Goal: Task Accomplishment & Management: Manage account settings

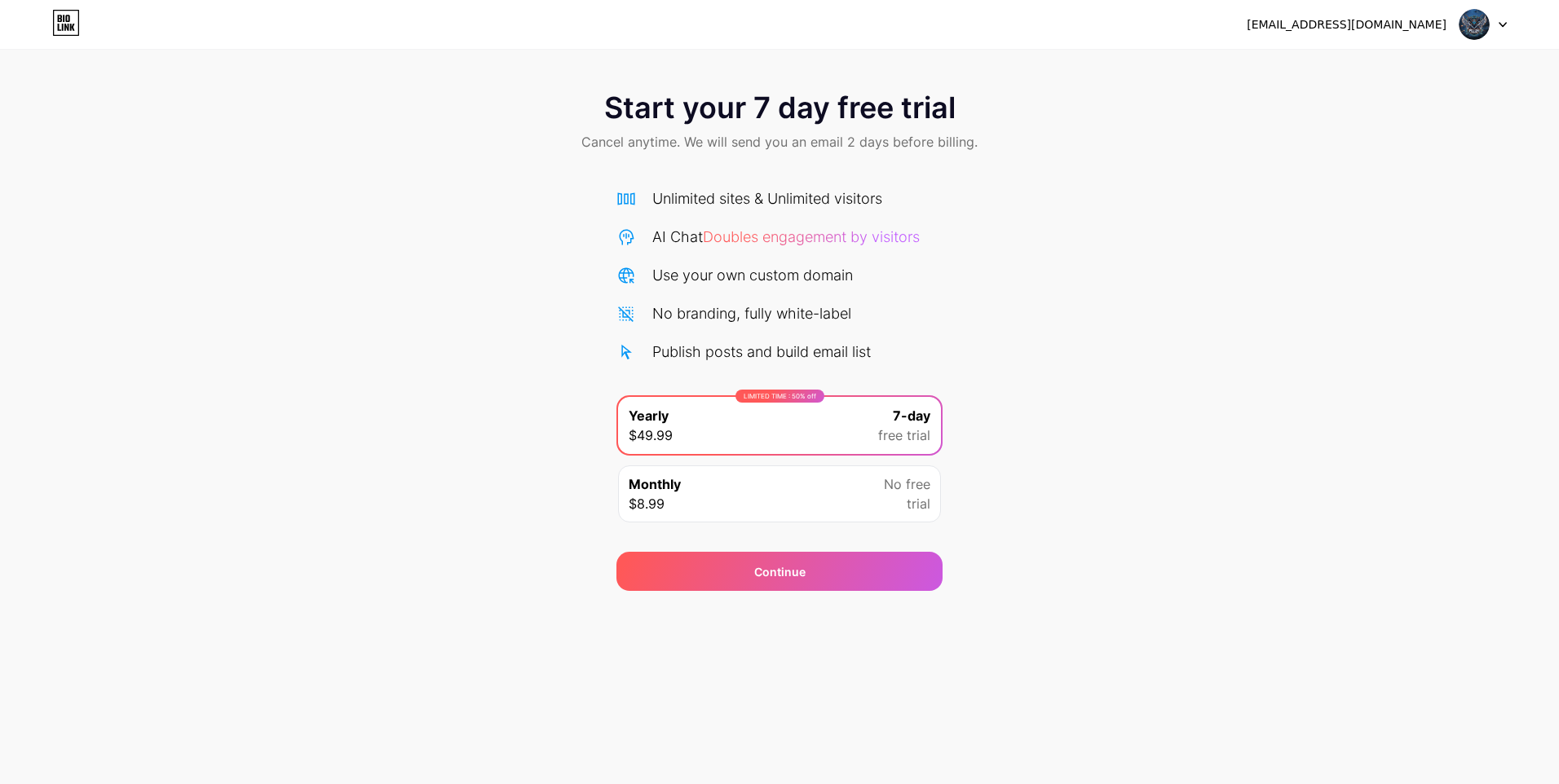
click at [714, 462] on div "LIMITED TIME : 50% off Yearly $49.99 7-day free trial Monthly $8.99 No free tri…" at bounding box center [780, 463] width 326 height 137
click at [722, 492] on div "Monthly $8.99 No free trial" at bounding box center [780, 494] width 323 height 57
click at [915, 487] on span "No free" at bounding box center [907, 485] width 46 height 20
click at [961, 499] on div "Start your 7 day free trial Cancel anytime. We will send you an email 2 days be…" at bounding box center [780, 333] width 1559 height 516
click at [880, 421] on div "7-day free trial" at bounding box center [904, 425] width 52 height 39
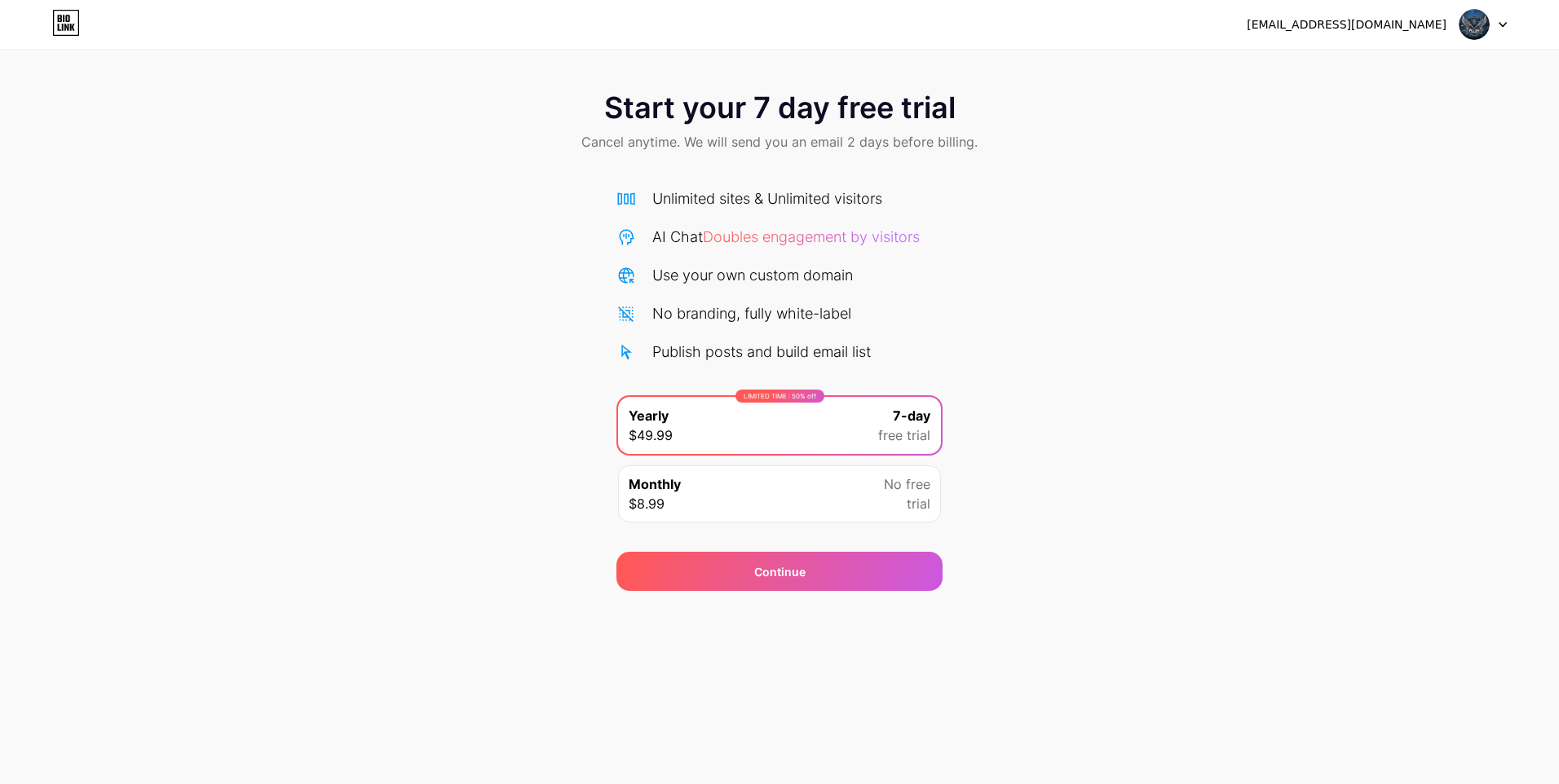
click at [1396, 24] on div "baominhgamingytz@gmail.com" at bounding box center [1346, 25] width 200 height 17
click at [1439, 17] on div "baominhgamingytz@gmail.com" at bounding box center [1346, 25] width 200 height 17
click at [1444, 31] on div "baominhgamingytz@gmail.com" at bounding box center [1346, 25] width 200 height 17
click at [1516, 32] on div "baominhgamingytz@gmail.com Logout" at bounding box center [780, 25] width 1559 height 30
click at [1506, 32] on div "baominhgamingytz@gmail.com Logout" at bounding box center [780, 25] width 1559 height 30
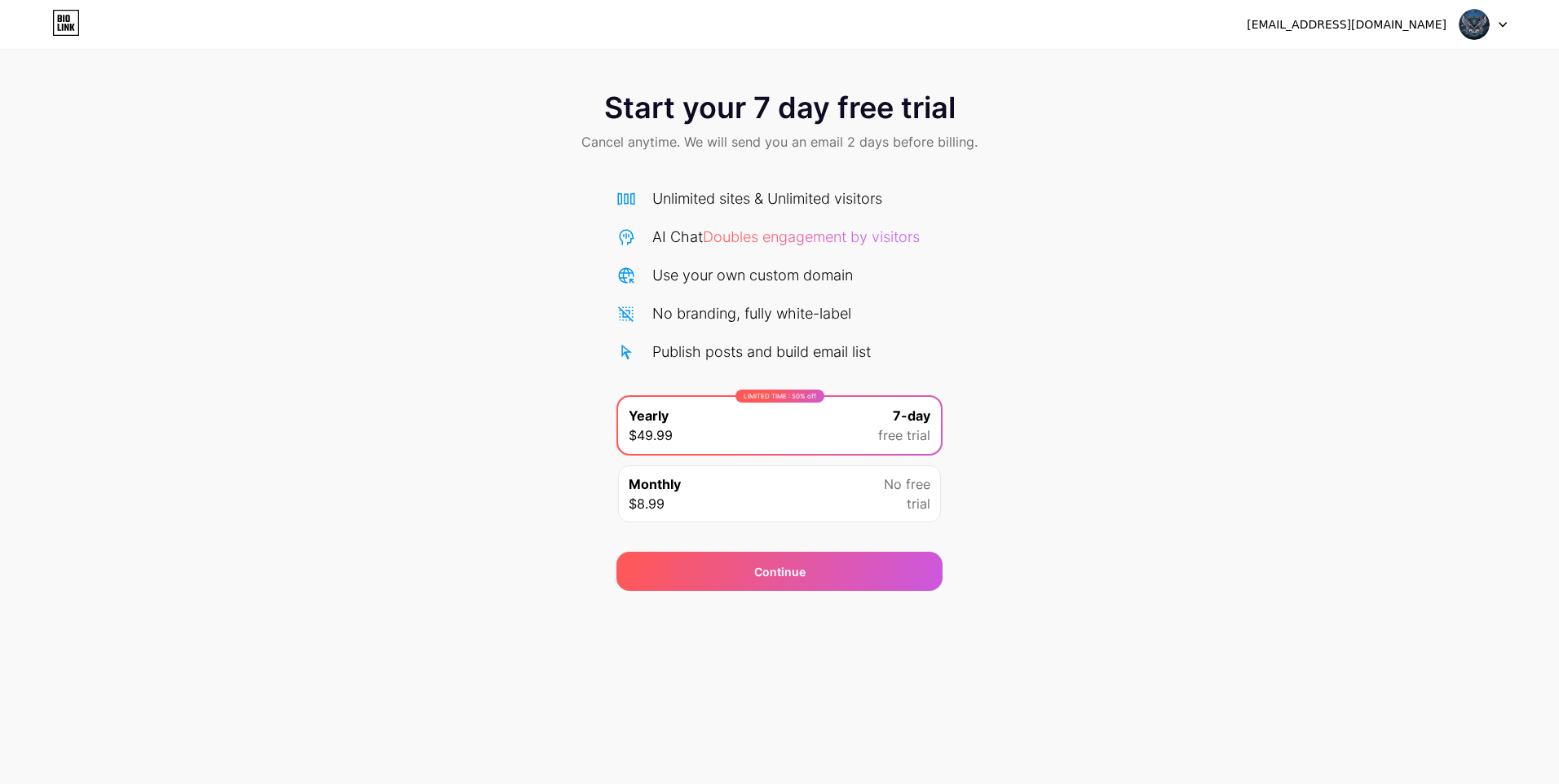
click at [1500, 29] on div at bounding box center [1483, 25] width 47 height 30
click at [1403, 62] on li "Logout" at bounding box center [1404, 67] width 202 height 44
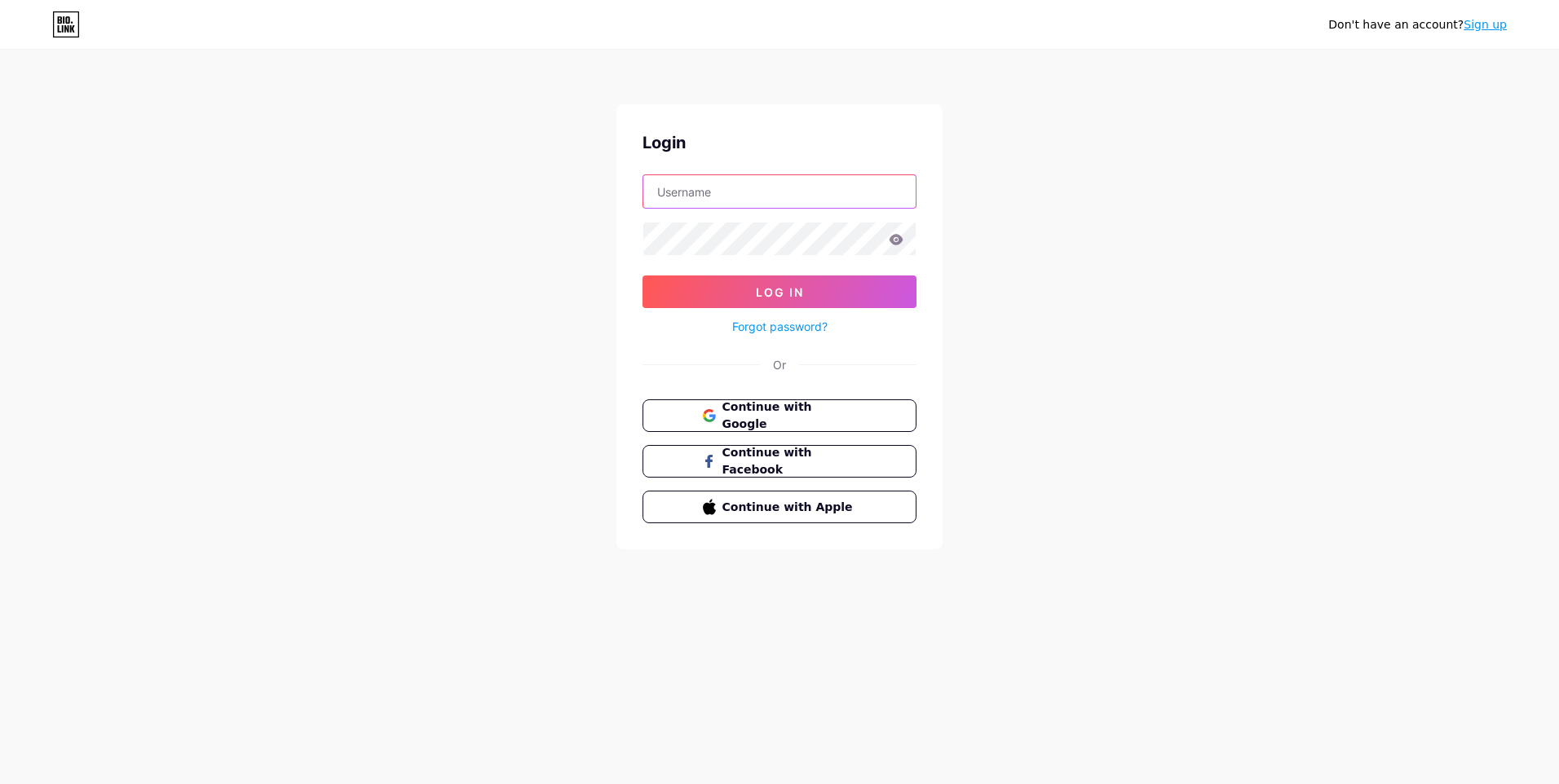
type input "[EMAIL_ADDRESS][DOMAIN_NAME]"
click at [778, 414] on span "Continue with Google" at bounding box center [789, 417] width 136 height 35
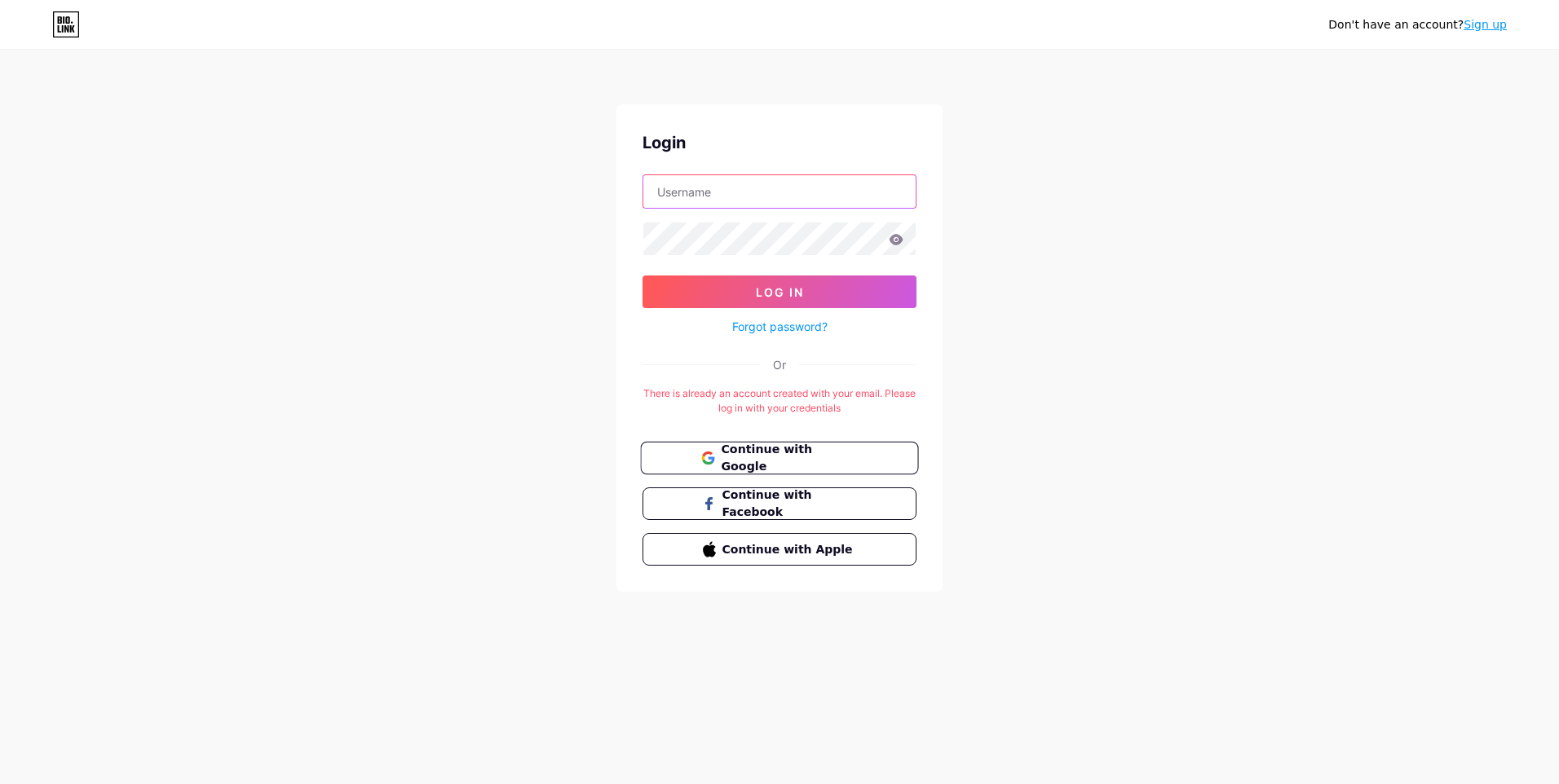
type input "[EMAIL_ADDRESS][DOMAIN_NAME]"
click at [799, 457] on span "Continue with Google" at bounding box center [789, 459] width 136 height 35
type input "[EMAIL_ADDRESS][DOMAIN_NAME]"
click at [796, 305] on button "Log In" at bounding box center [780, 292] width 274 height 33
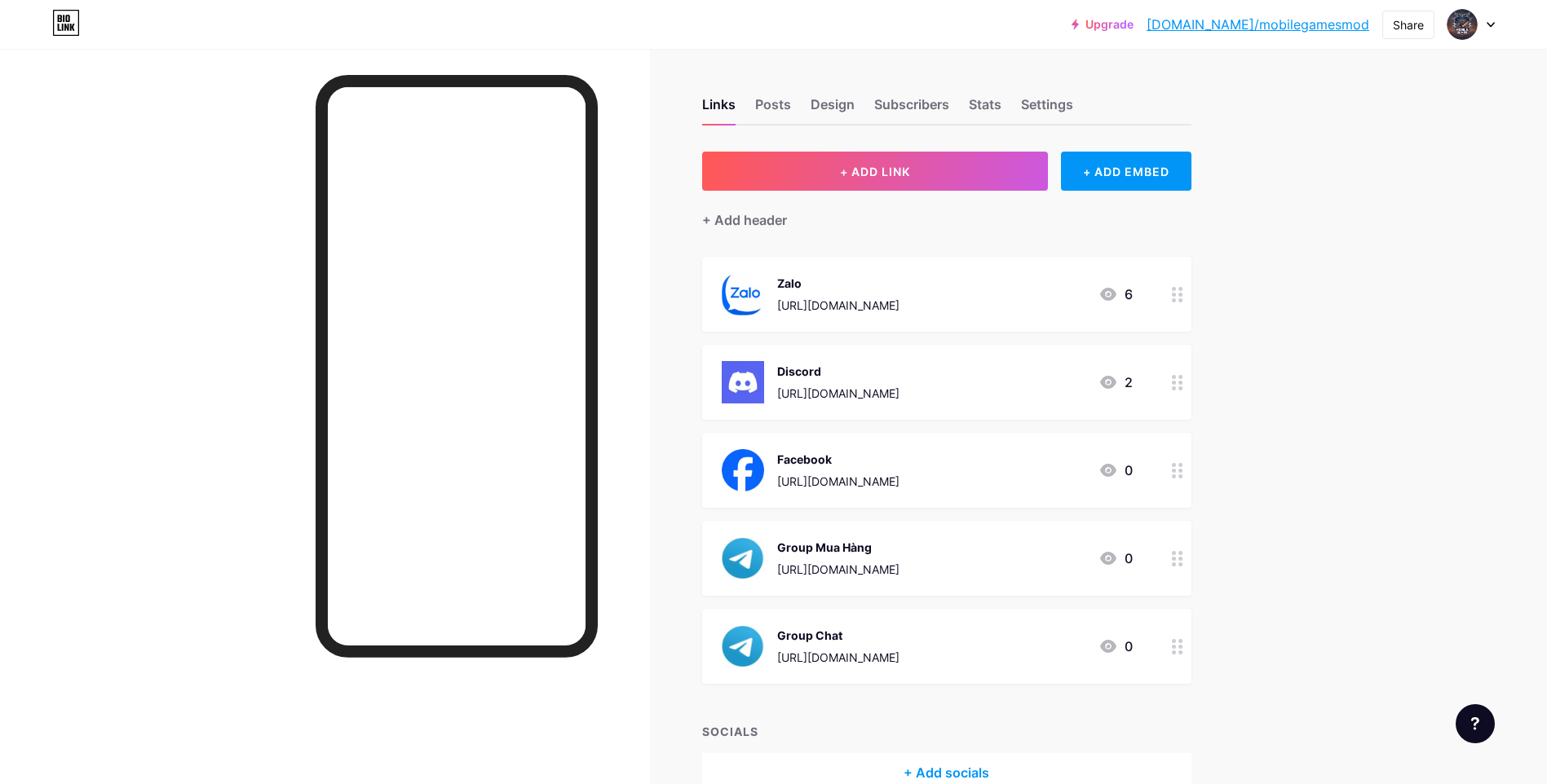
click at [1187, 303] on div at bounding box center [1177, 294] width 28 height 75
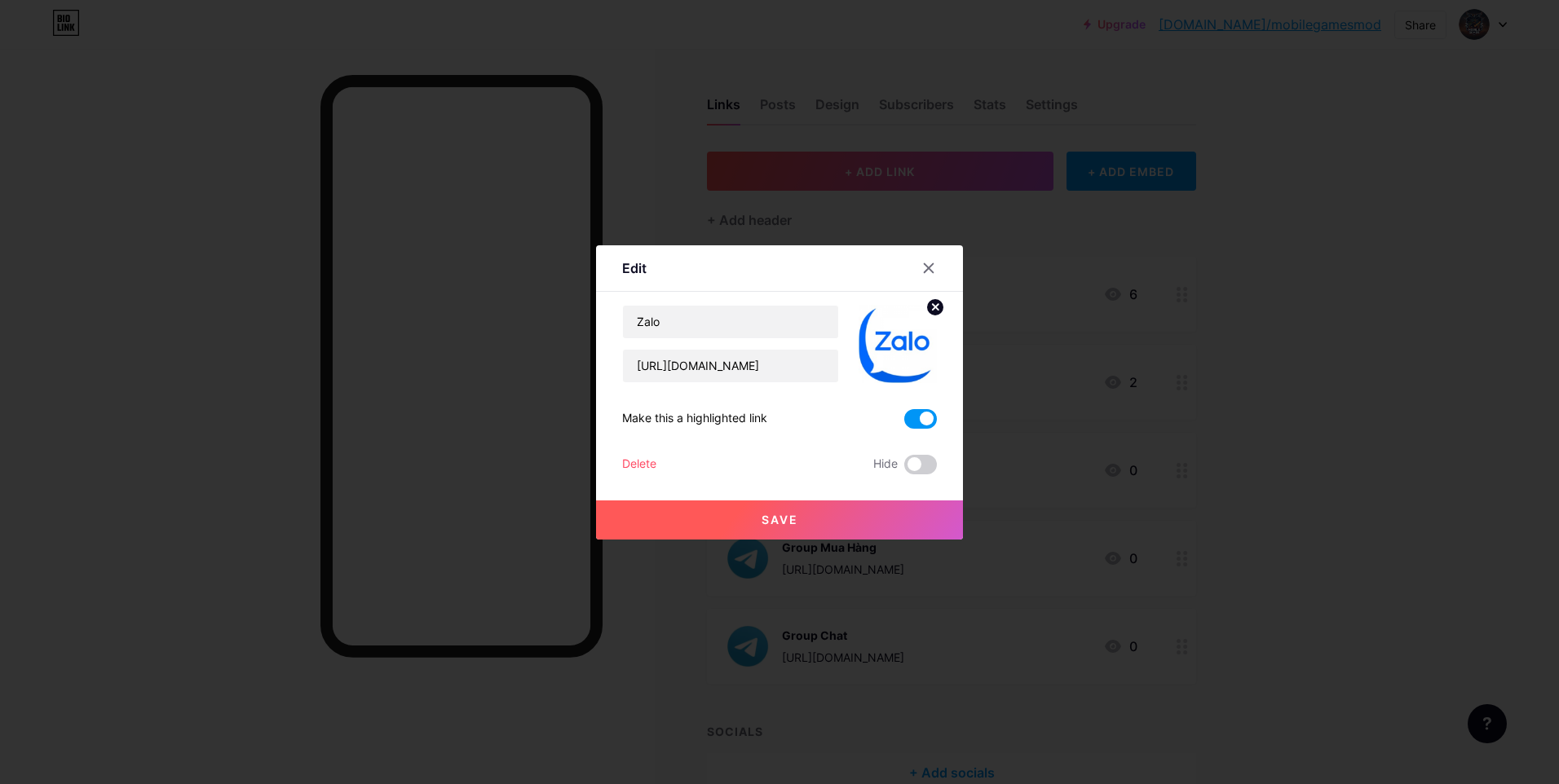
click at [645, 467] on div "Delete" at bounding box center [639, 465] width 34 height 20
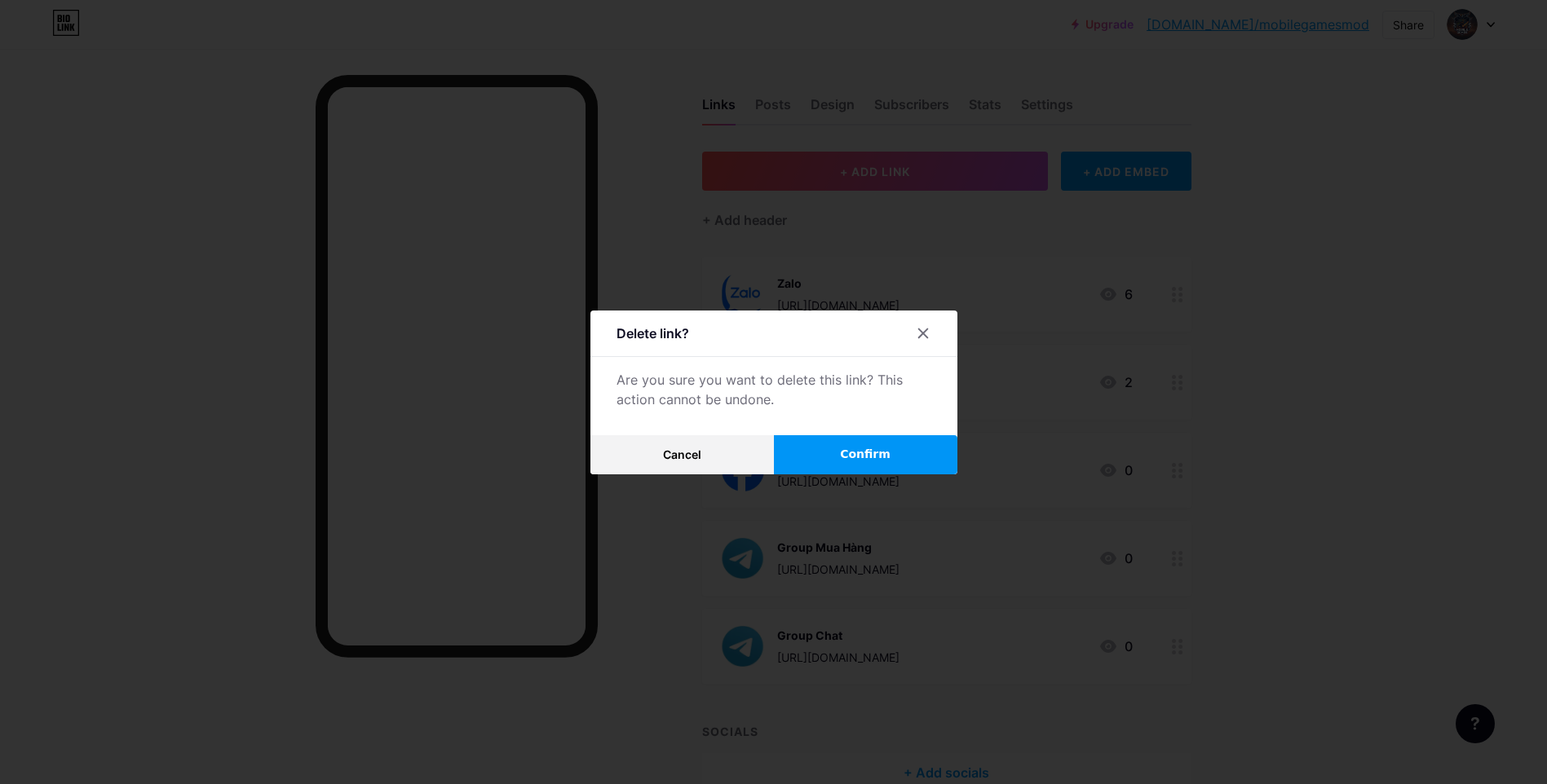
click at [879, 456] on span "Confirm" at bounding box center [864, 454] width 50 height 17
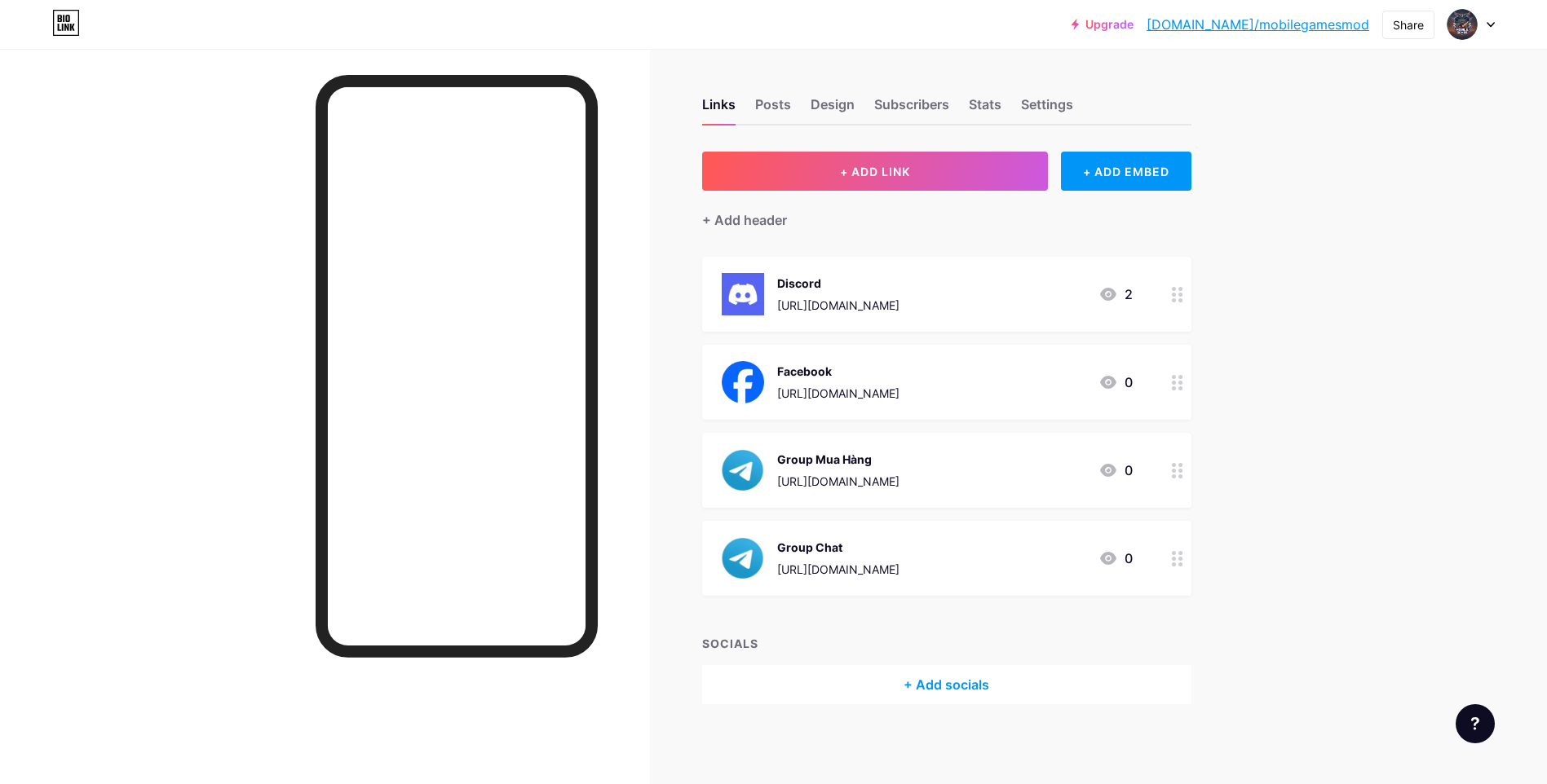
click at [1183, 299] on icon at bounding box center [1177, 294] width 12 height 16
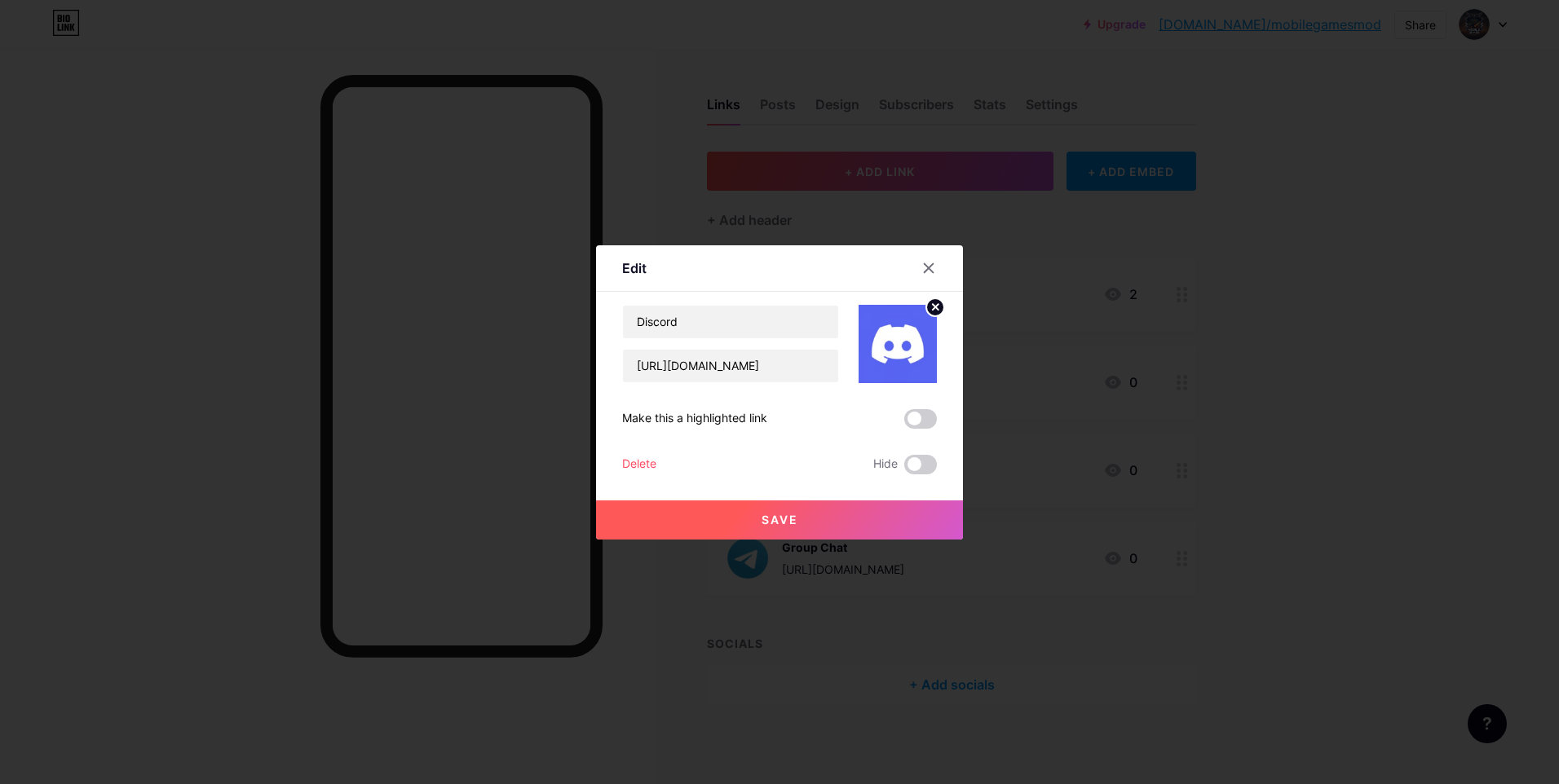
click at [650, 456] on div "Delete" at bounding box center [639, 465] width 34 height 20
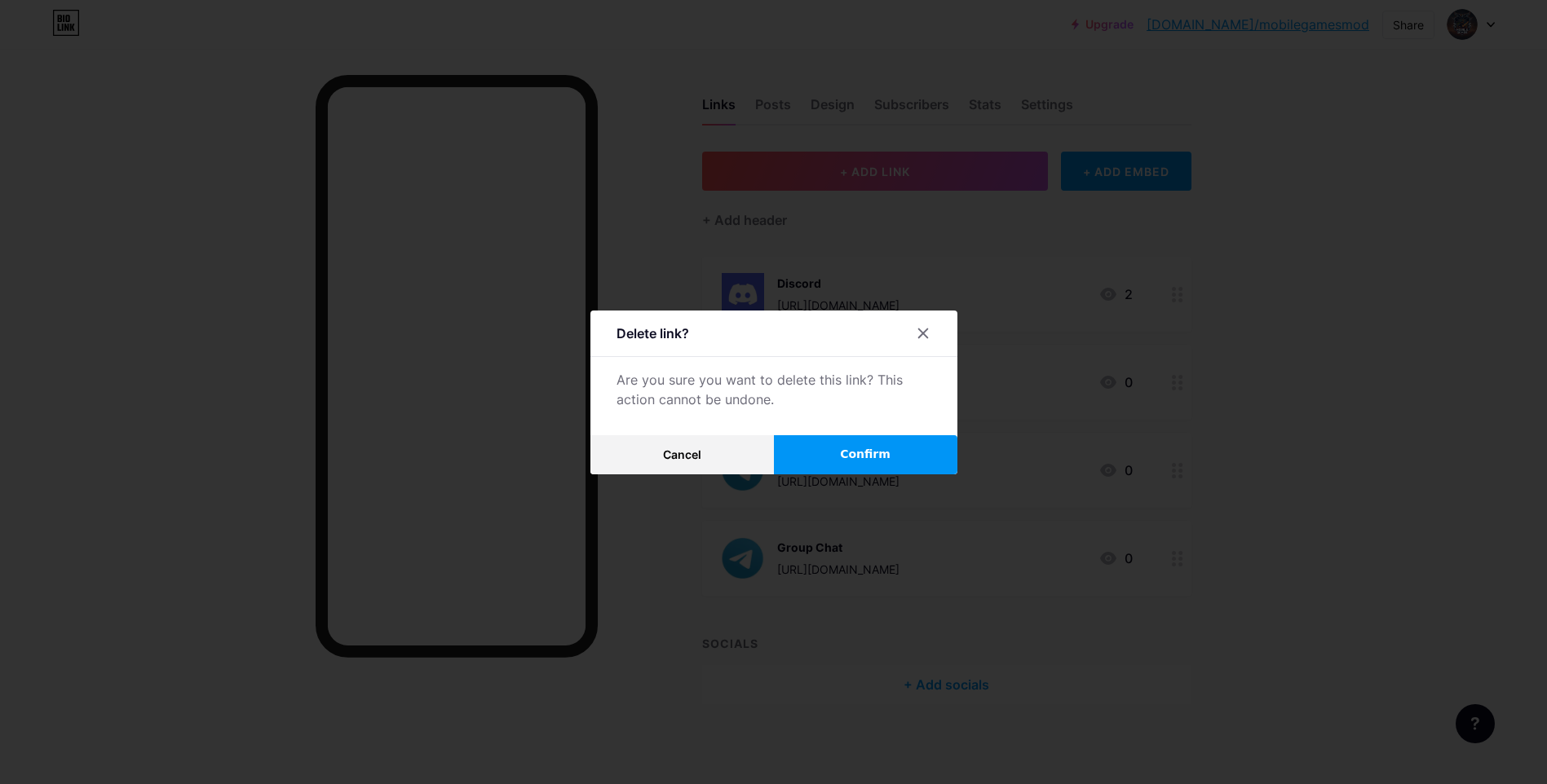
click at [868, 448] on span "Confirm" at bounding box center [864, 454] width 50 height 17
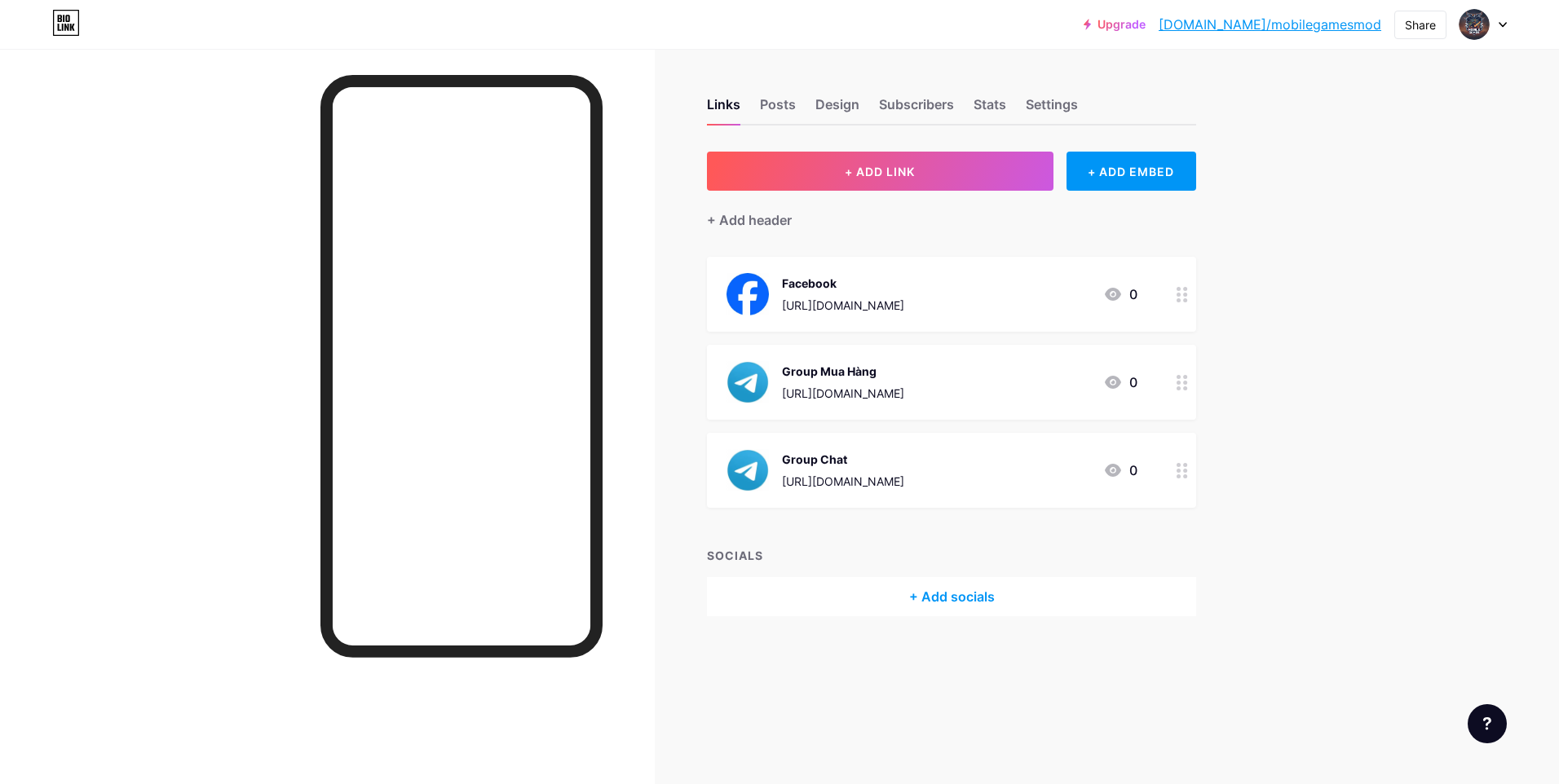
click at [1176, 311] on div at bounding box center [1183, 294] width 28 height 75
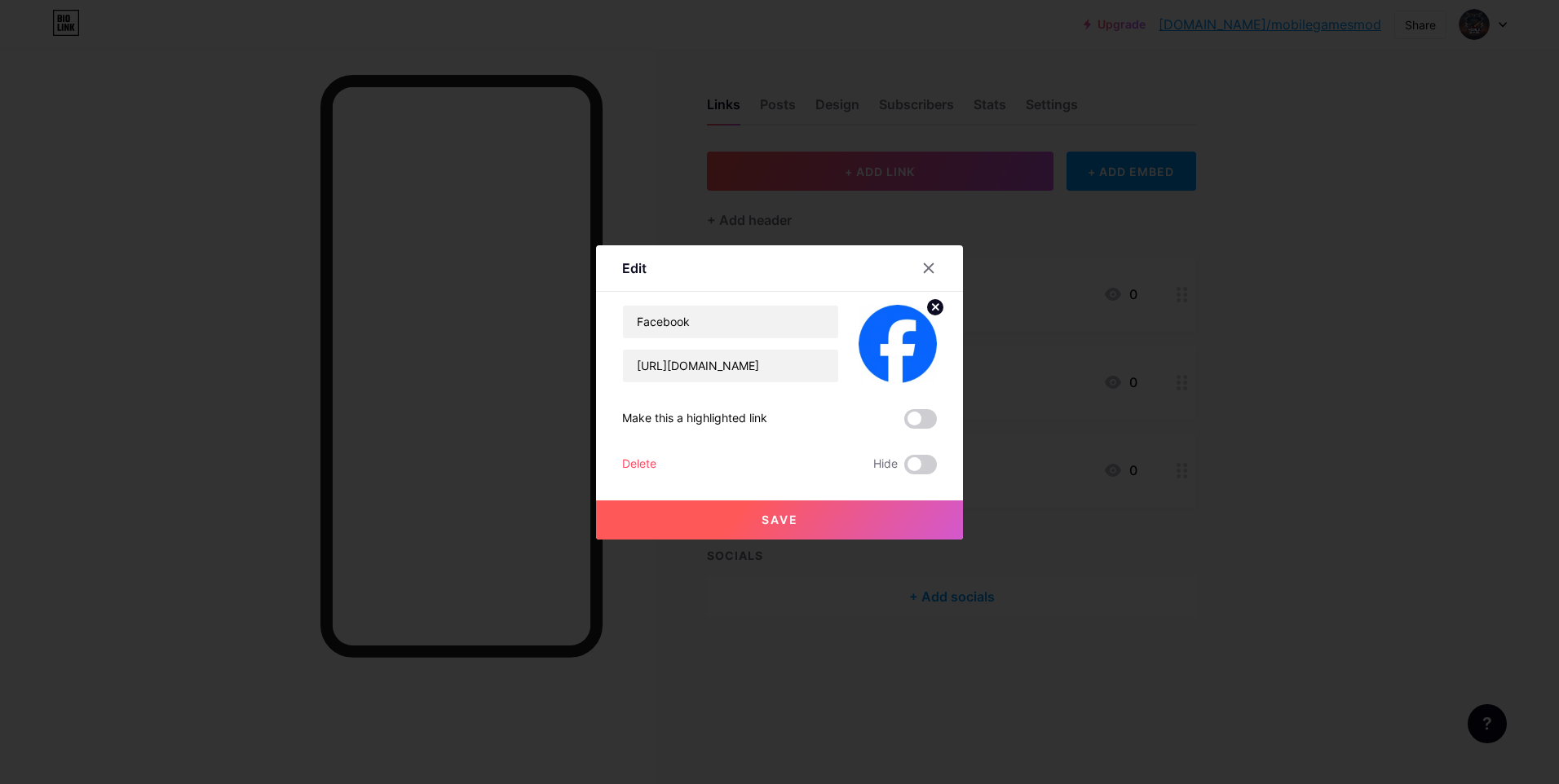
click at [612, 467] on div "Edit Content YouTube Play YouTube video without leaving your page. ADD Vimeo Pl…" at bounding box center [780, 392] width 367 height 294
click at [651, 466] on div "Delete" at bounding box center [639, 465] width 34 height 20
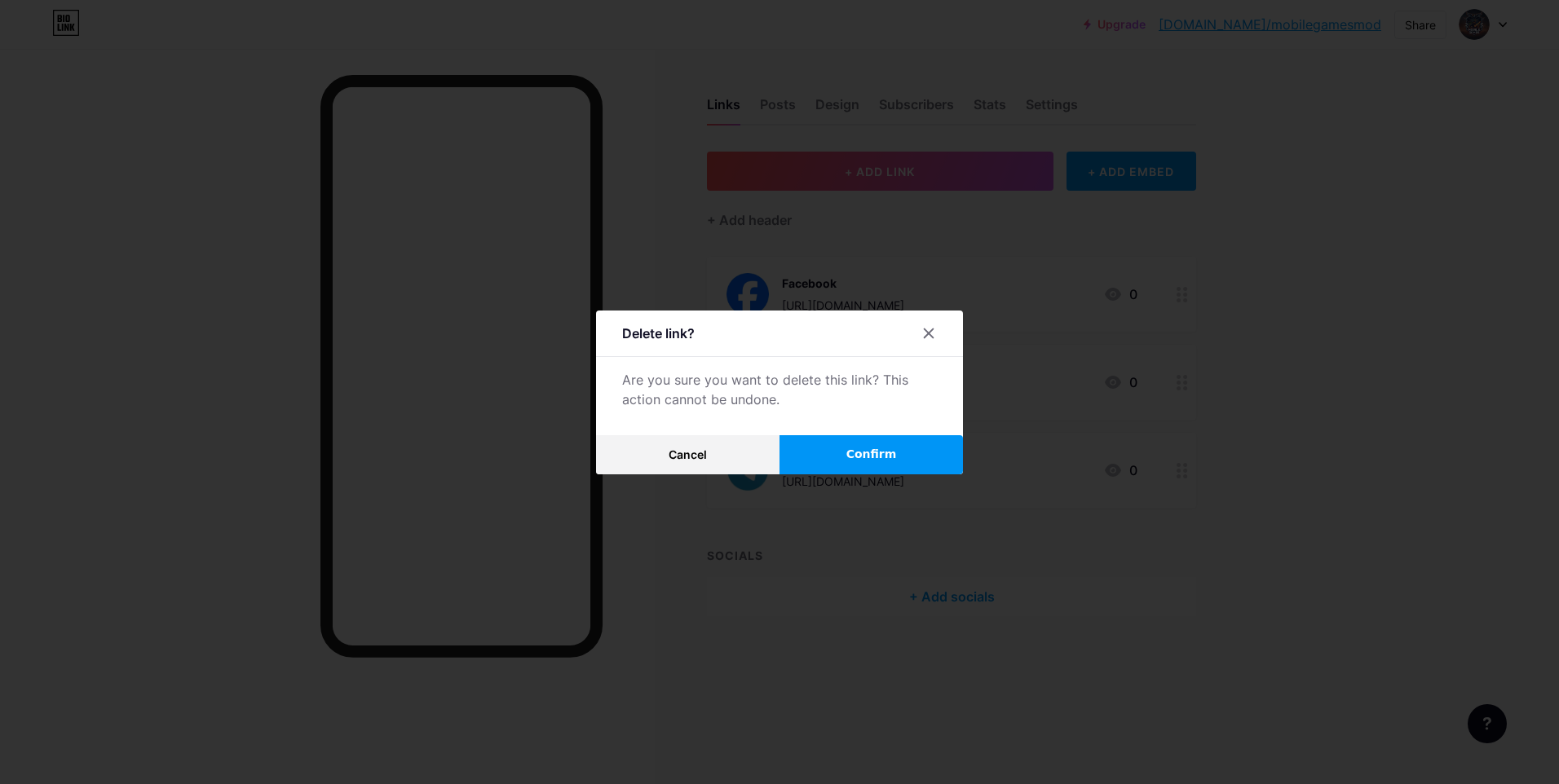
click at [896, 469] on button "Confirm" at bounding box center [871, 455] width 183 height 39
click at [880, 460] on span "Confirm" at bounding box center [871, 454] width 50 height 17
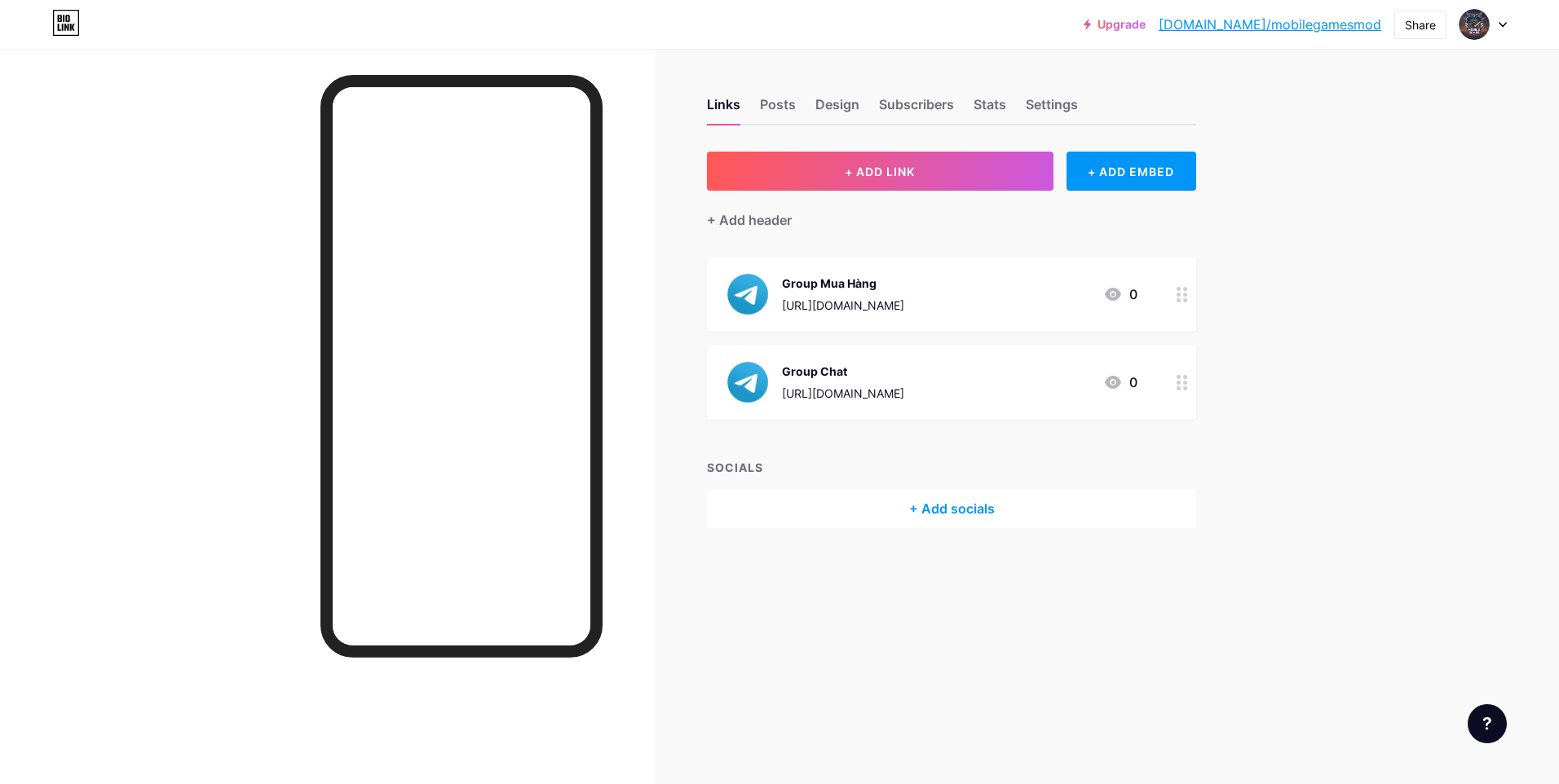
click at [1179, 303] on div at bounding box center [1183, 294] width 28 height 75
click at [623, 471] on div "Delete" at bounding box center [639, 465] width 34 height 20
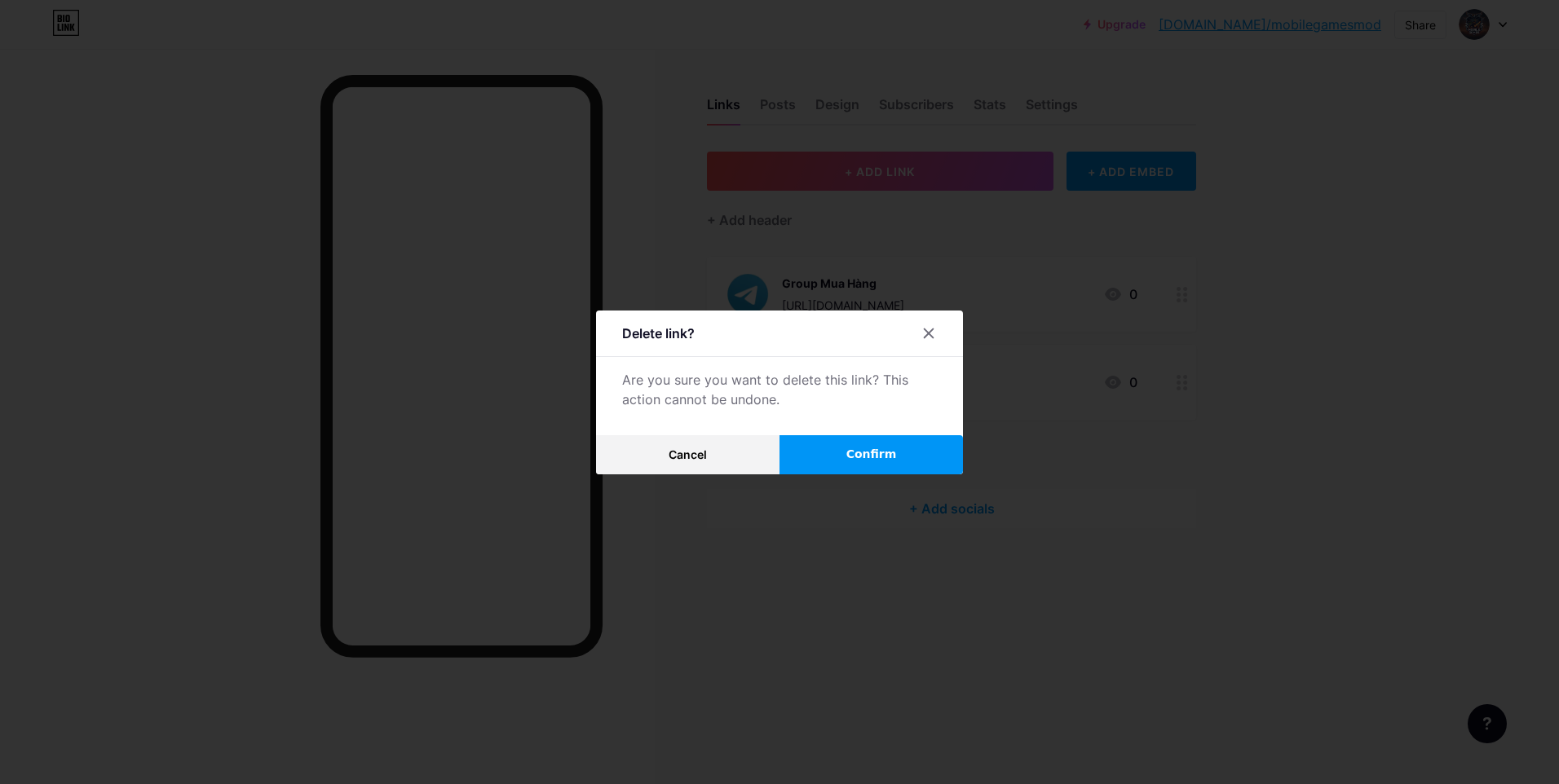
click at [911, 461] on button "Confirm" at bounding box center [871, 455] width 183 height 39
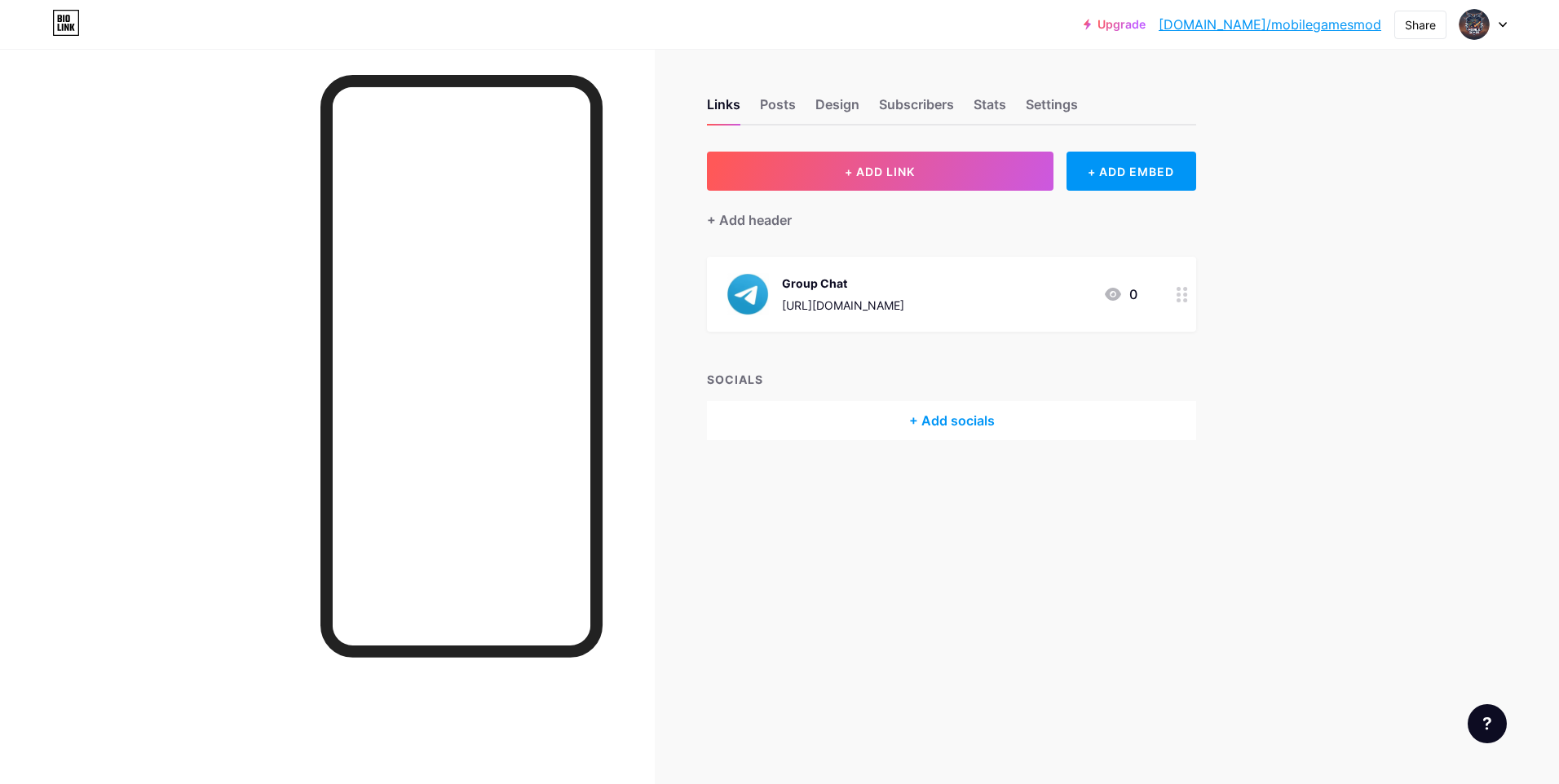
click at [1168, 300] on div "Group Chat [URL][DOMAIN_NAME] 0" at bounding box center [952, 294] width 490 height 75
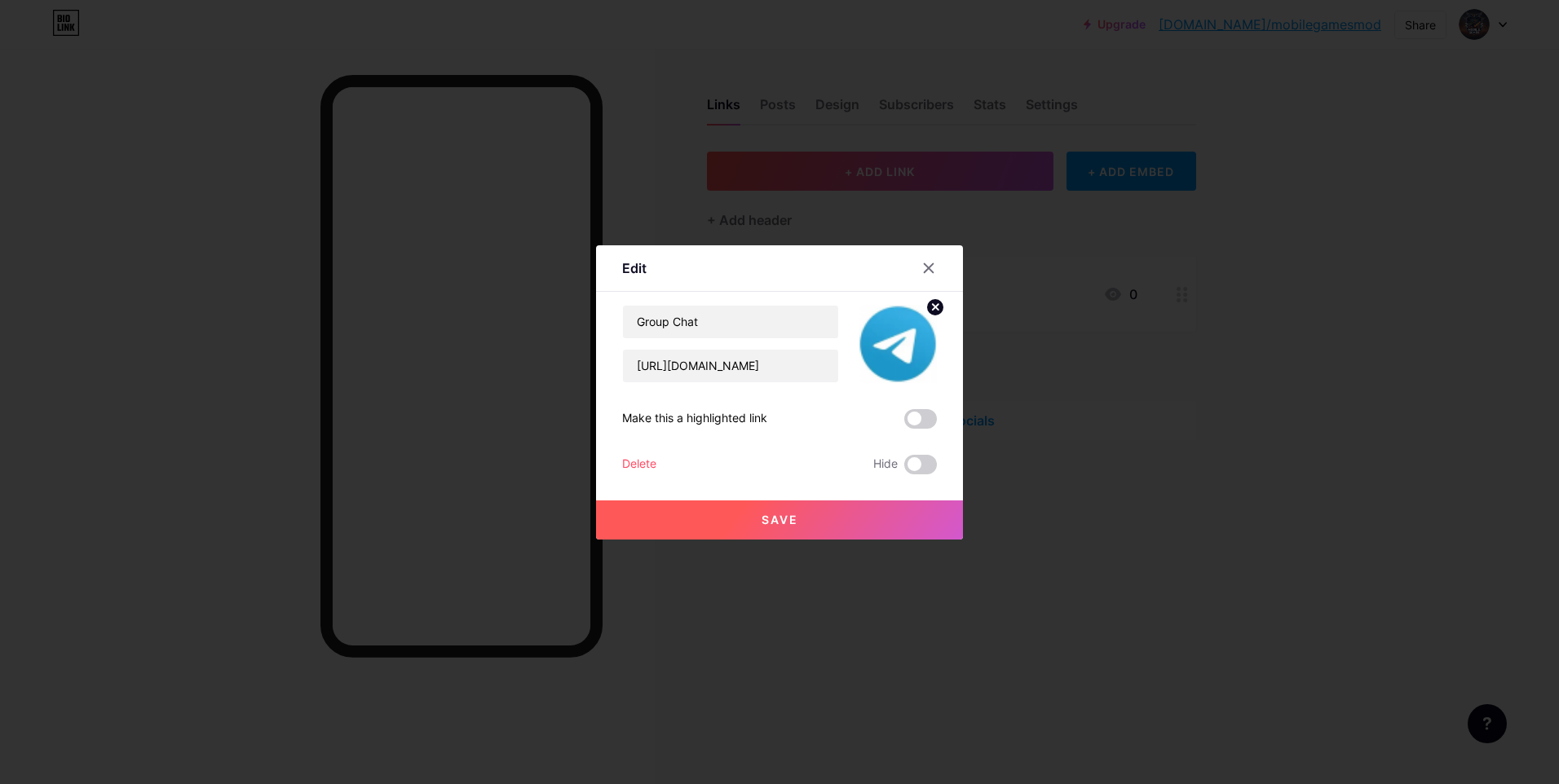
click at [639, 456] on div "Delete" at bounding box center [639, 465] width 34 height 20
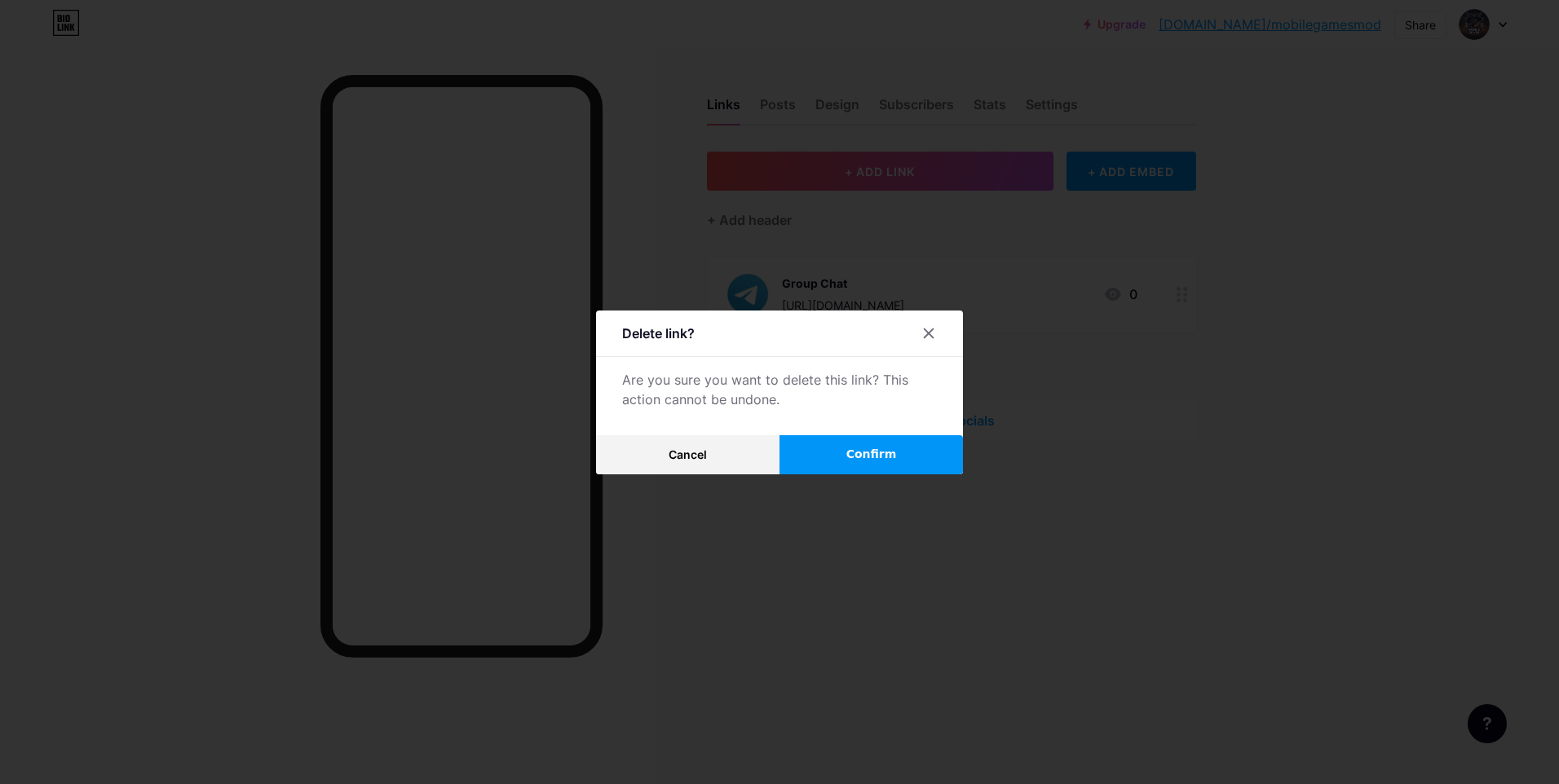
click at [884, 438] on button "Confirm" at bounding box center [871, 455] width 183 height 39
click at [877, 447] on span at bounding box center [872, 455] width 18 height 18
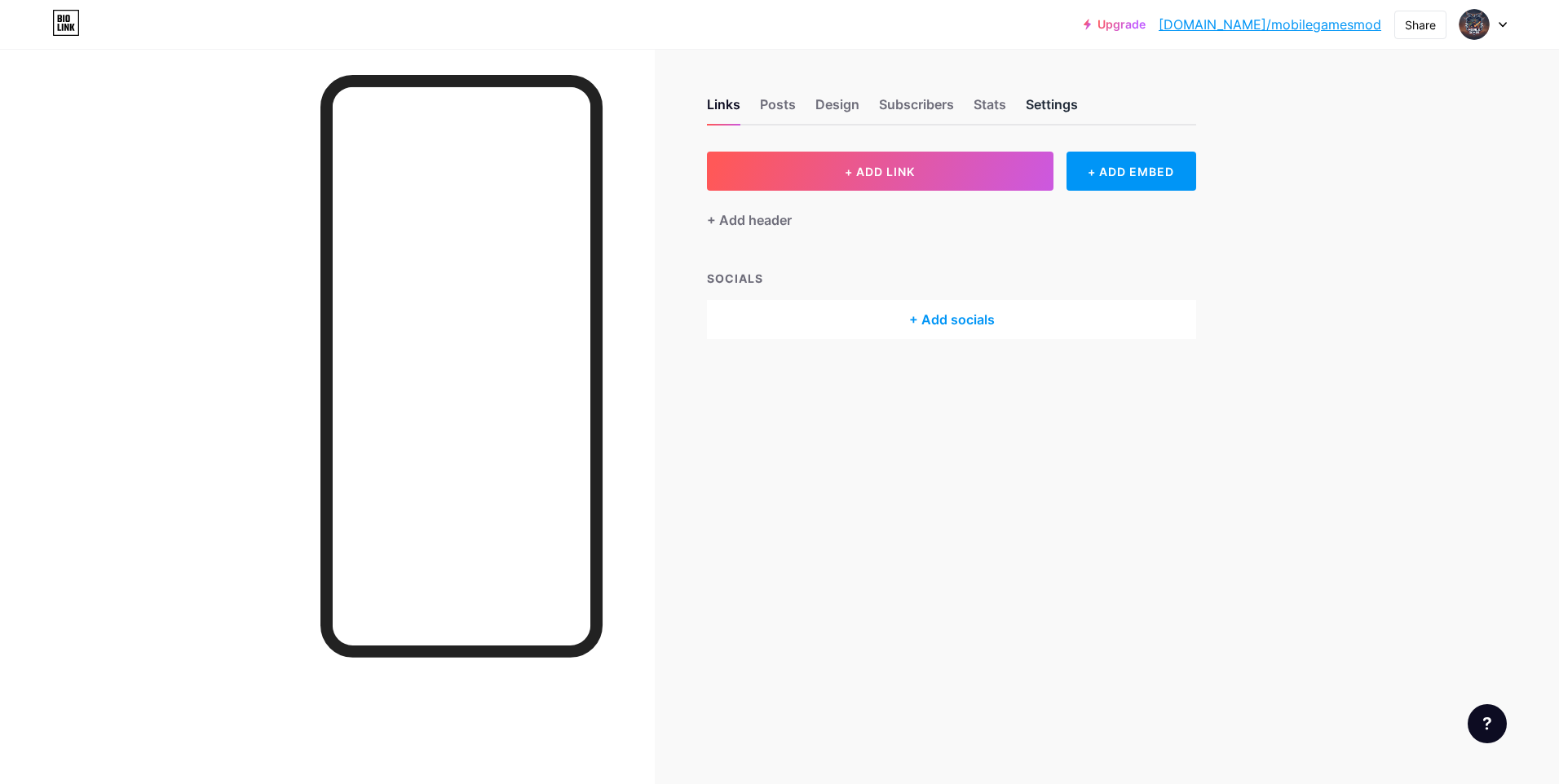
click at [1060, 111] on div "Settings" at bounding box center [1051, 109] width 52 height 30
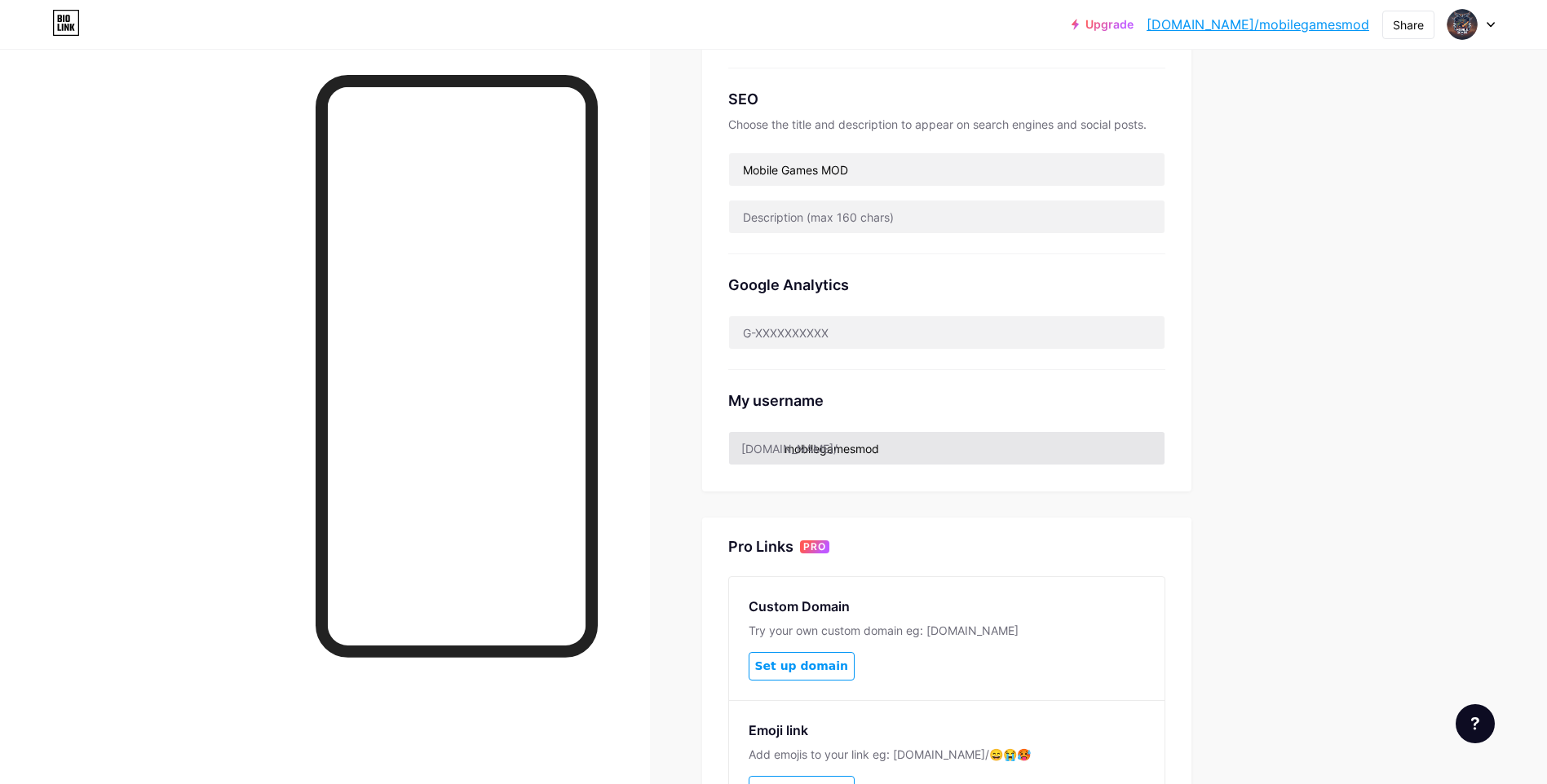
scroll to position [490, 0]
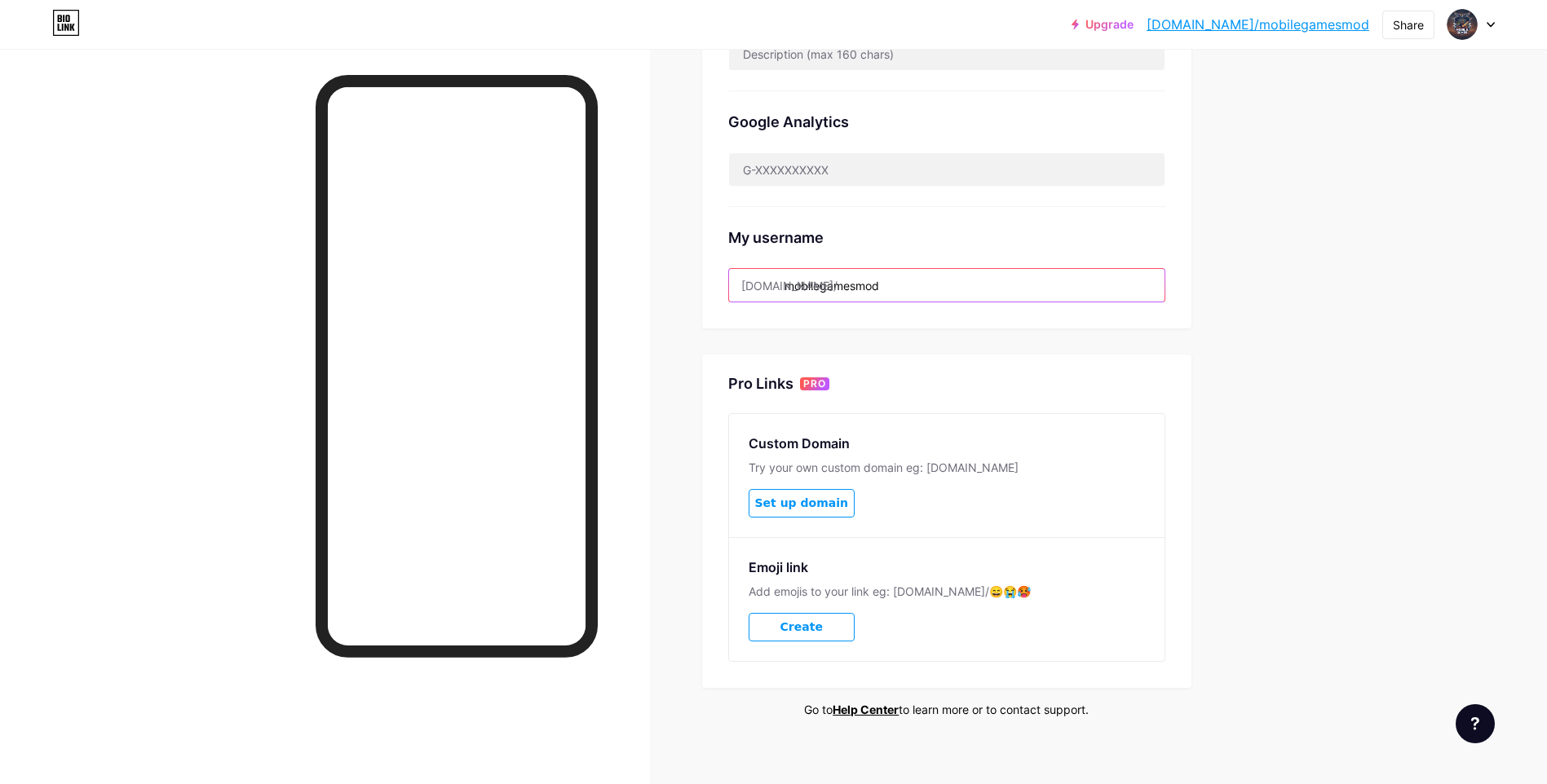
drag, startPoint x: 915, startPoint y: 272, endPoint x: 780, endPoint y: 295, distance: 136.9
click at [780, 295] on input "mobilegamesmod" at bounding box center [947, 285] width 436 height 33
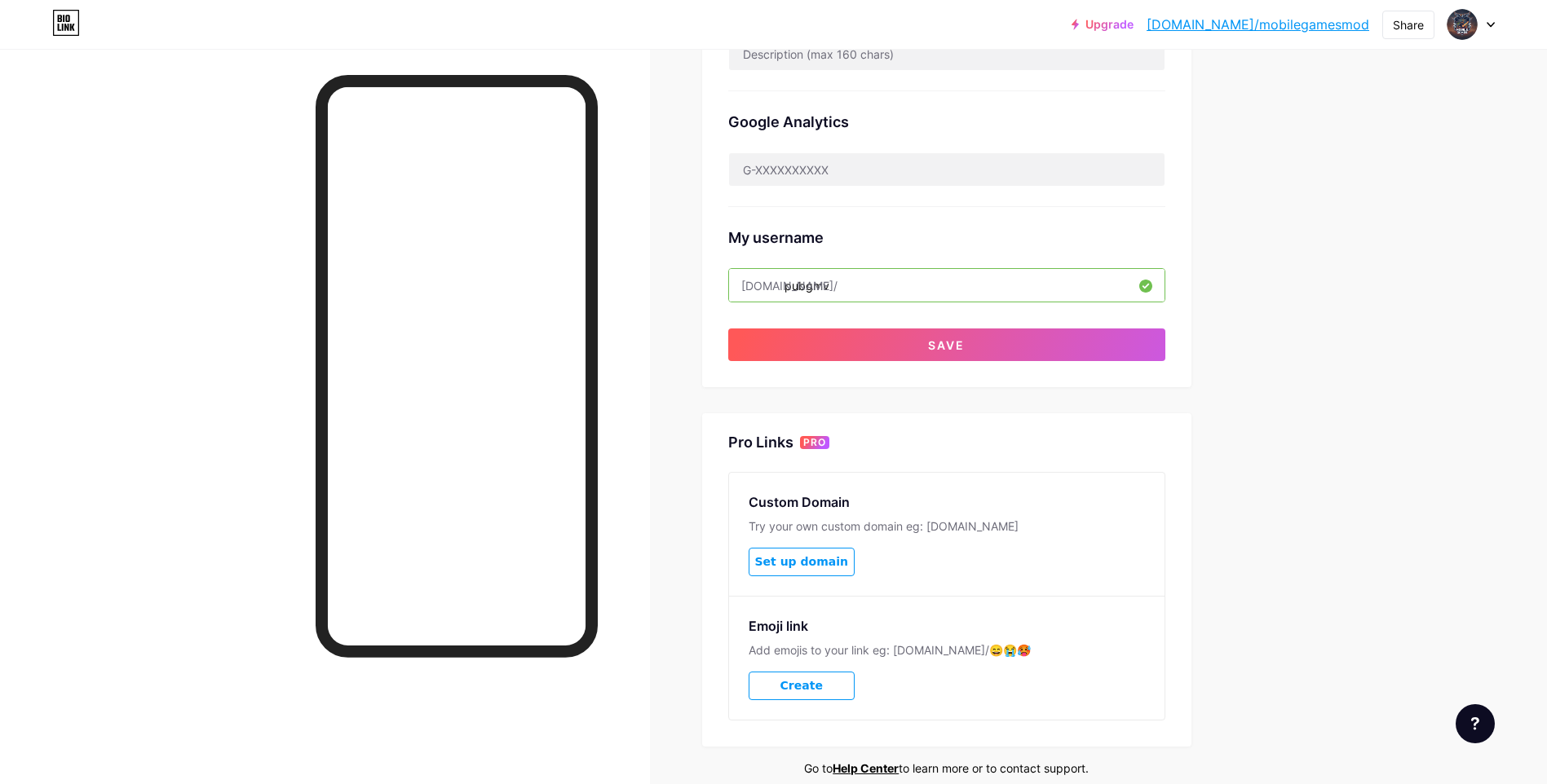
type input "pubgmvn"
click at [778, 343] on button "Save" at bounding box center [947, 345] width 437 height 33
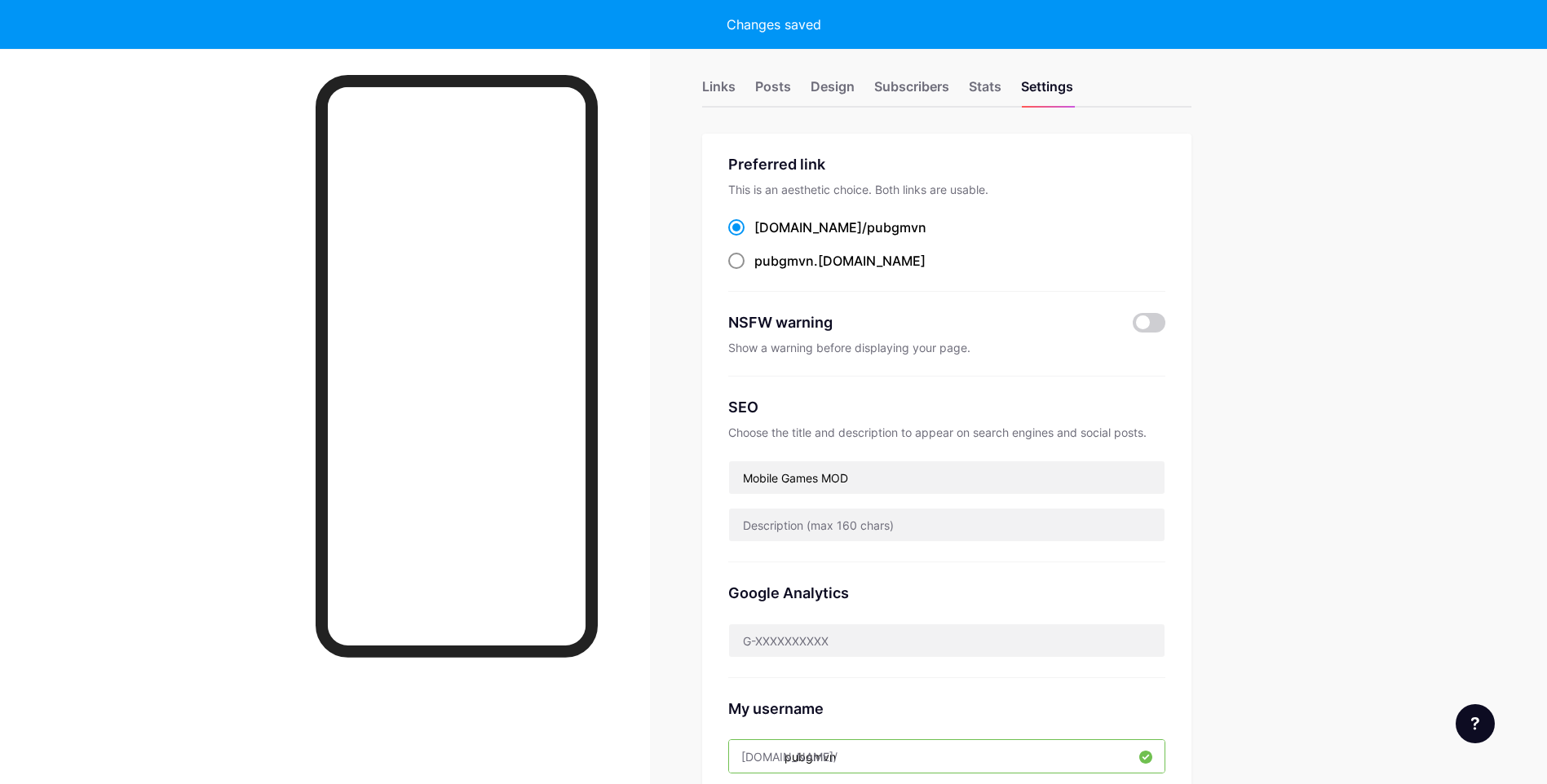
scroll to position [0, 0]
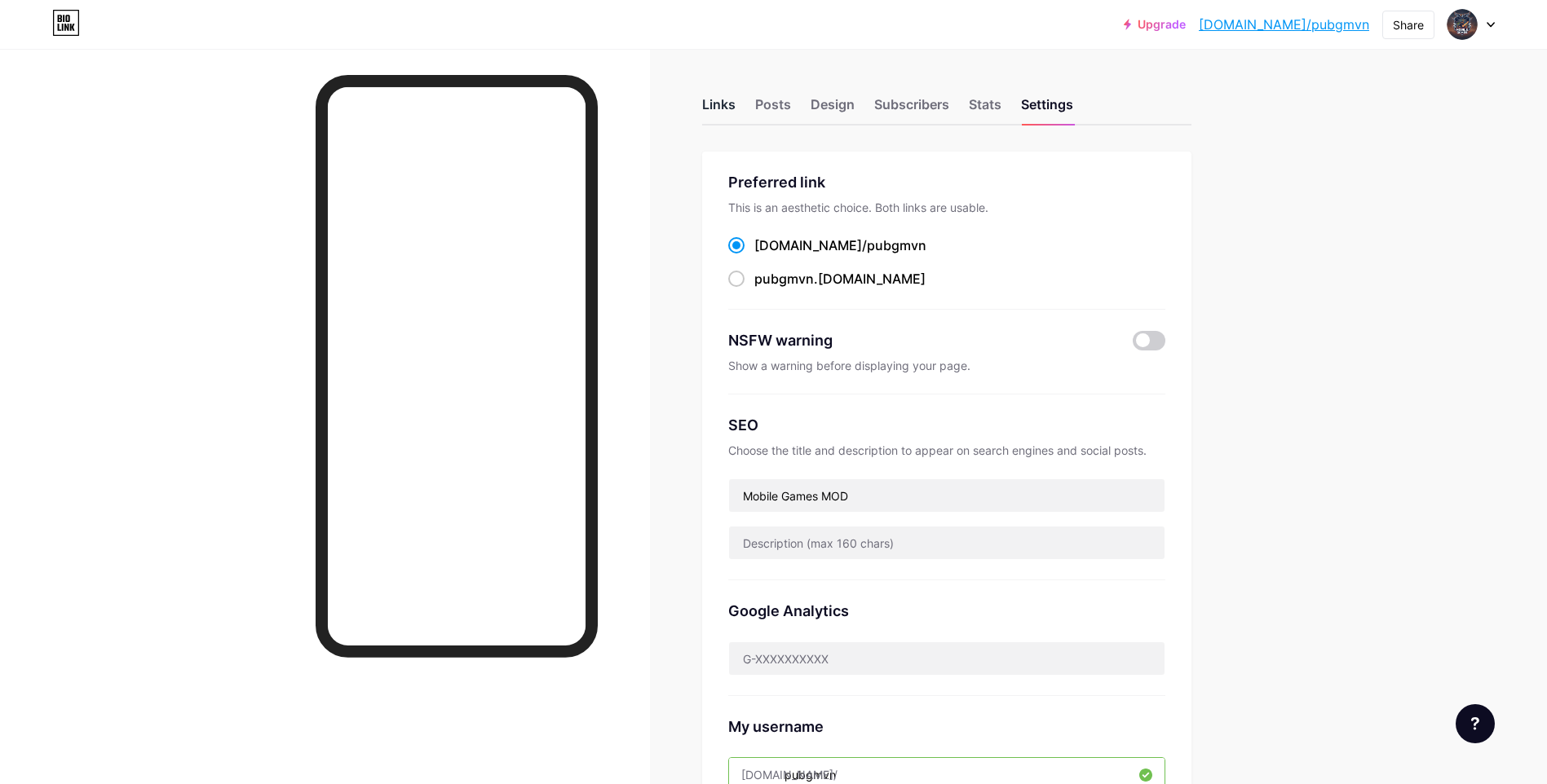
click at [709, 97] on div "Links" at bounding box center [719, 109] width 34 height 30
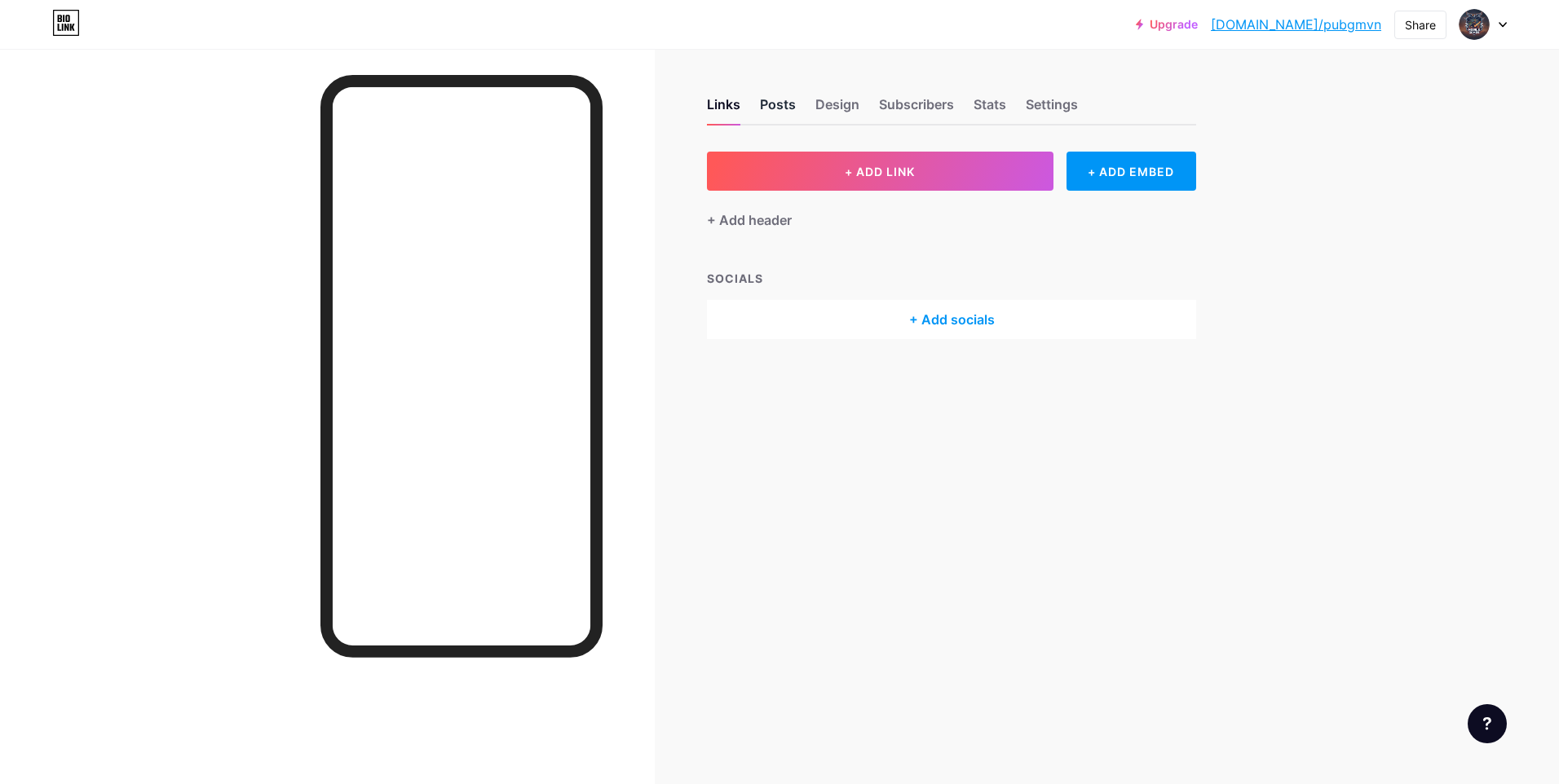
click at [794, 114] on div "Posts" at bounding box center [778, 109] width 35 height 30
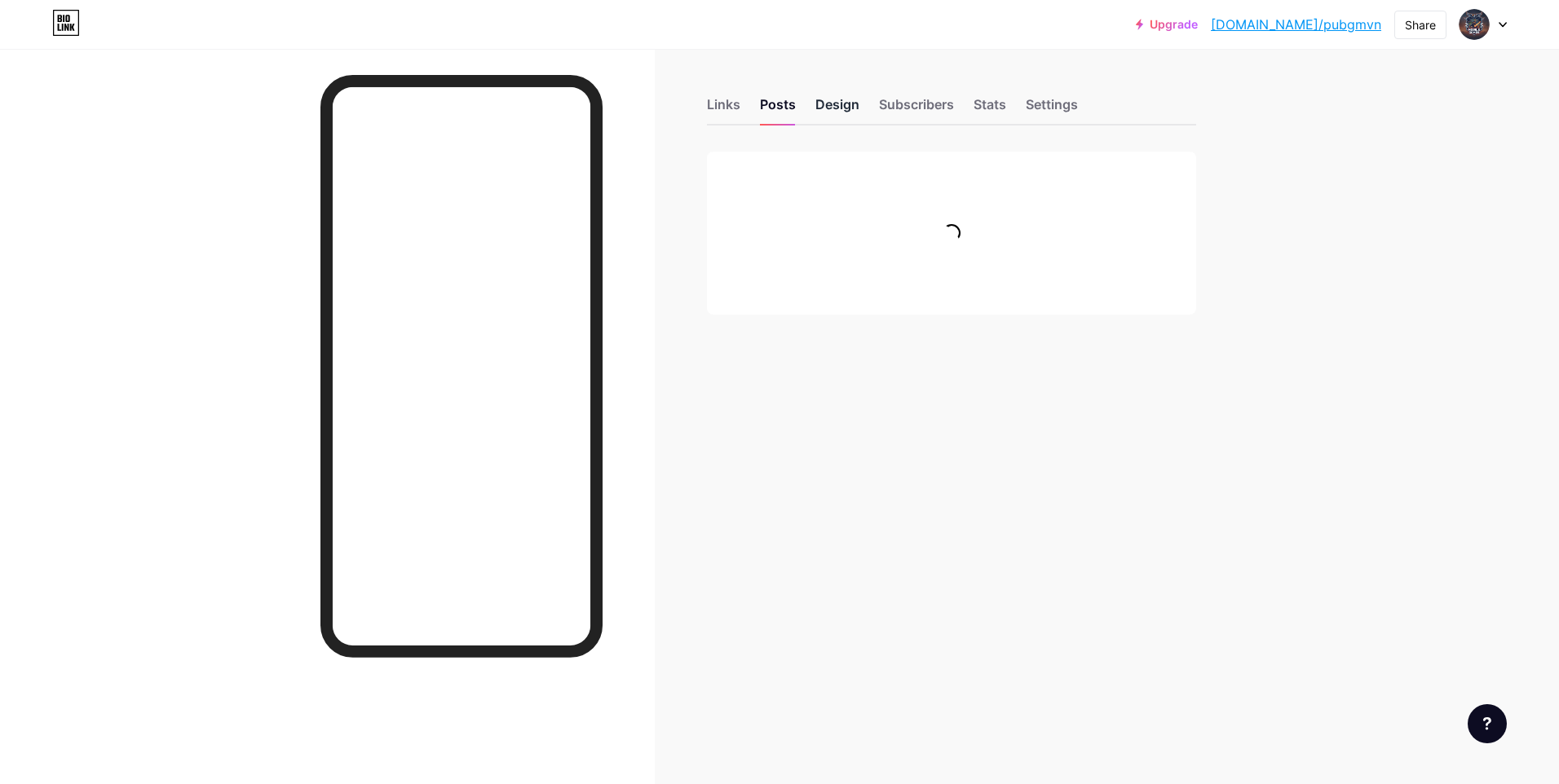
click at [840, 114] on div "Design" at bounding box center [838, 109] width 44 height 30
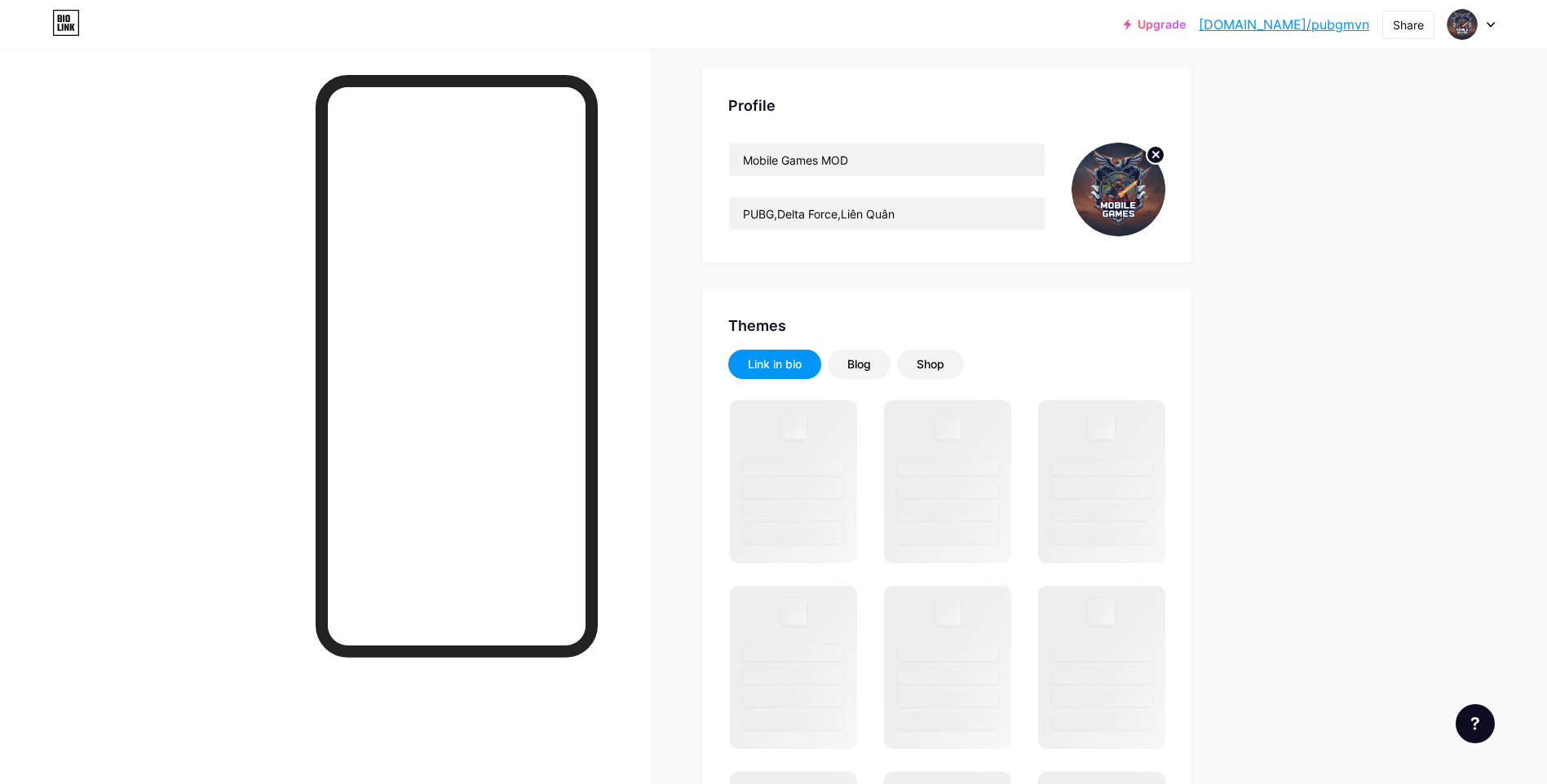
scroll to position [163, 0]
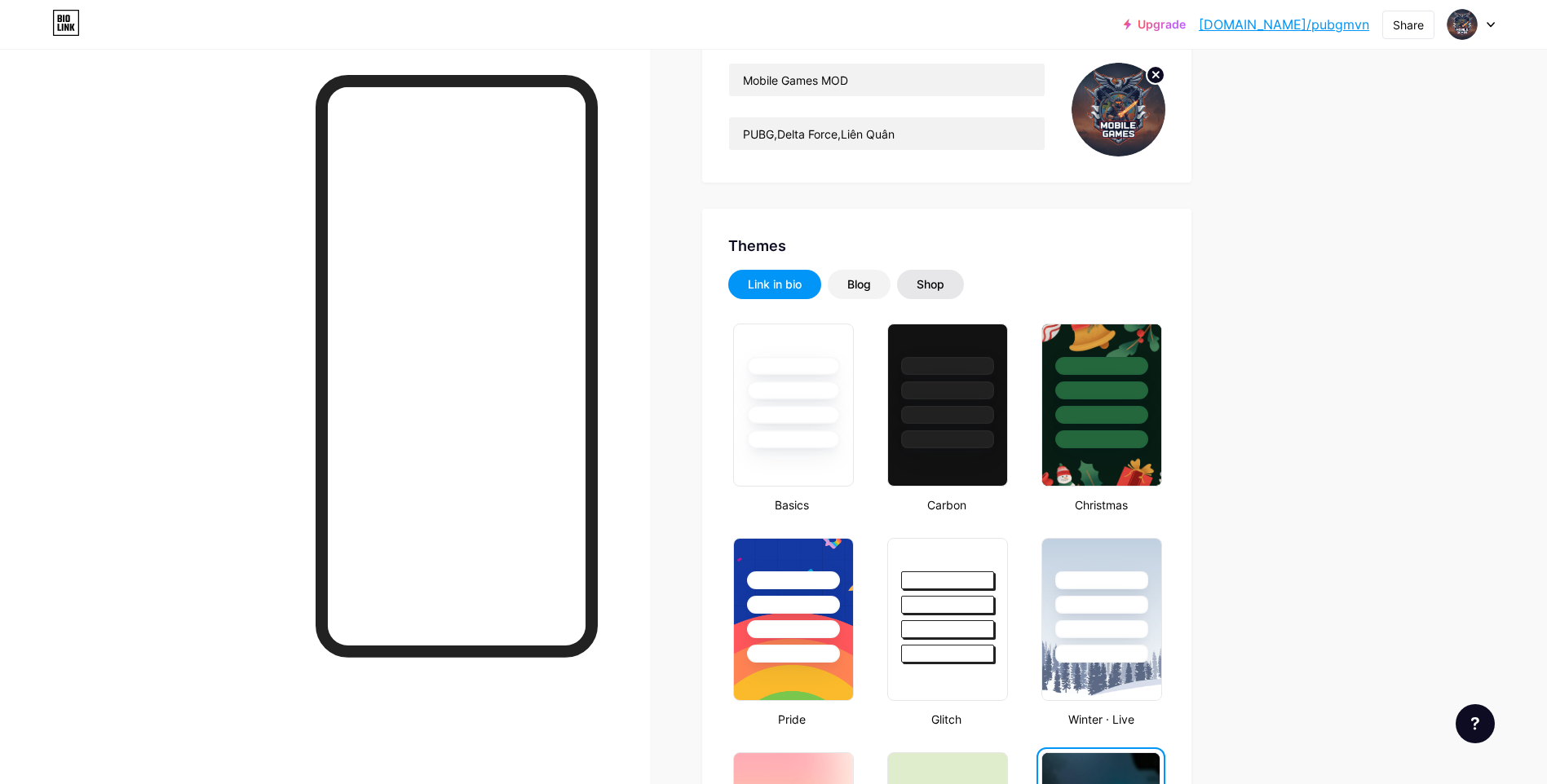
click at [939, 286] on div "Shop" at bounding box center [930, 285] width 28 height 17
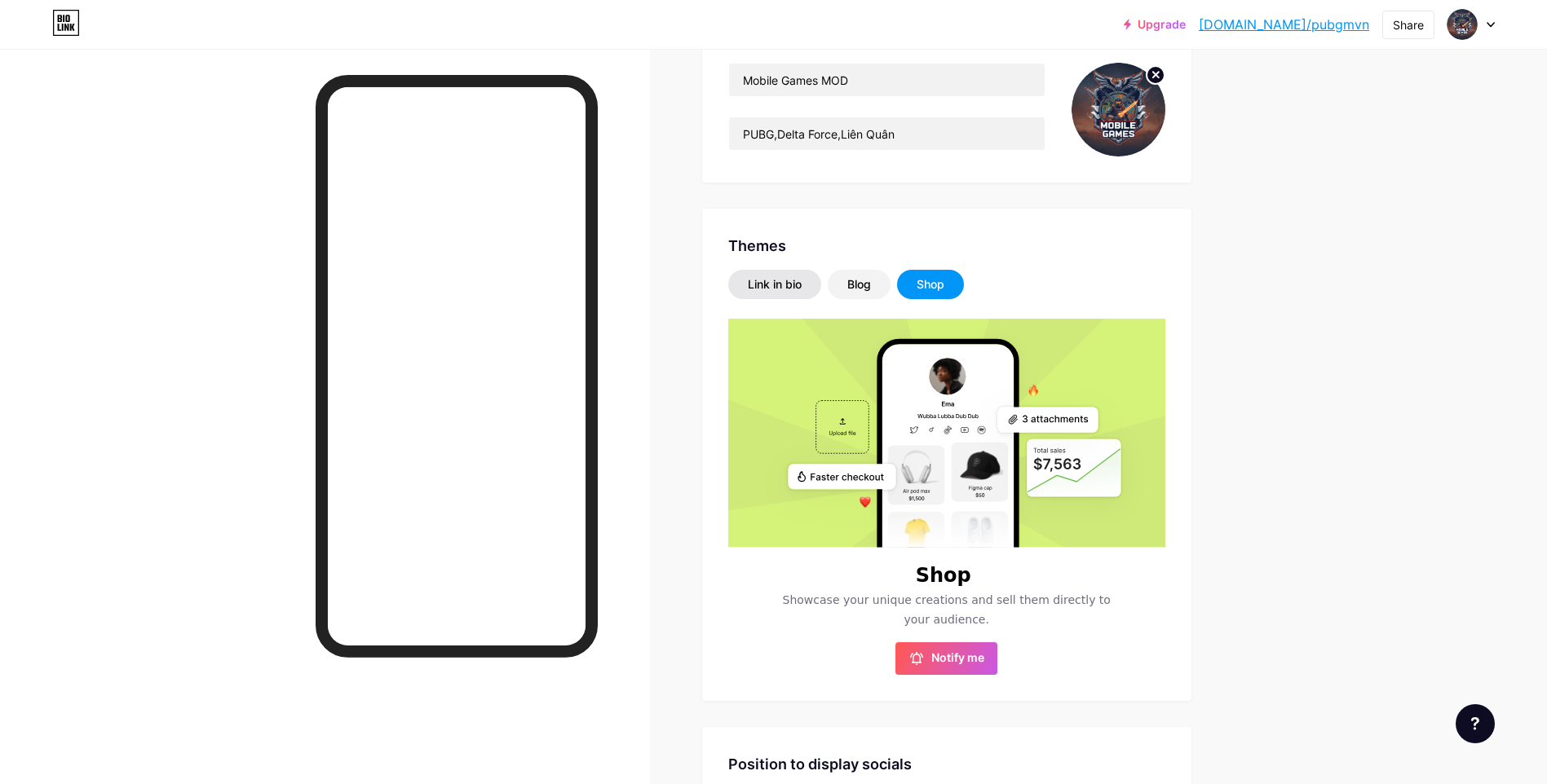
click at [791, 290] on div "Link in bio" at bounding box center [774, 285] width 54 height 17
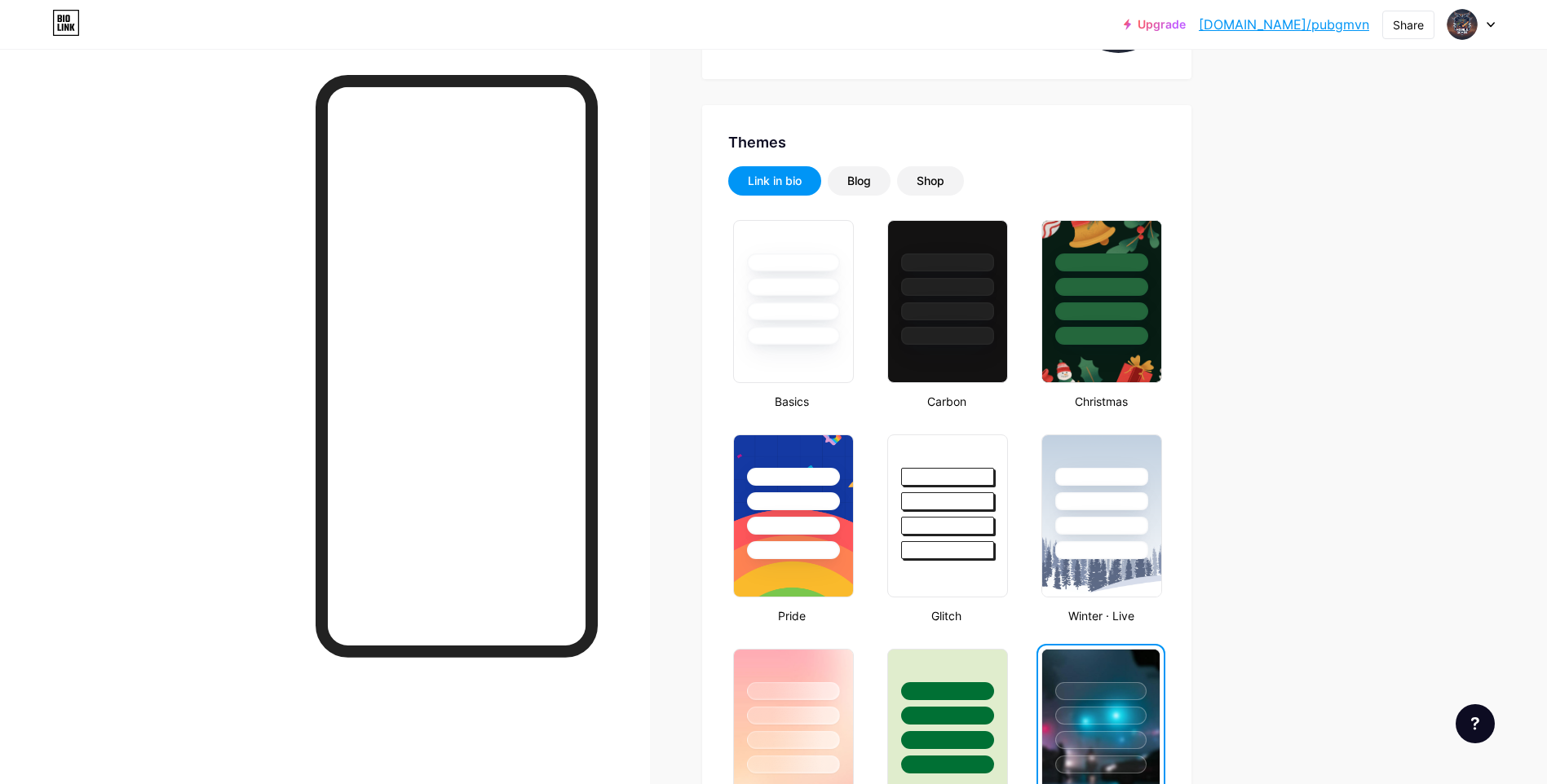
scroll to position [326, 0]
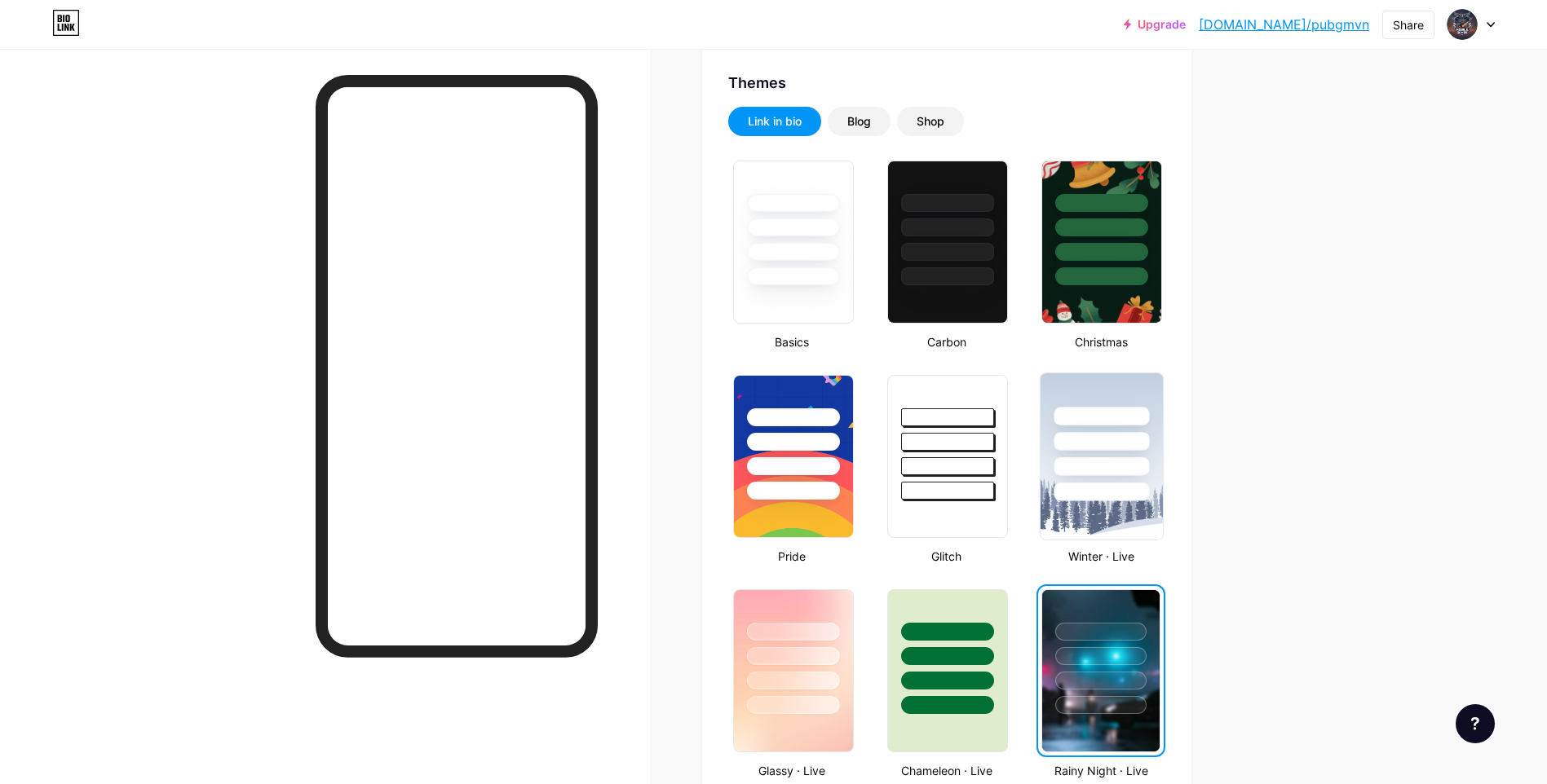
click at [1096, 467] on div at bounding box center [1102, 466] width 96 height 19
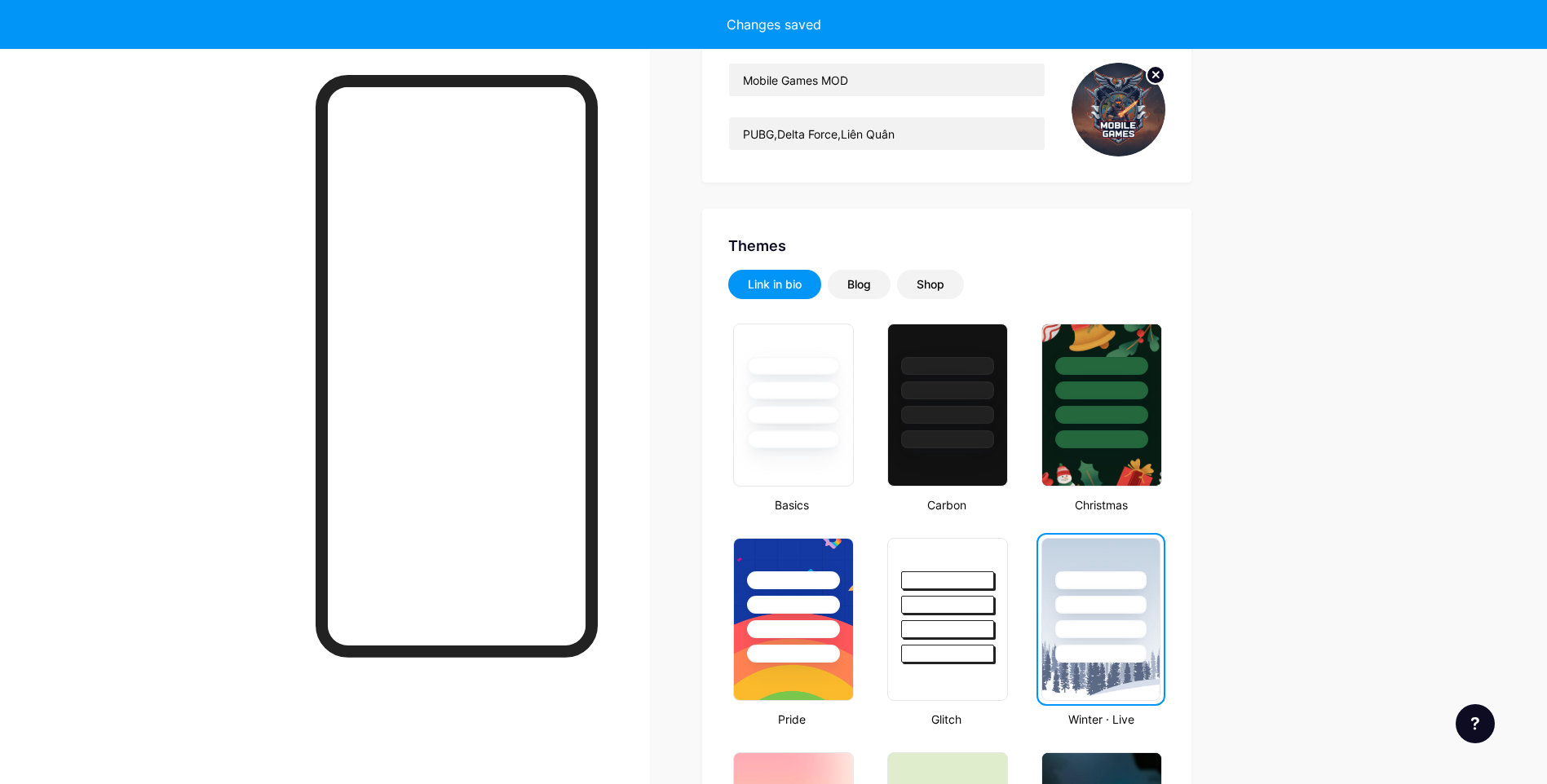
scroll to position [0, 0]
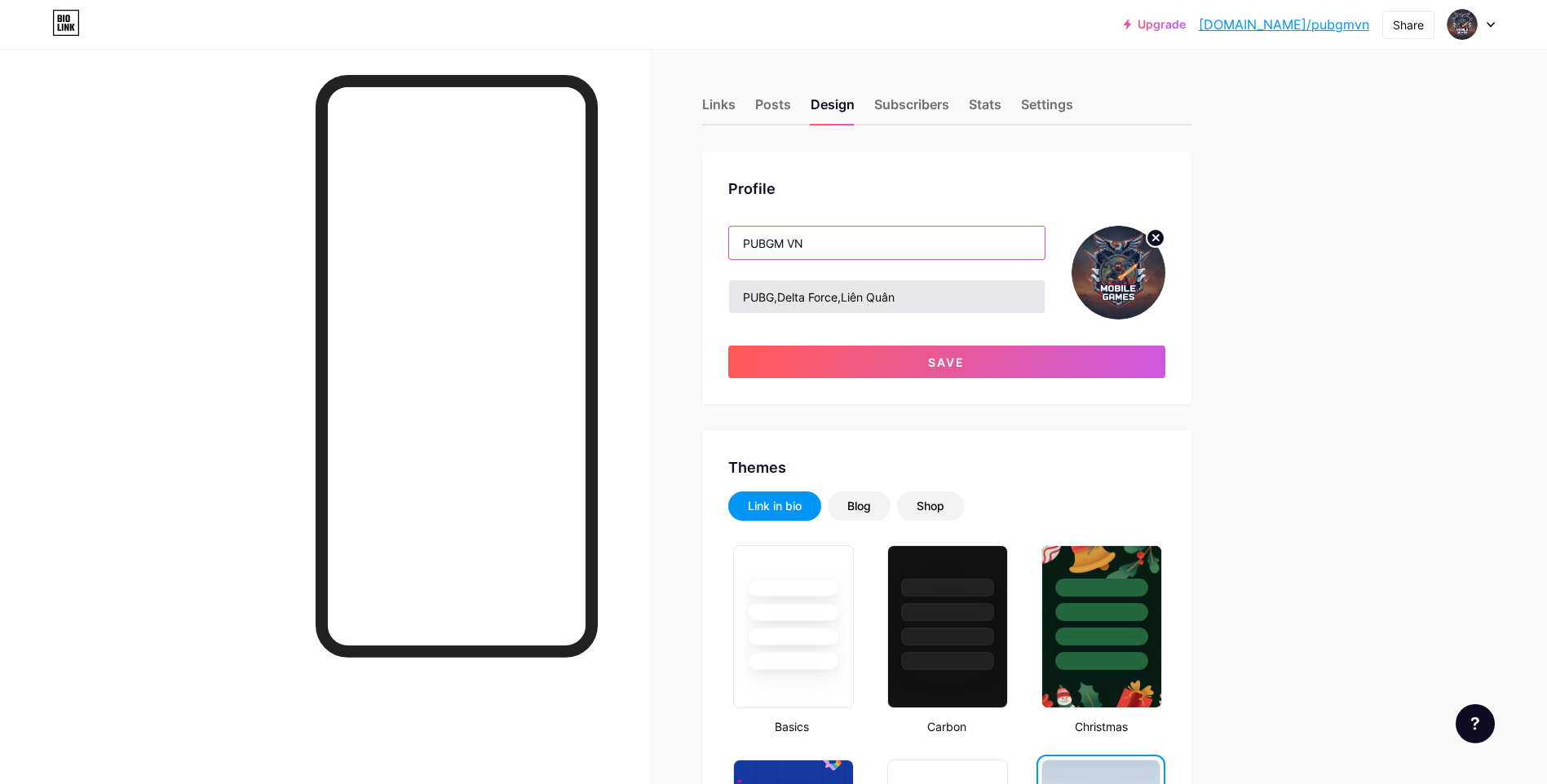
type input "PUBGM VN"
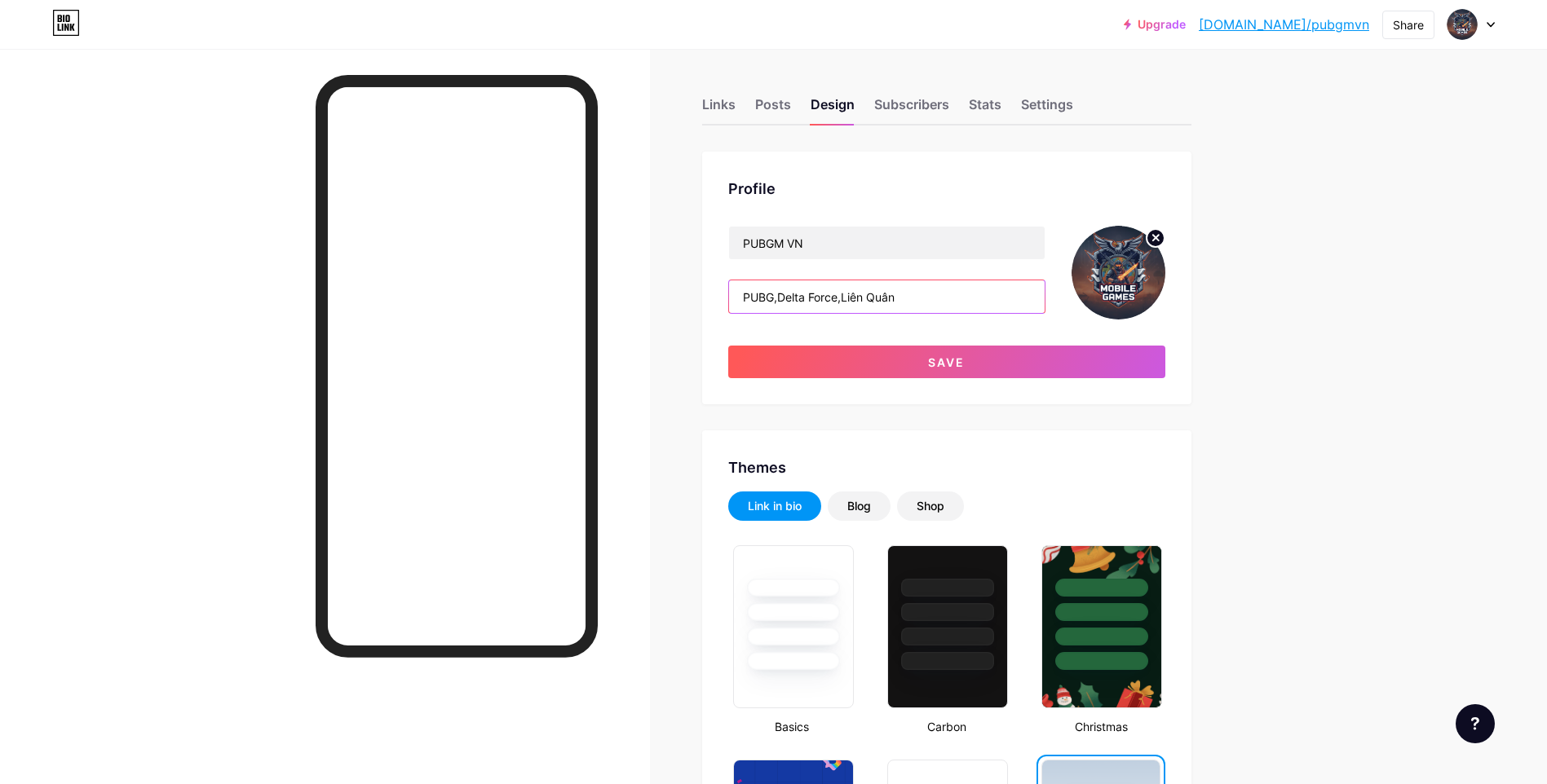
drag, startPoint x: 921, startPoint y: 304, endPoint x: 780, endPoint y: 303, distance: 141.0
click at [780, 303] on input "PUBG,Delta Force,Liên Quân" at bounding box center [887, 296] width 315 height 33
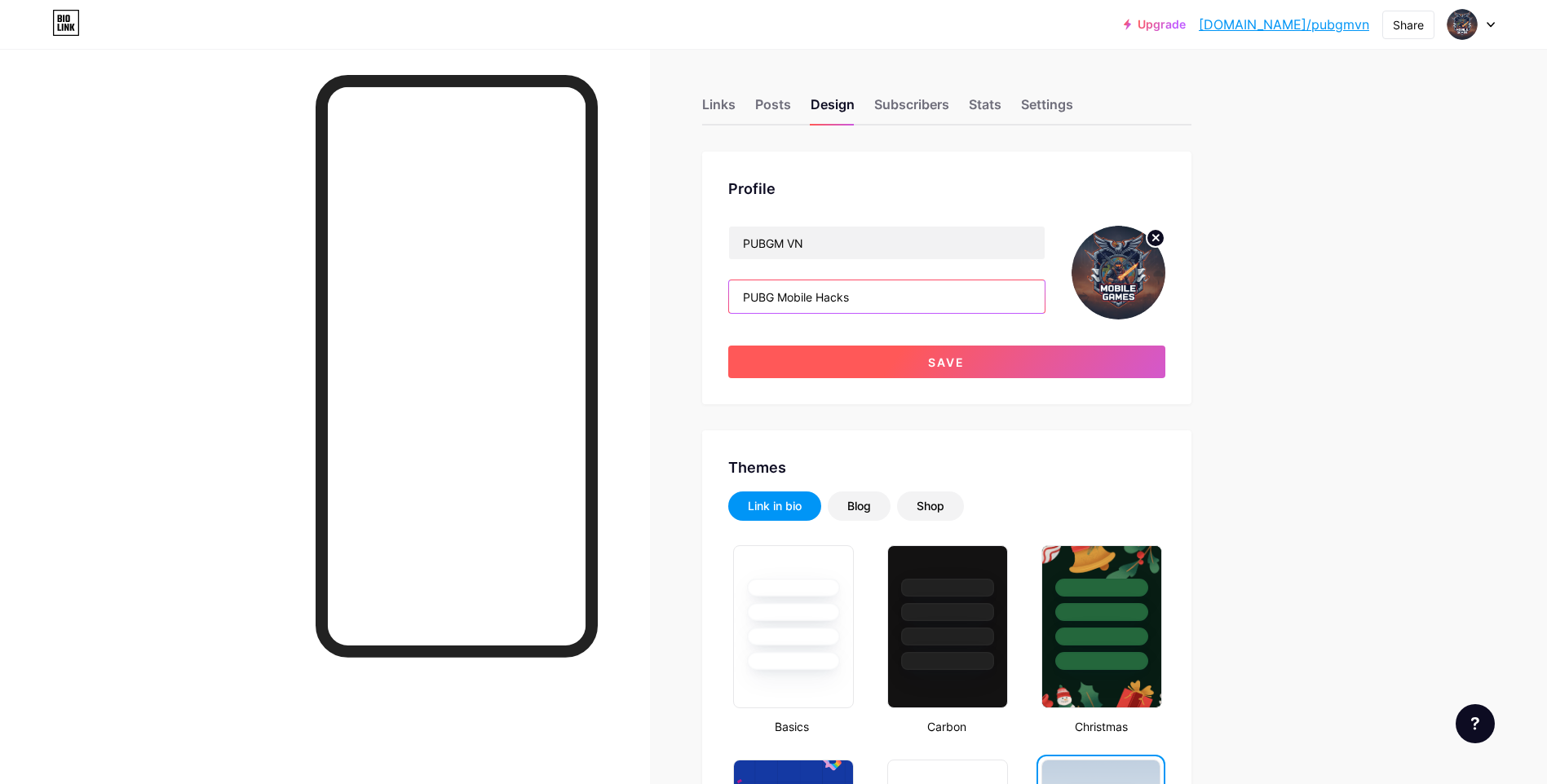
type input "PUBG Mobile Hacks"
click at [843, 371] on button "Save" at bounding box center [947, 361] width 437 height 33
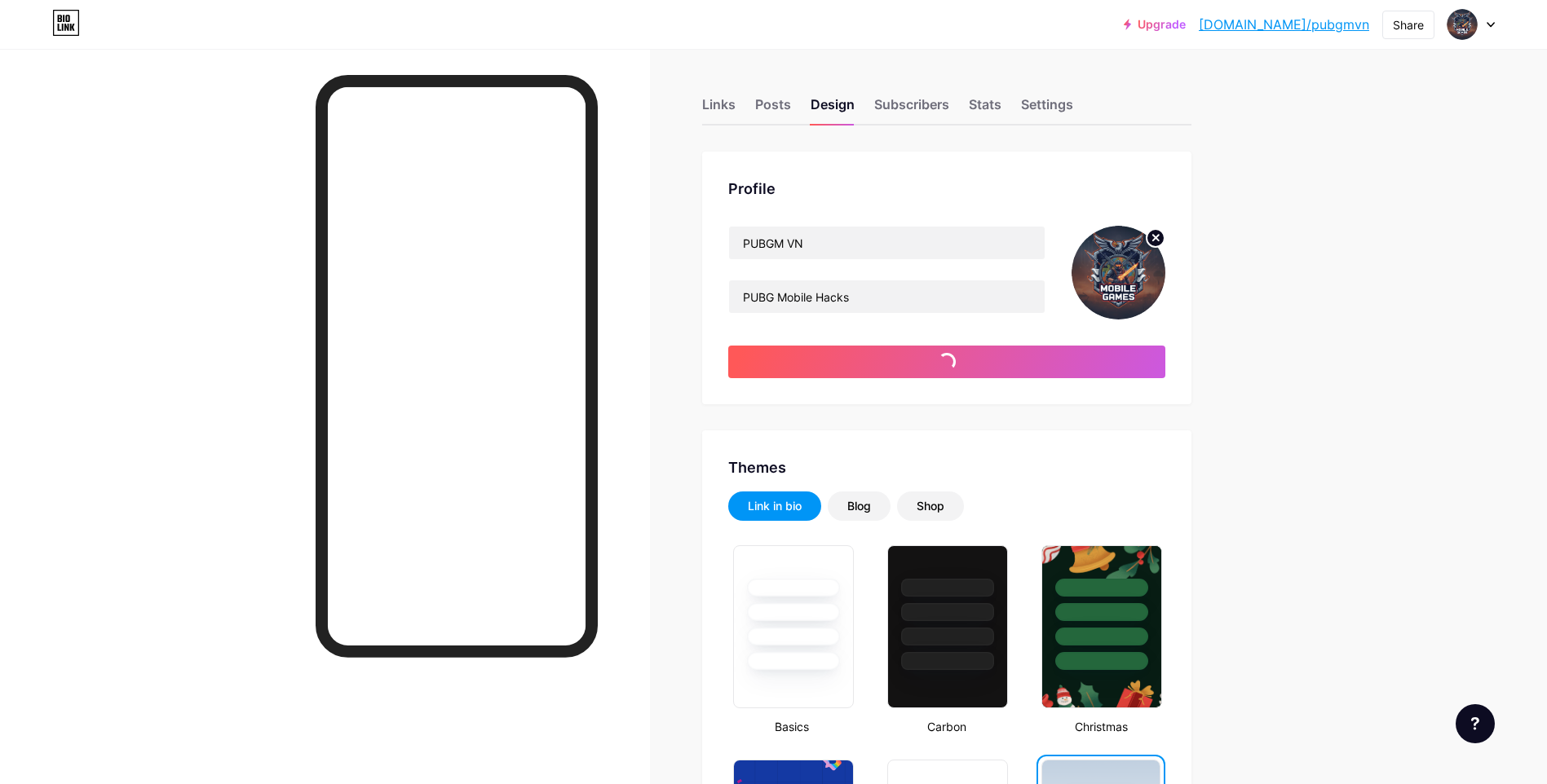
click at [1100, 270] on img at bounding box center [1117, 272] width 94 height 94
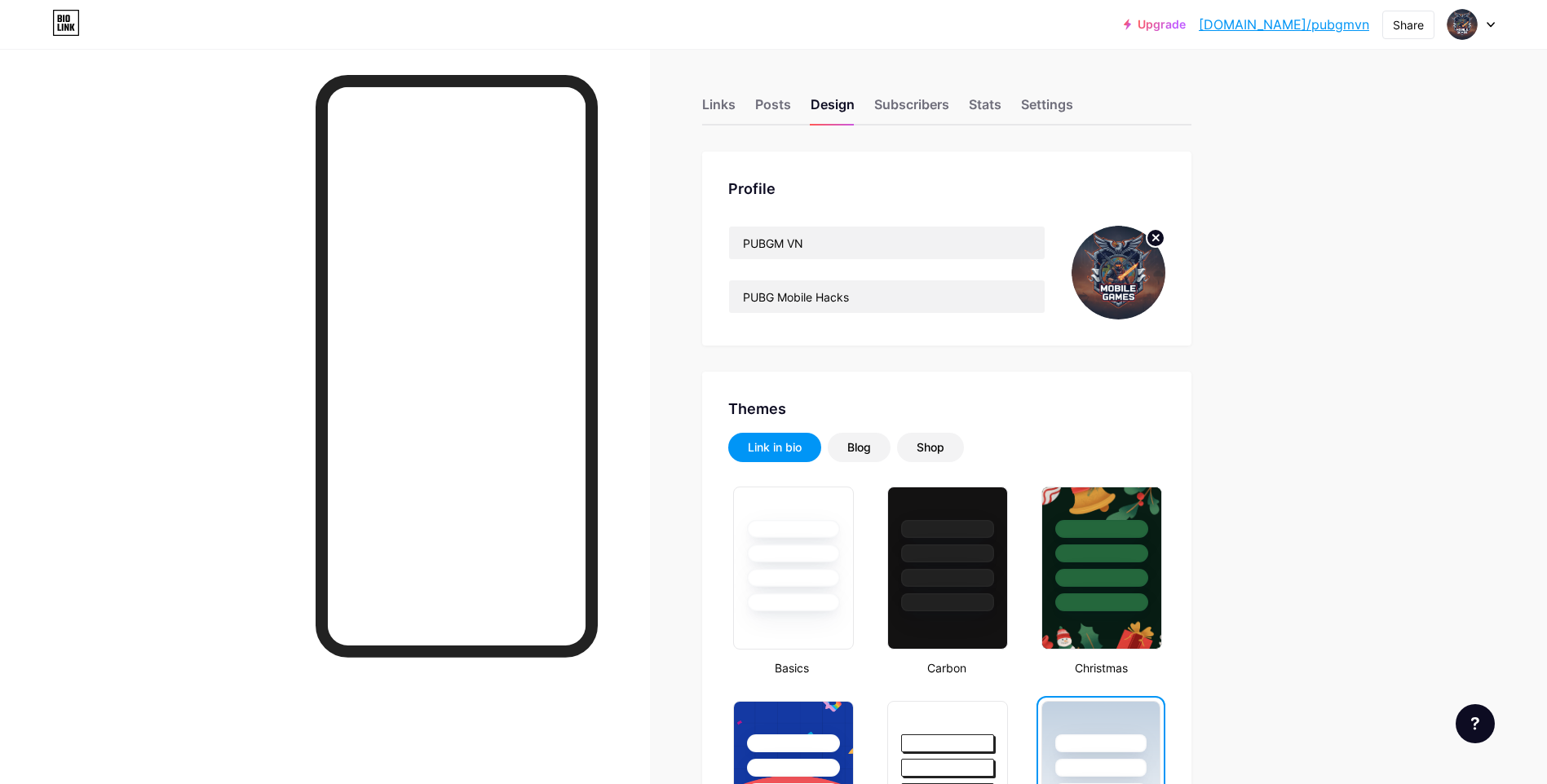
click at [1161, 234] on circle at bounding box center [1156, 238] width 18 height 18
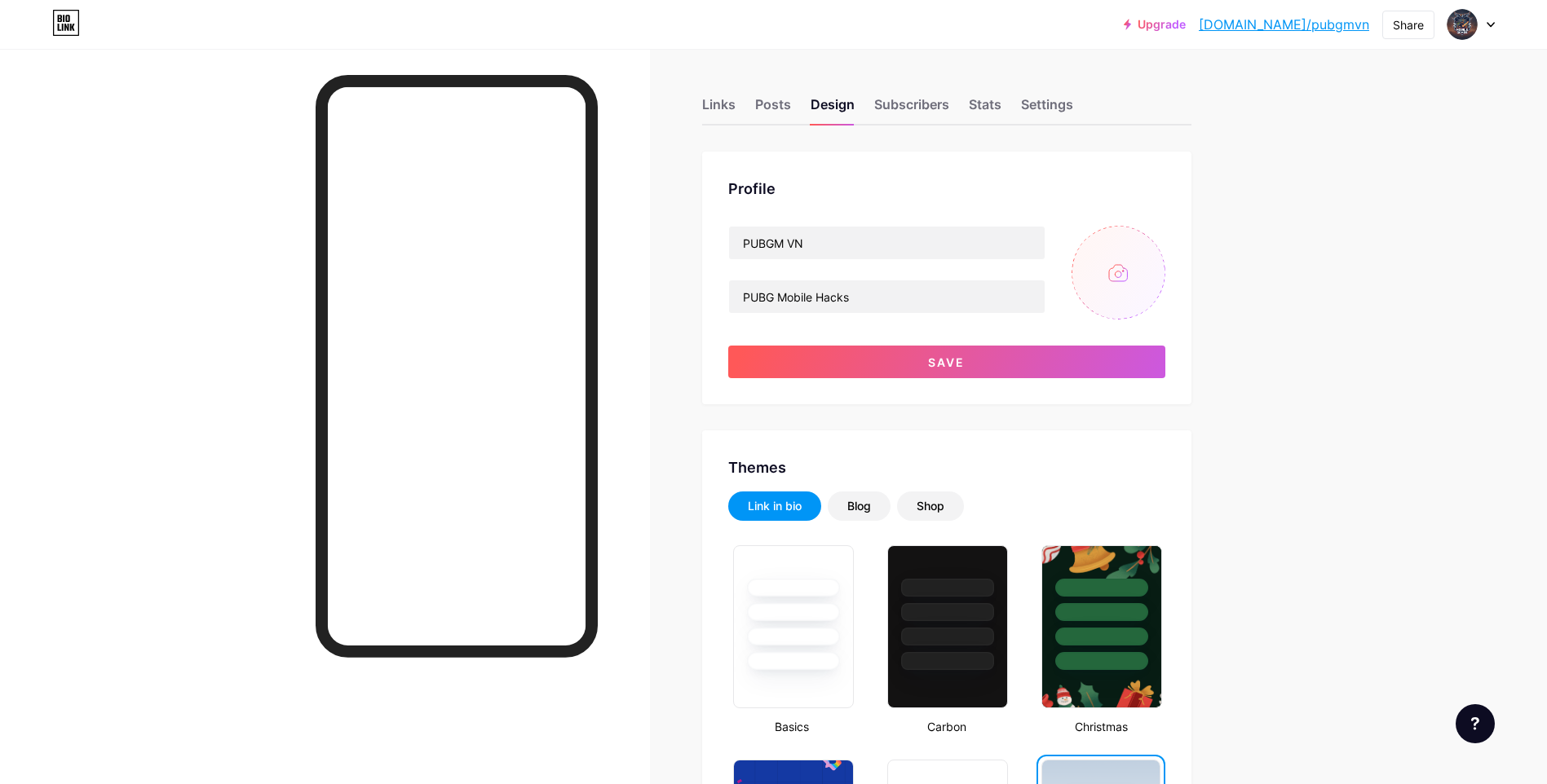
click at [1108, 256] on input "file" at bounding box center [1117, 272] width 94 height 94
type input "C:\fakepath\Gemini_Generated_Image_cgcbnncgcbnncgcb.png"
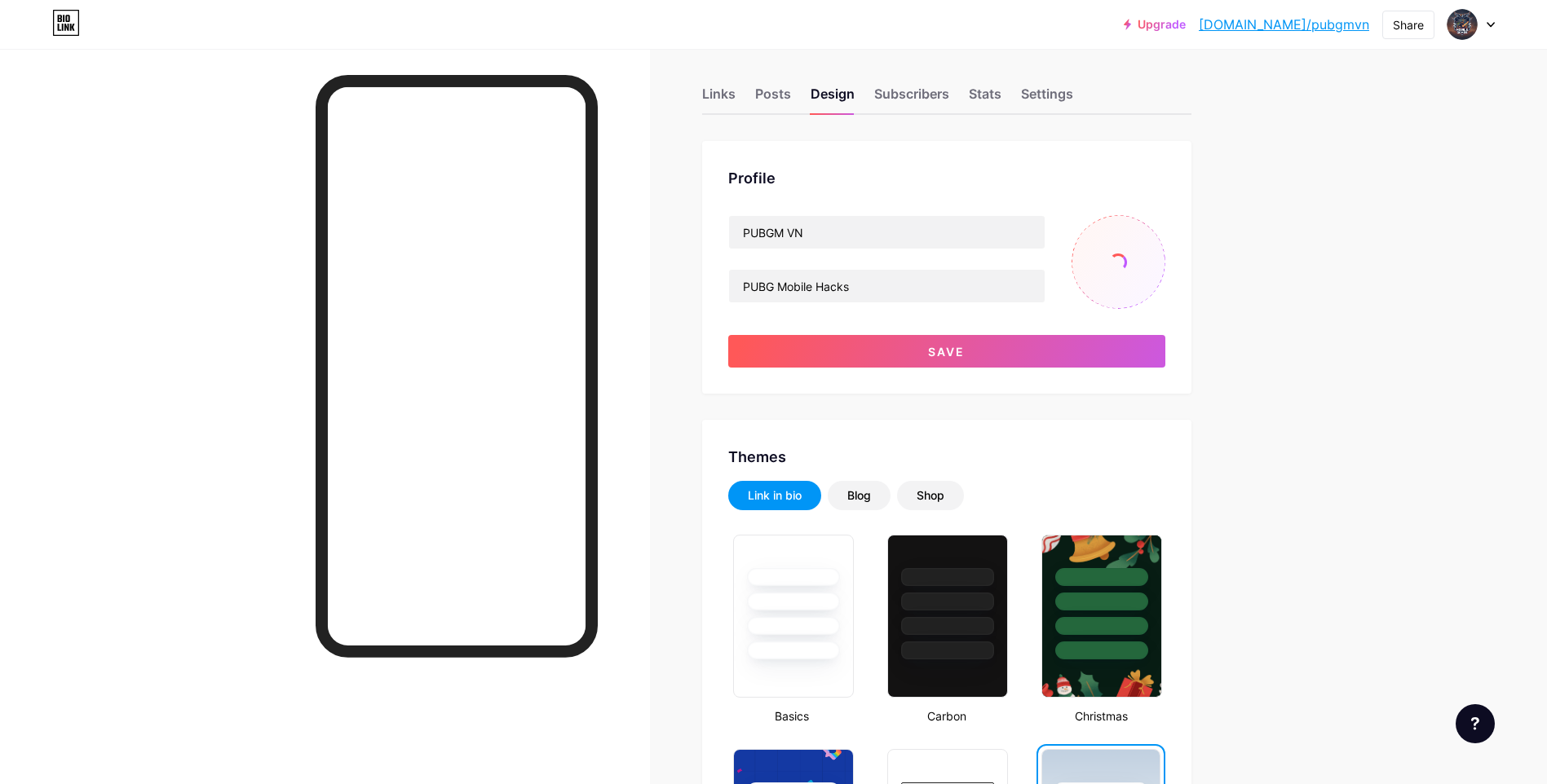
scroll to position [82, 0]
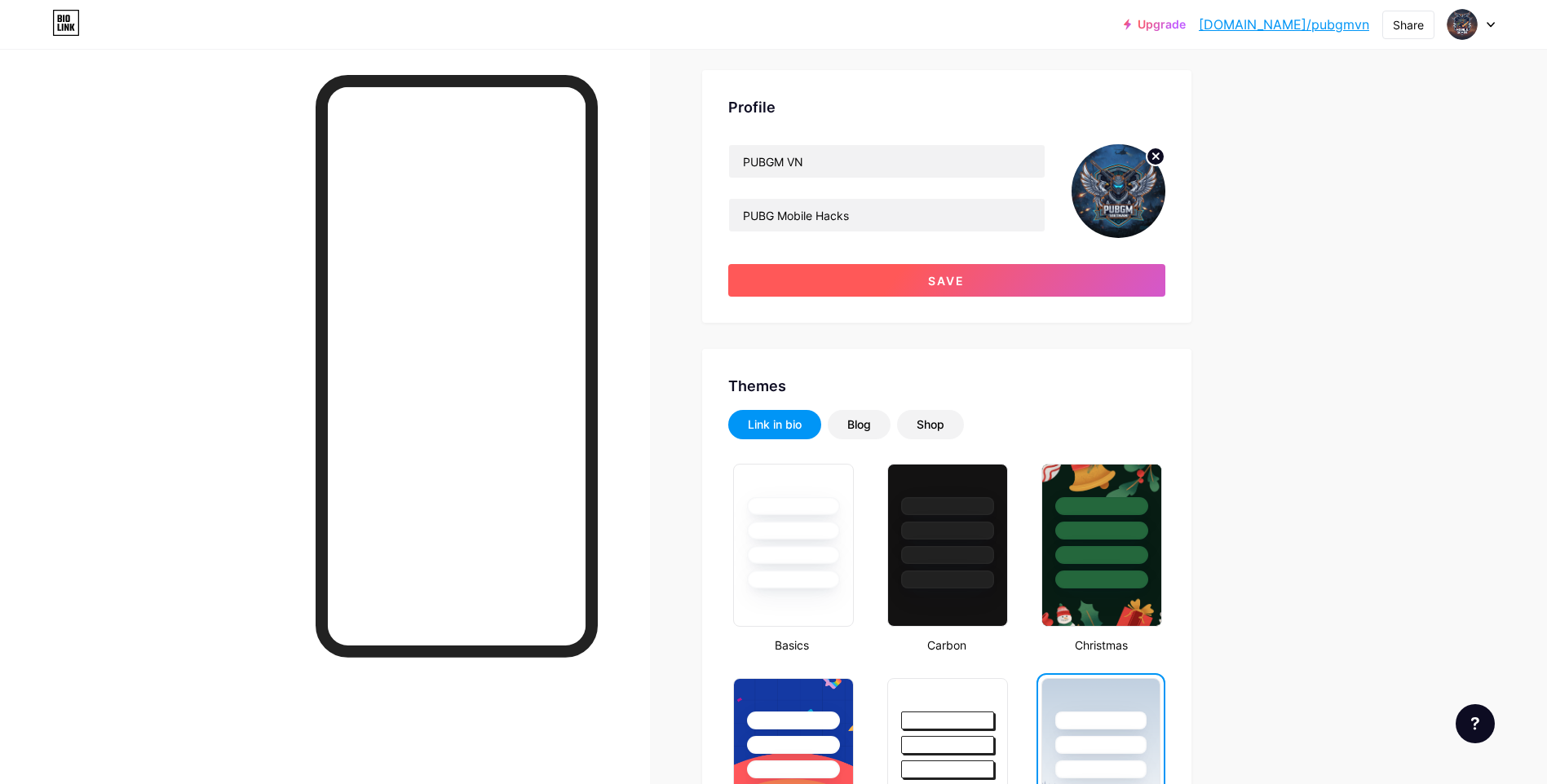
click at [867, 286] on button "Save" at bounding box center [947, 280] width 437 height 33
click at [842, 286] on button "Save" at bounding box center [947, 280] width 437 height 33
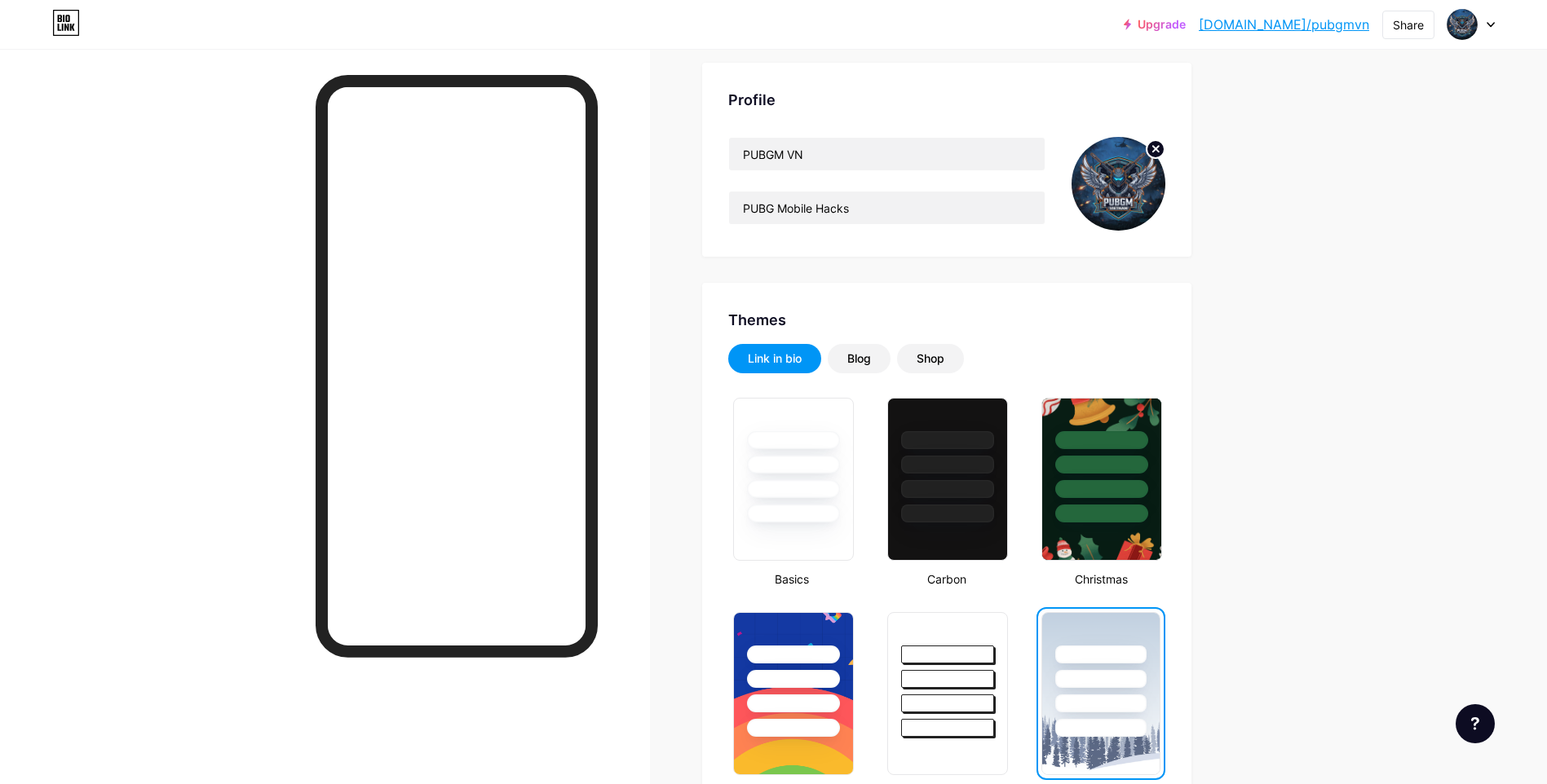
scroll to position [0, 0]
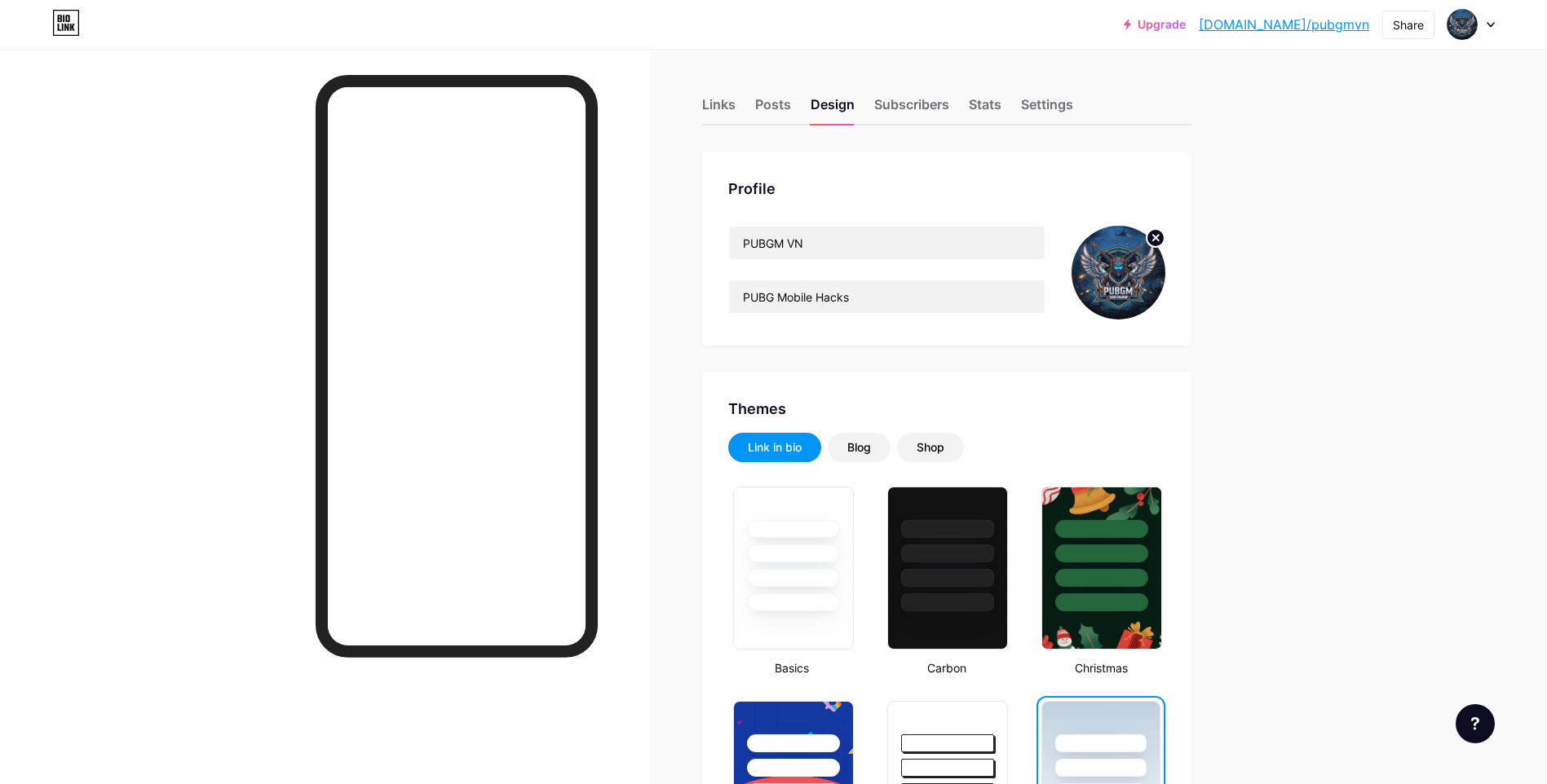
click at [716, 85] on div "Links Posts Design Subscribers Stats Settings" at bounding box center [947, 98] width 490 height 57
click at [717, 100] on div "Links" at bounding box center [719, 109] width 34 height 30
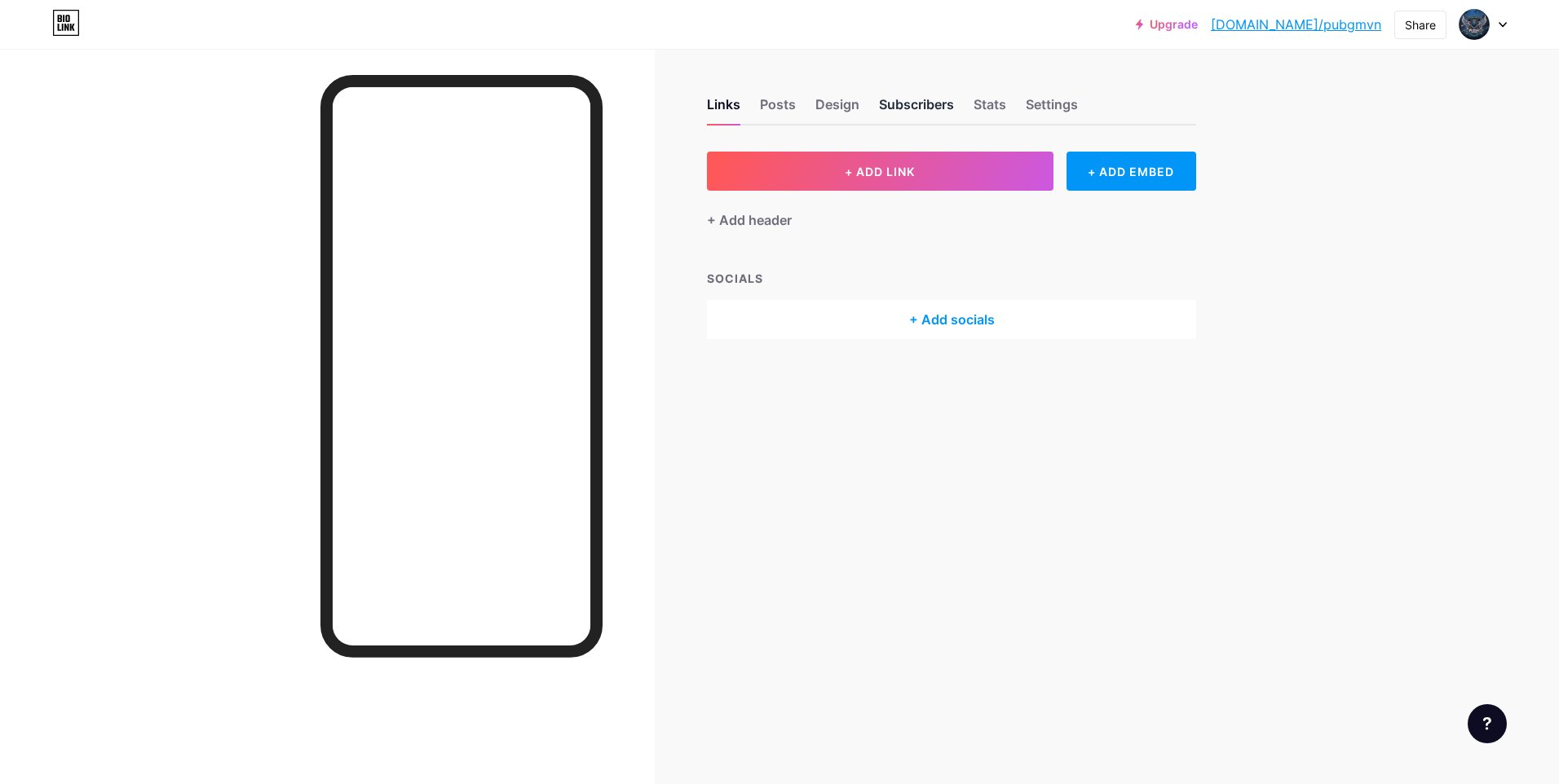
click at [892, 102] on div "Subscribers" at bounding box center [916, 109] width 75 height 30
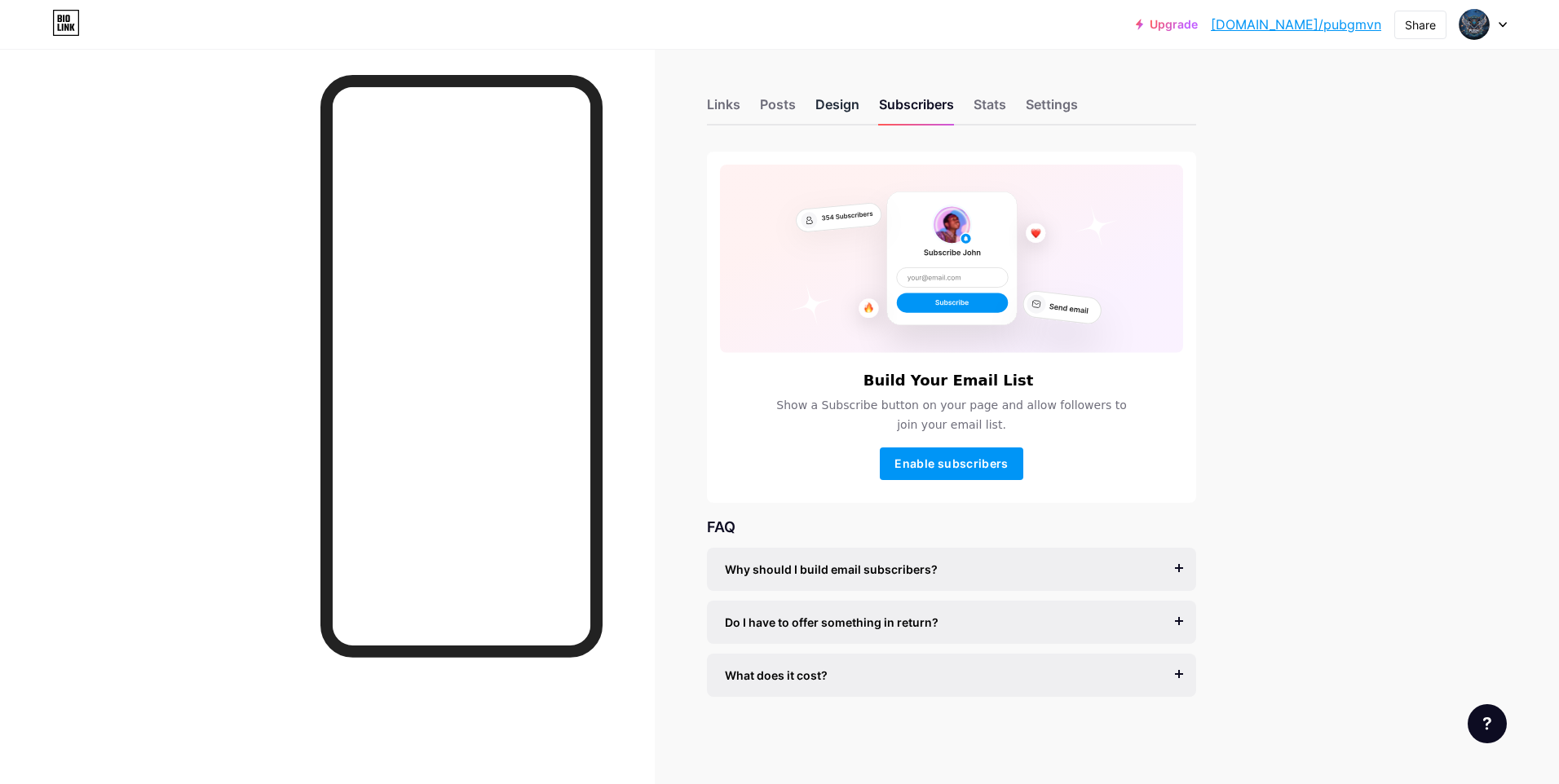
drag, startPoint x: 826, startPoint y: 103, endPoint x: 837, endPoint y: 113, distance: 14.9
click at [826, 104] on div "Design" at bounding box center [838, 109] width 44 height 30
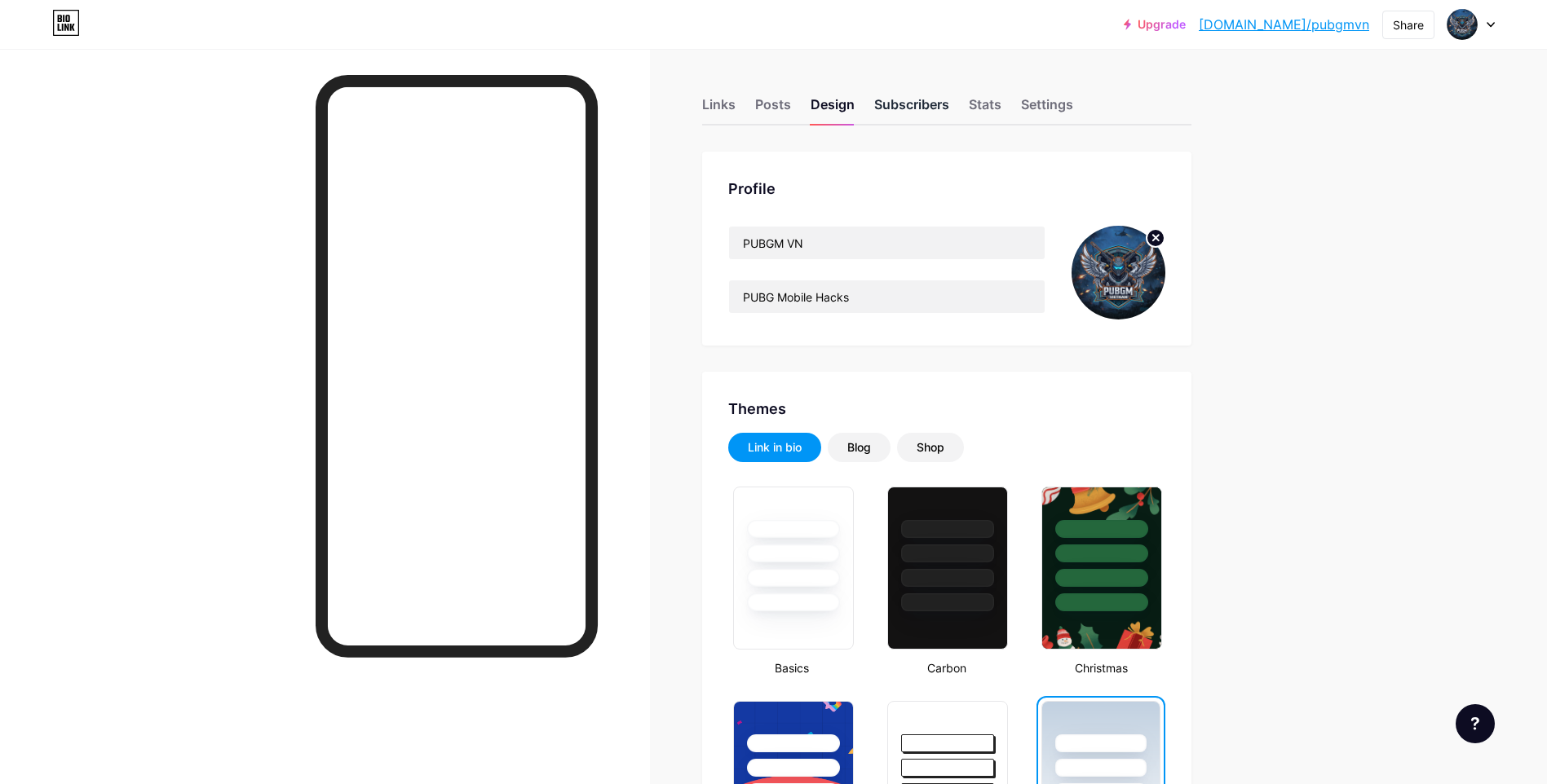
click at [897, 101] on div "Subscribers" at bounding box center [911, 109] width 75 height 30
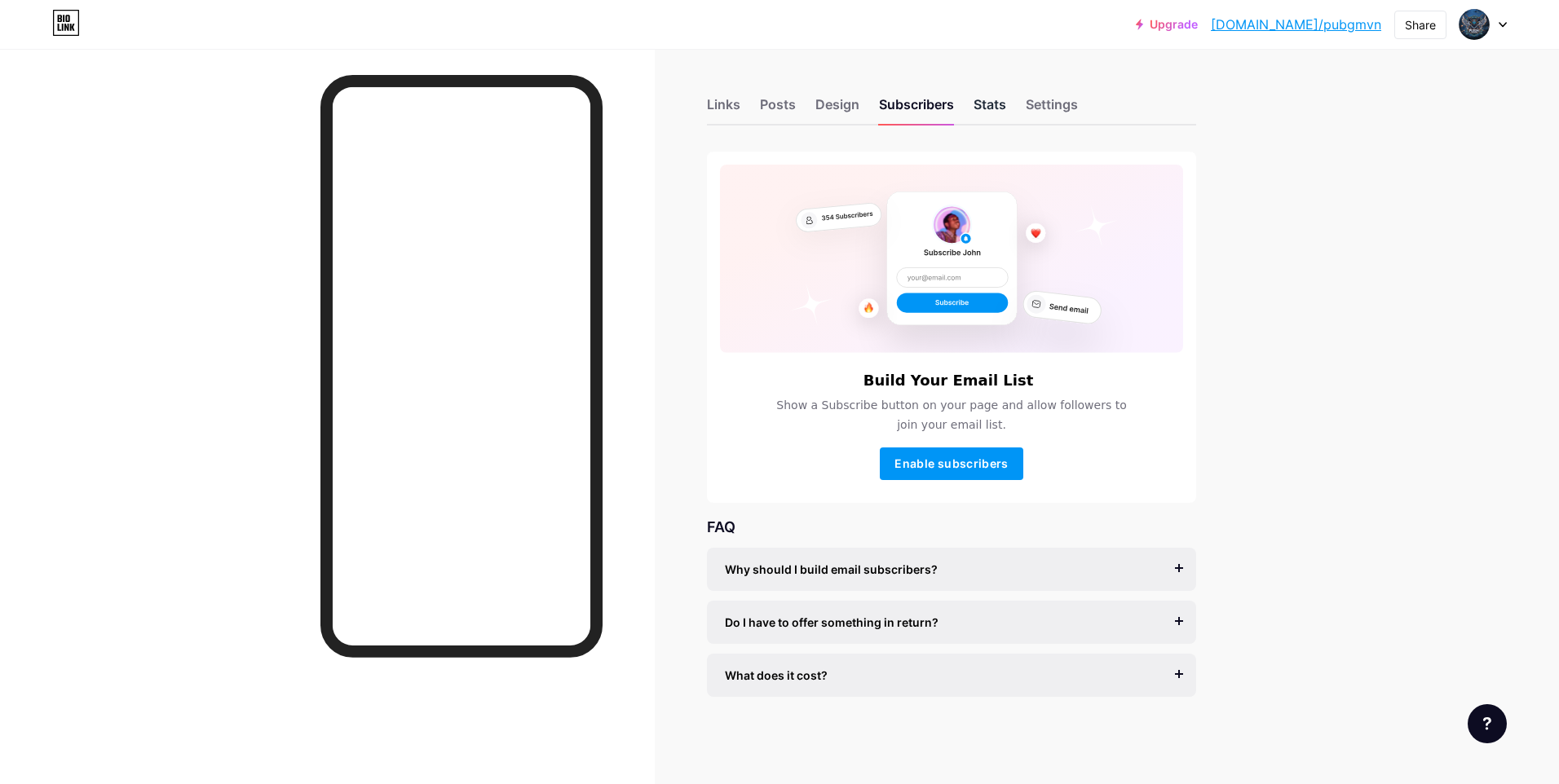
click at [988, 106] on div "Stats" at bounding box center [989, 109] width 33 height 30
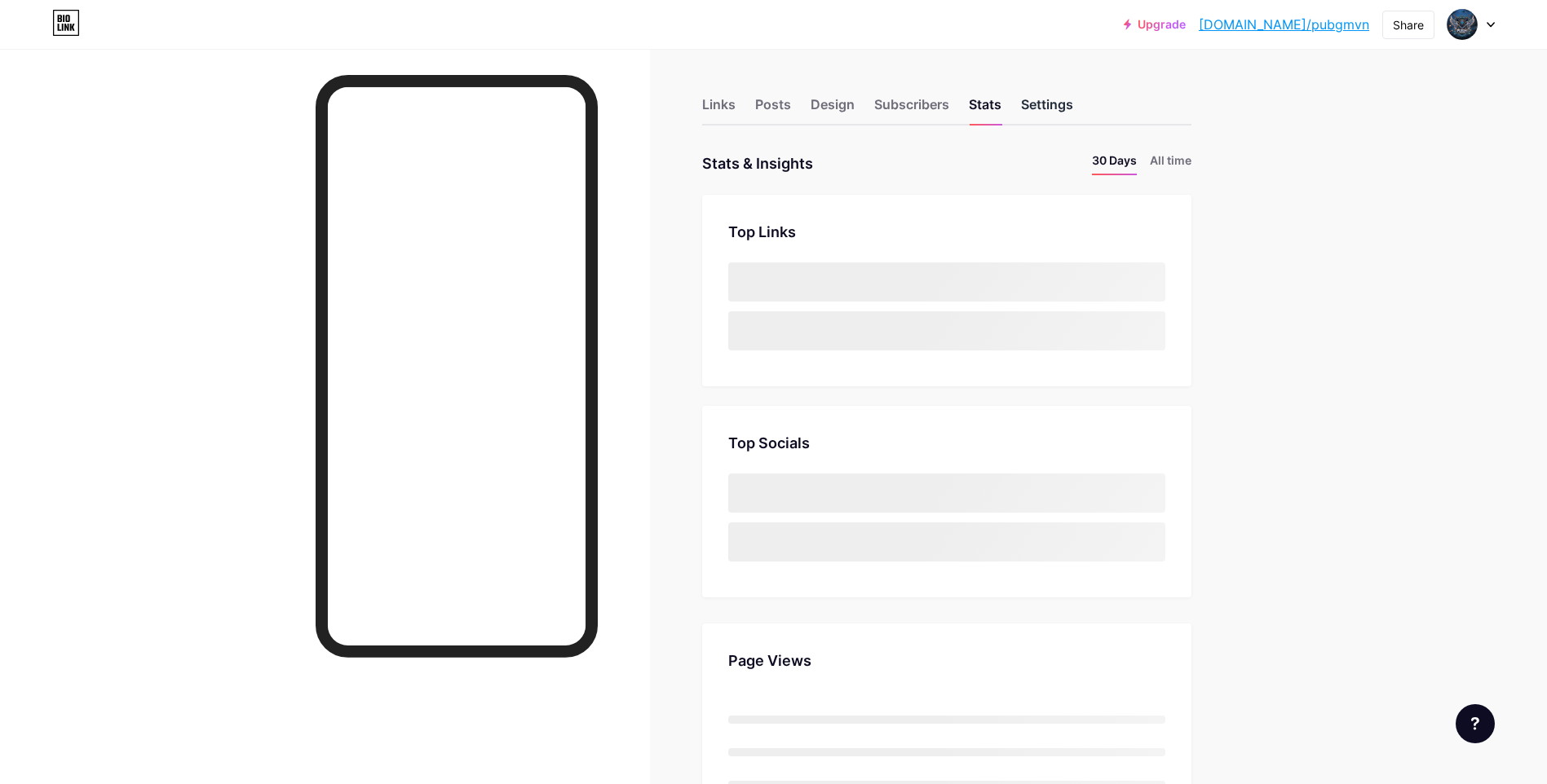
click at [1050, 103] on div "Settings" at bounding box center [1046, 109] width 52 height 30
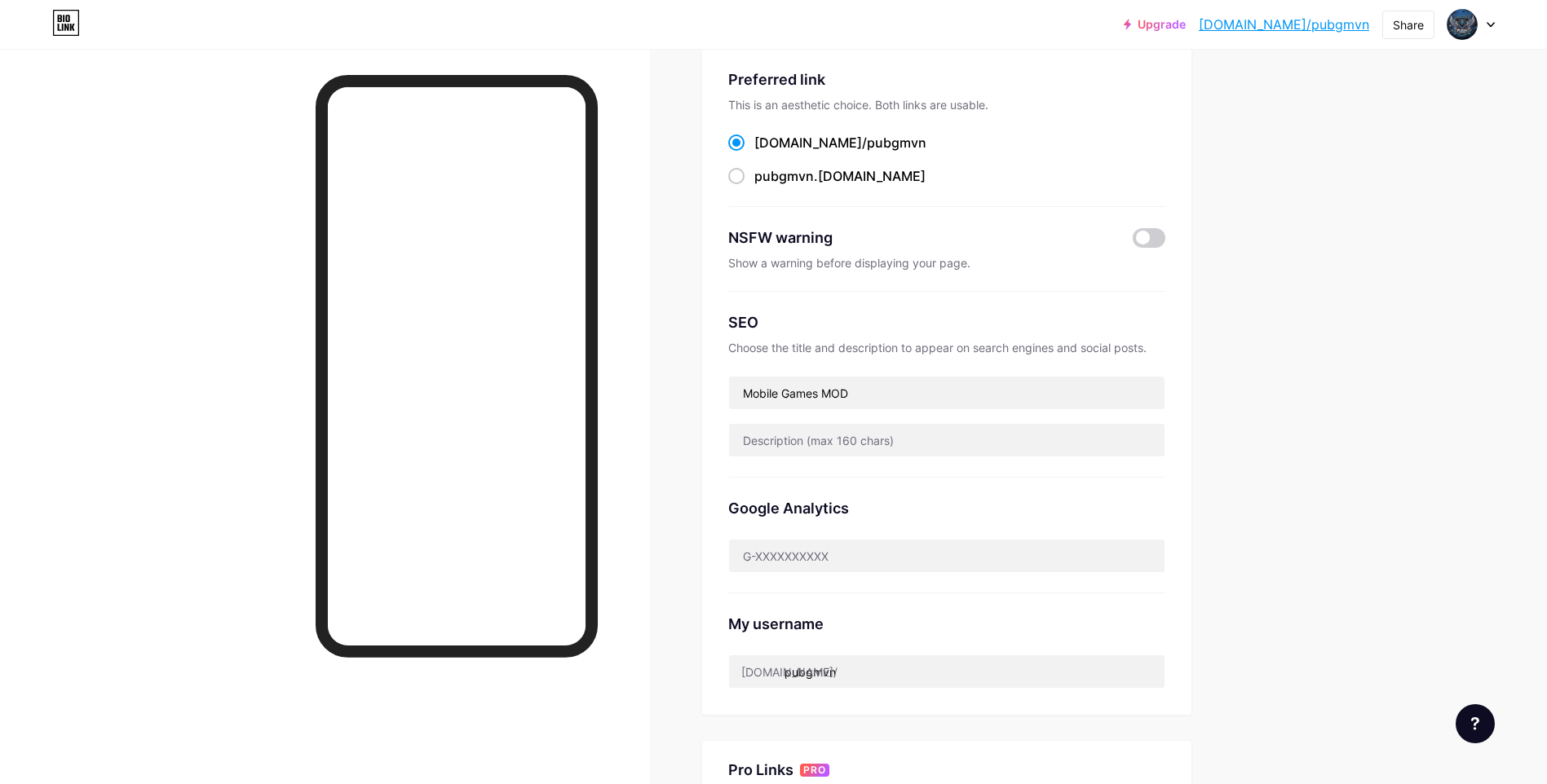
scroll to position [163, 0]
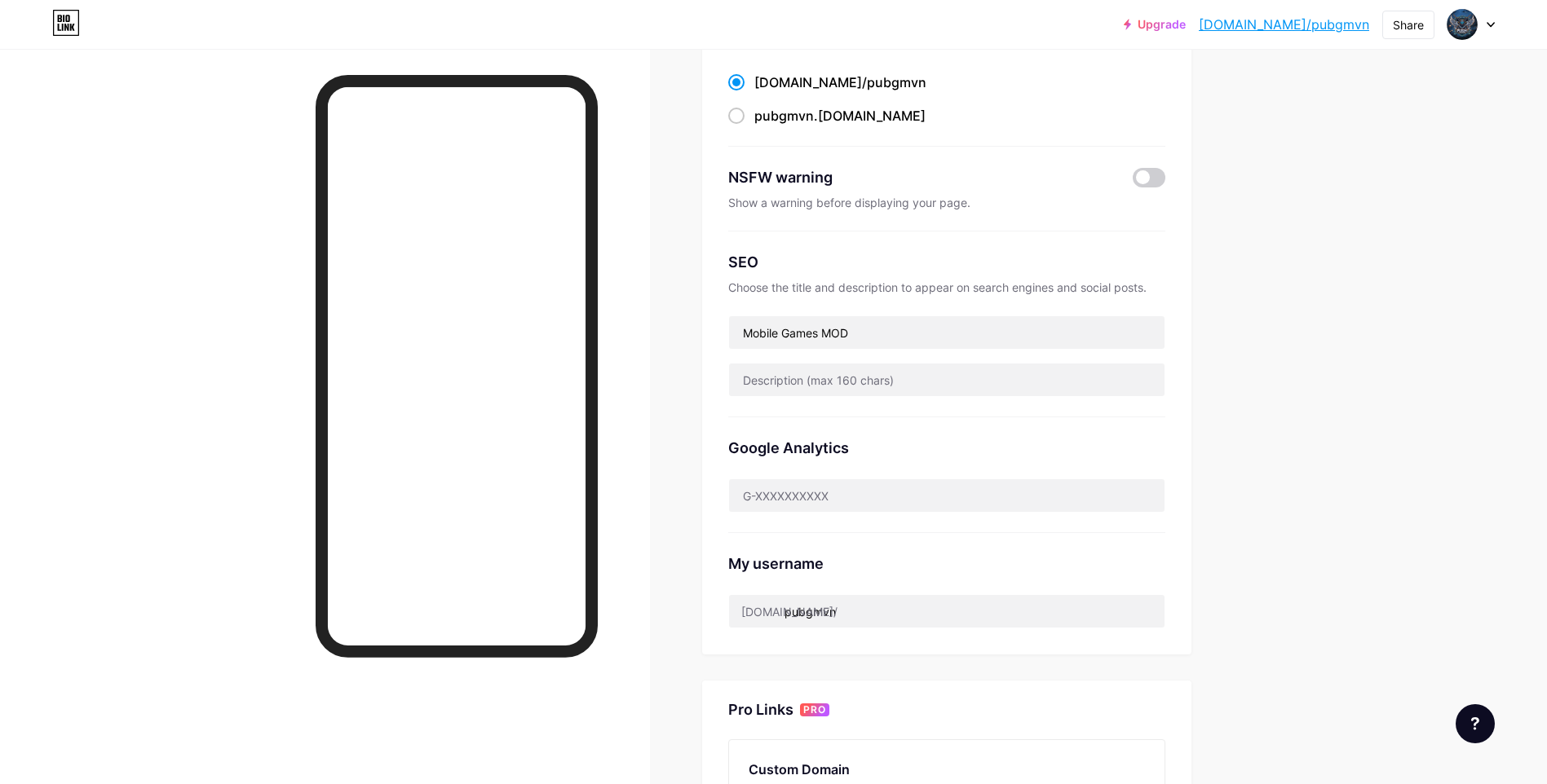
click at [1138, 163] on div "NSFW warning Show a warning before displaying your page." at bounding box center [947, 189] width 437 height 85
click at [1157, 175] on span at bounding box center [1149, 177] width 33 height 20
click at [1133, 182] on input "checkbox" at bounding box center [1133, 182] width 0 height 0
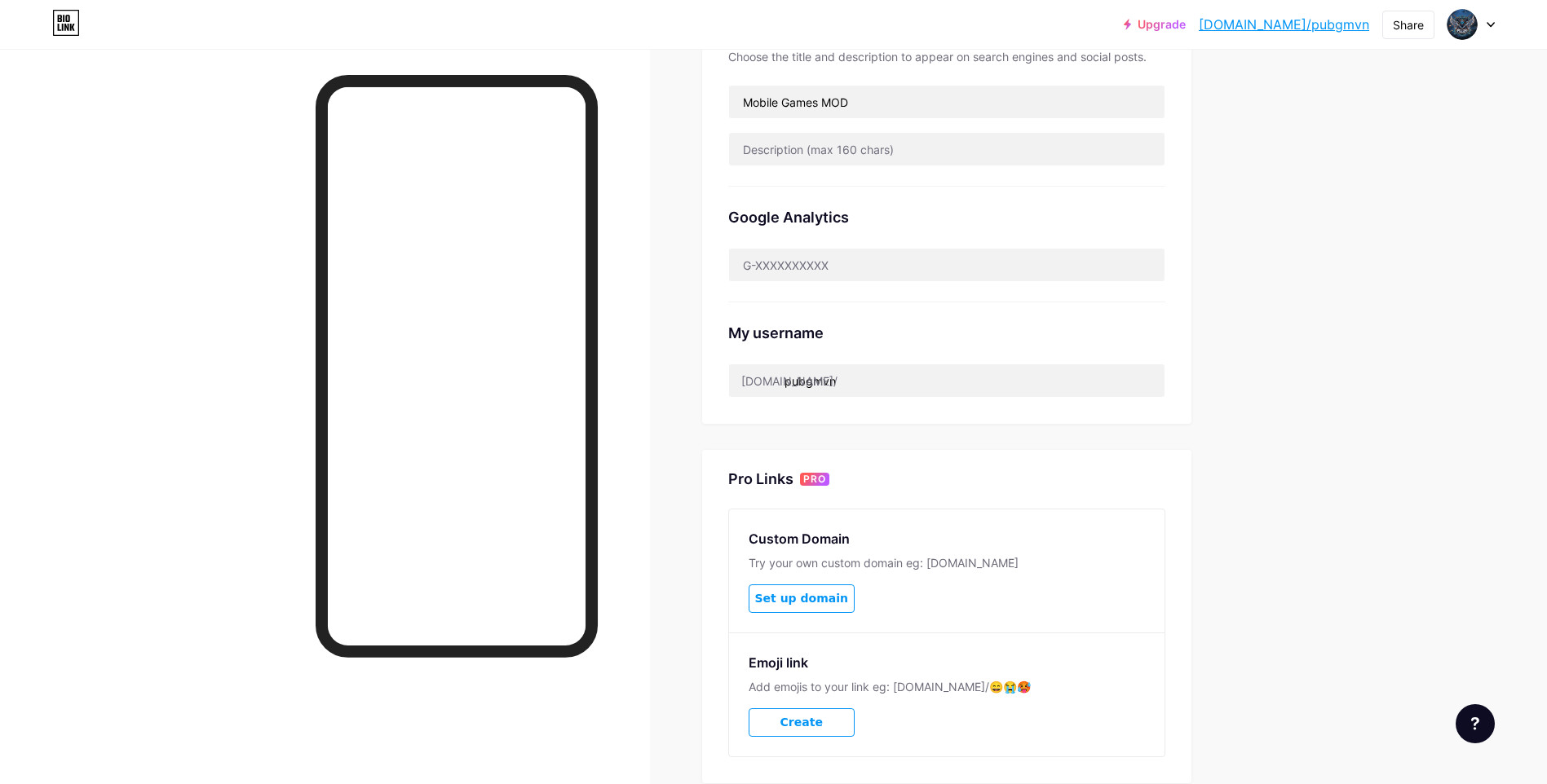
scroll to position [258, 0]
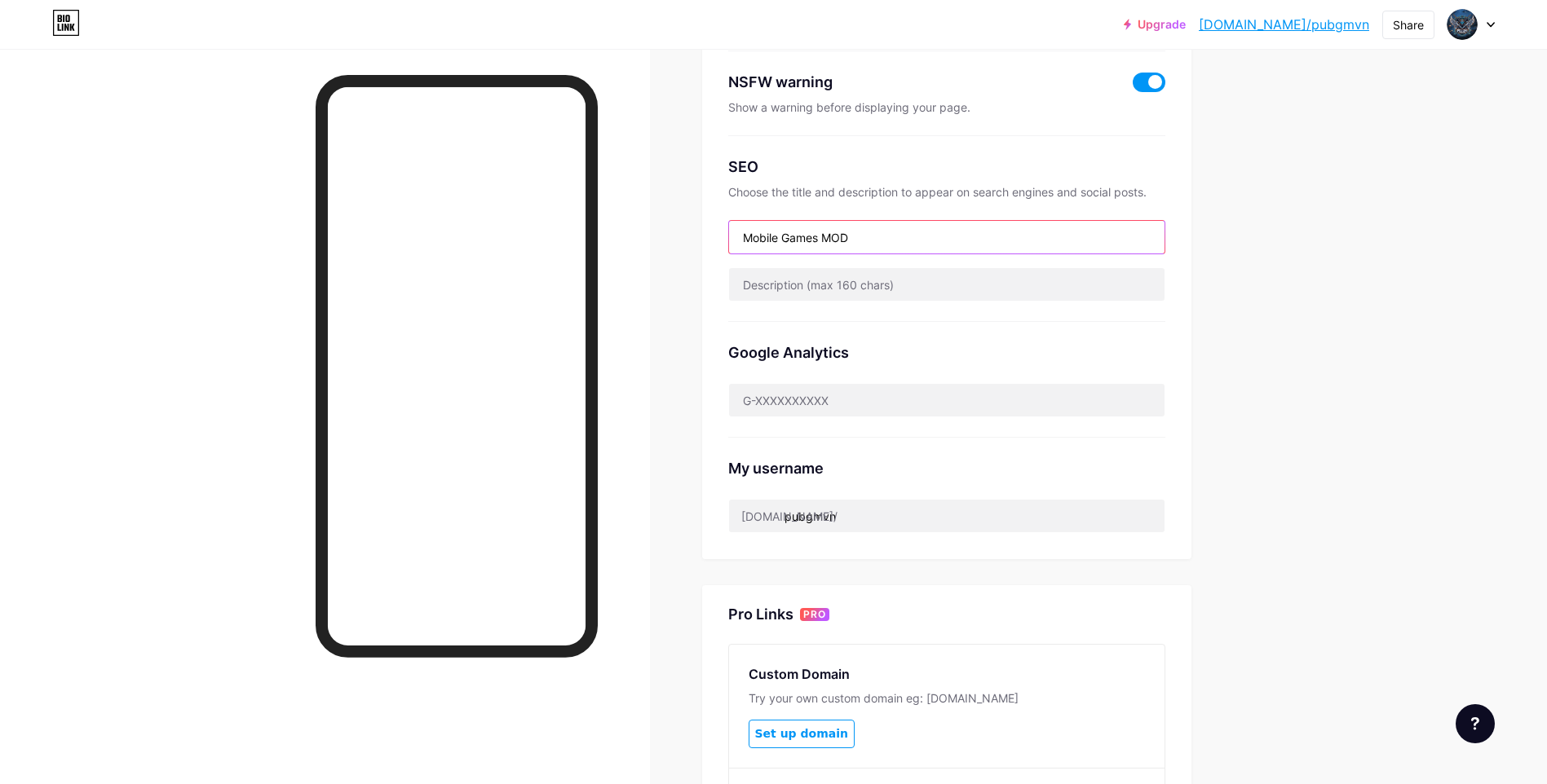
drag, startPoint x: 883, startPoint y: 228, endPoint x: 324, endPoint y: 226, distance: 559.0
click at [327, 226] on div "Links Posts Design Subscribers Stats Settings Preferred link This is an aesthet…" at bounding box center [630, 386] width 1260 height 1288
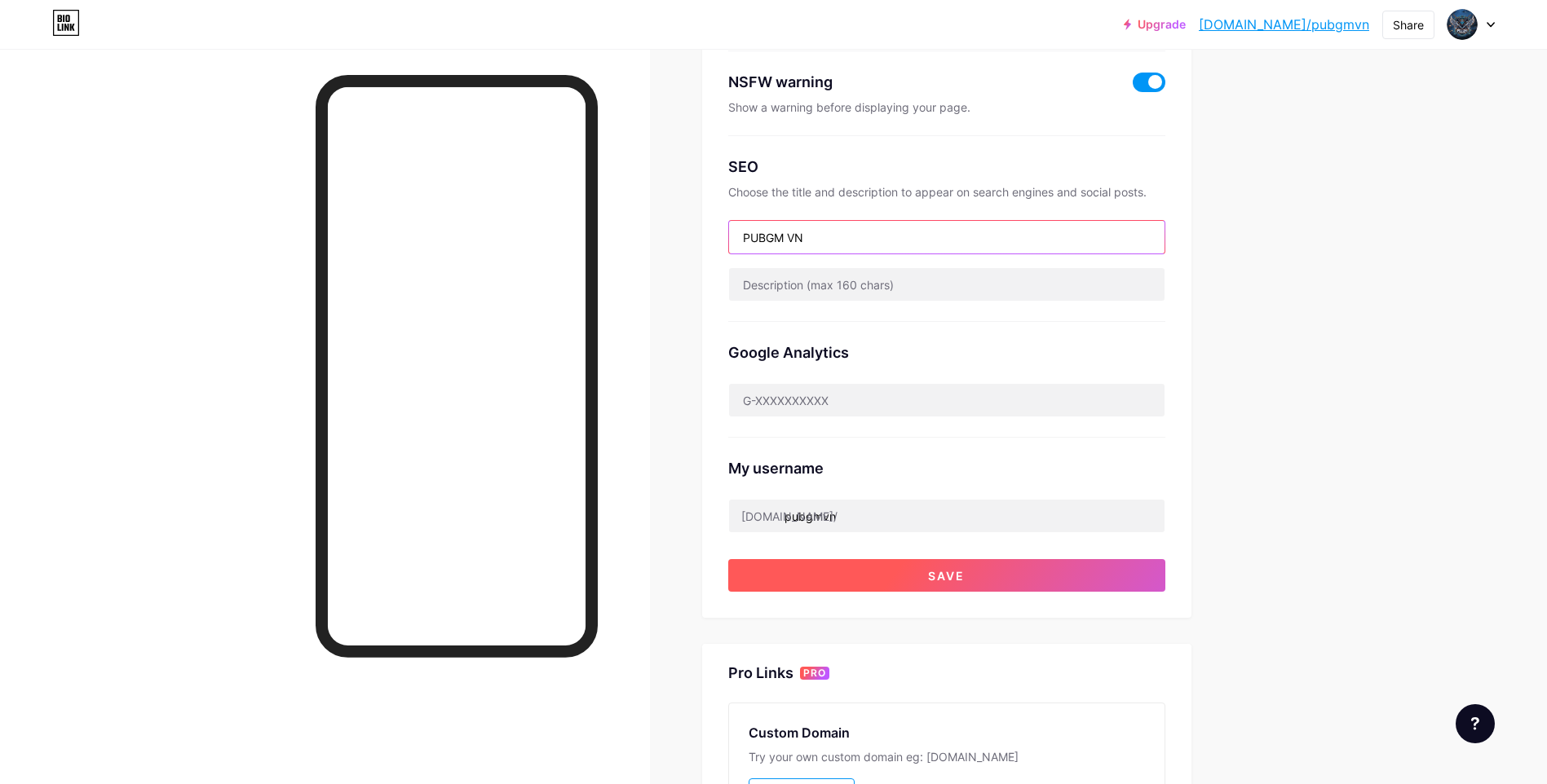
type input "PUBGM VN"
click at [975, 581] on button "Save" at bounding box center [947, 575] width 437 height 33
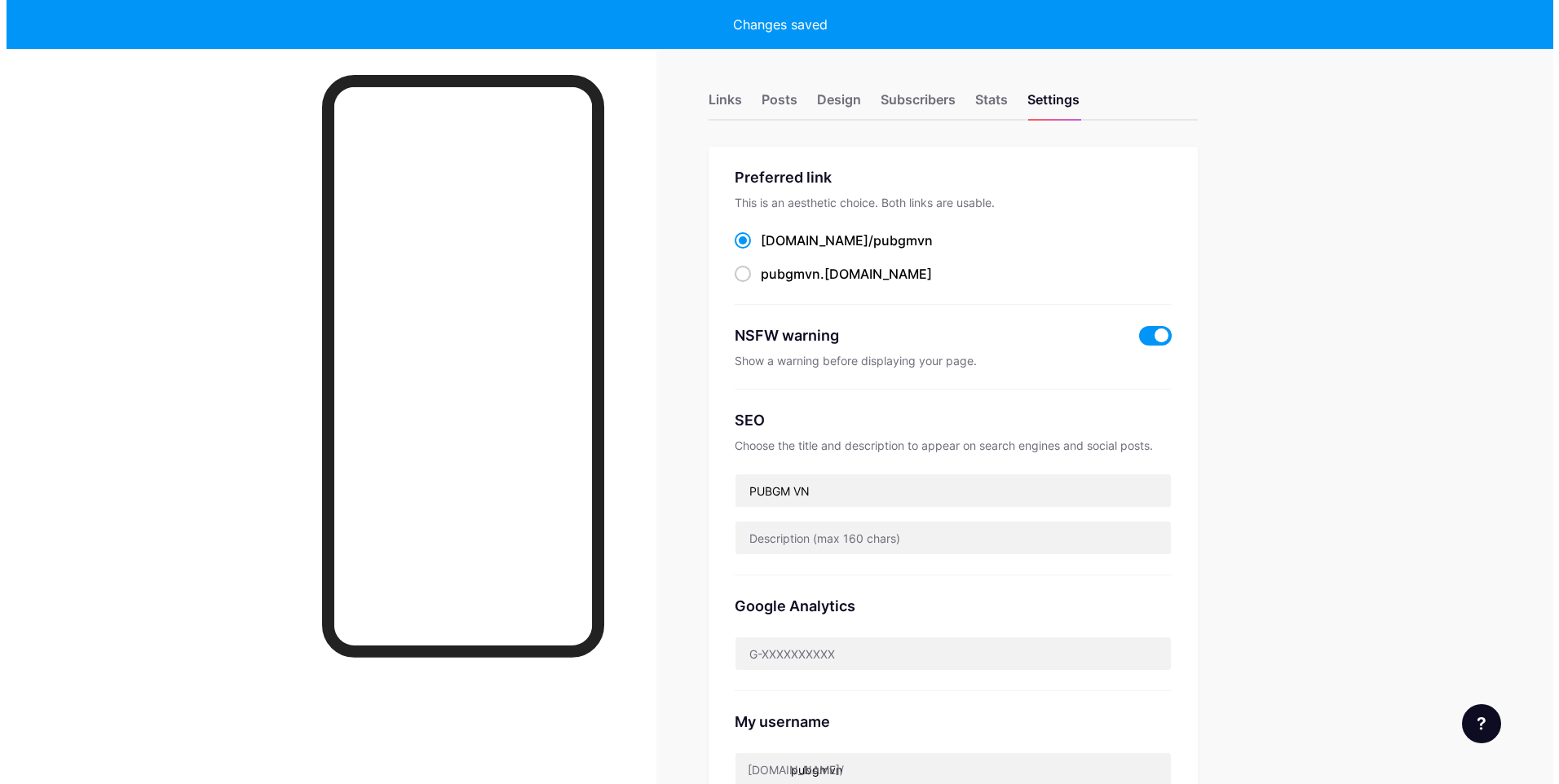
scroll to position [0, 0]
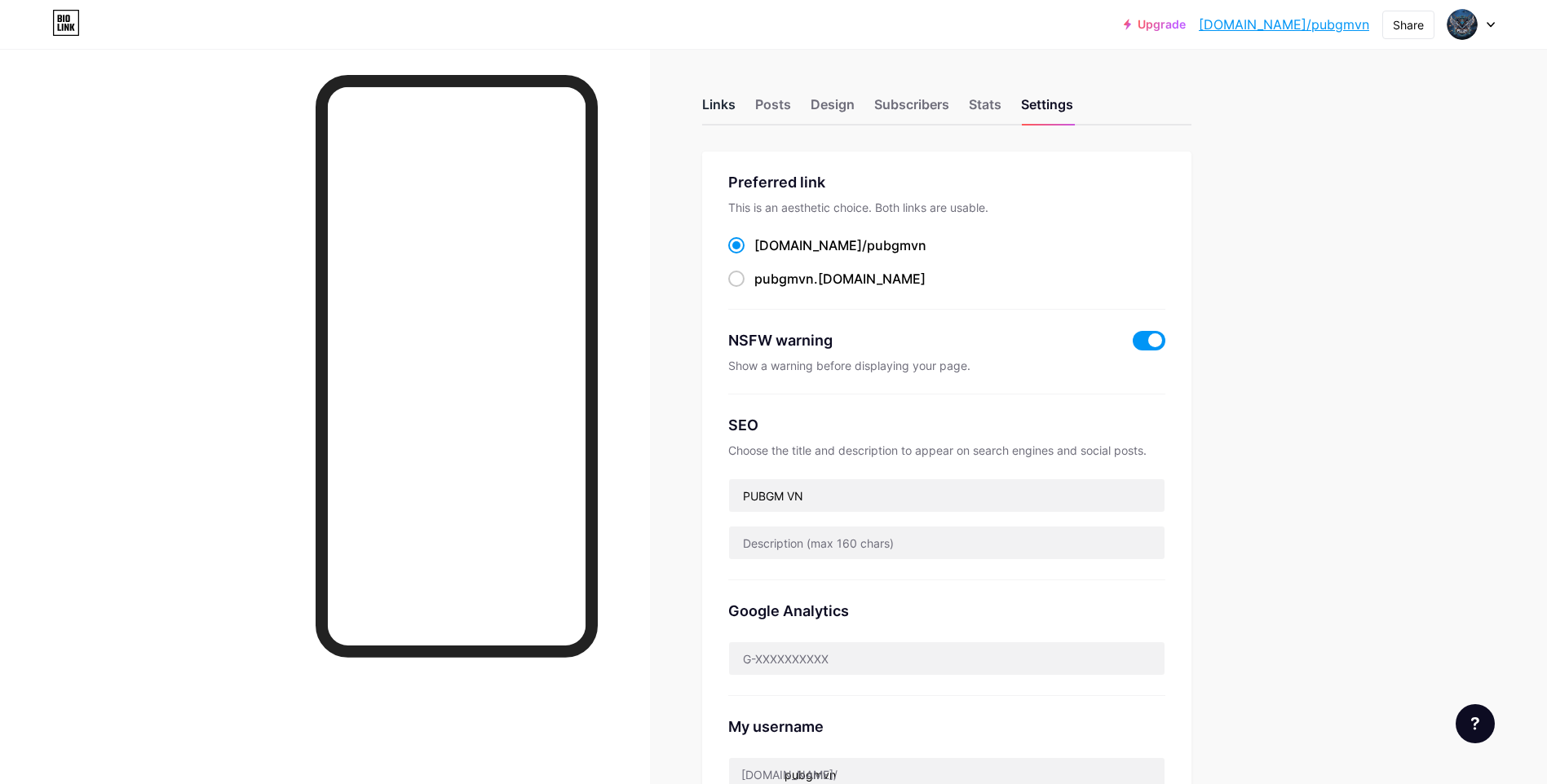
click at [725, 109] on div "Links" at bounding box center [719, 109] width 34 height 30
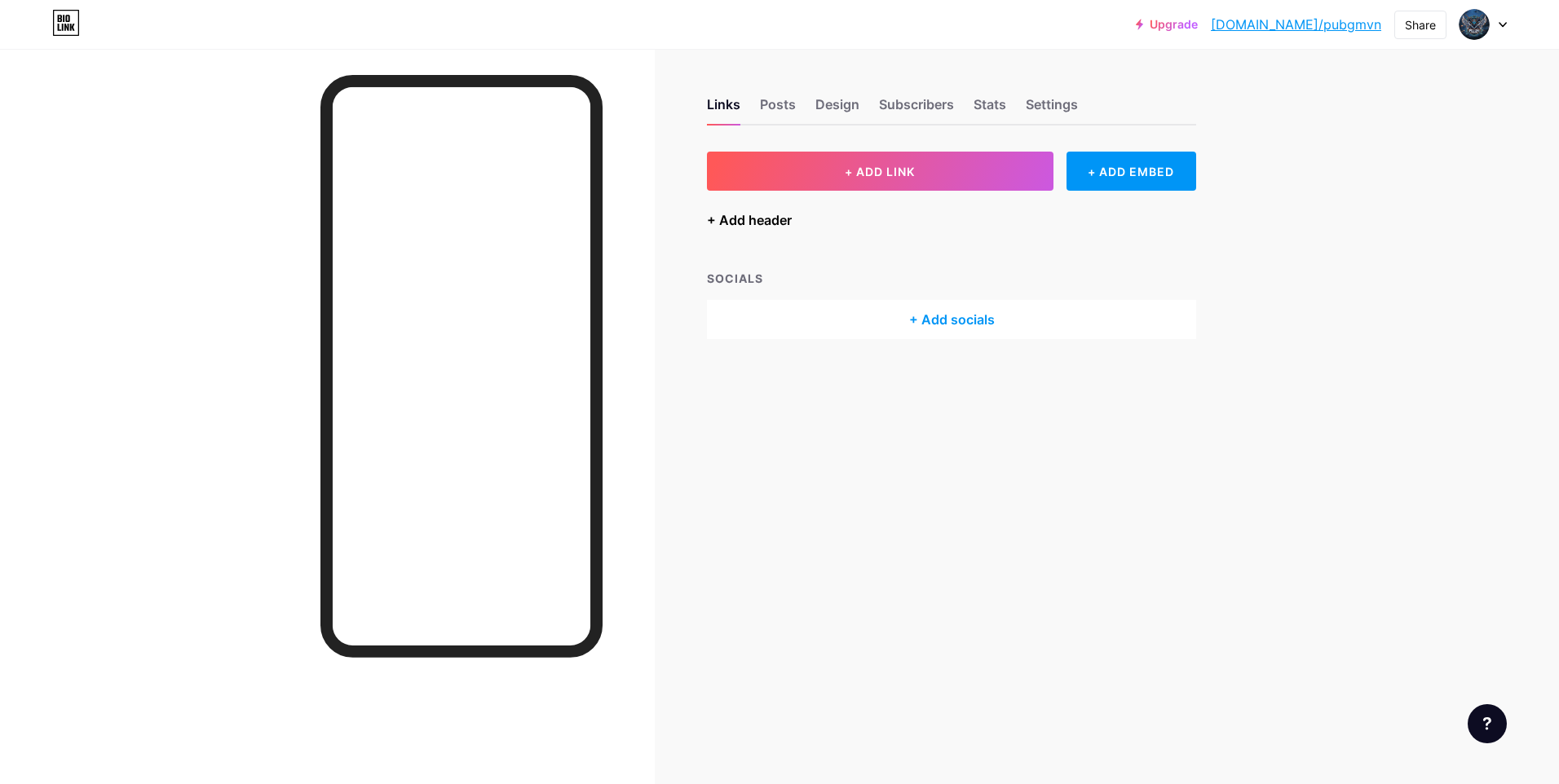
click at [769, 220] on div "+ Add header" at bounding box center [750, 221] width 85 height 20
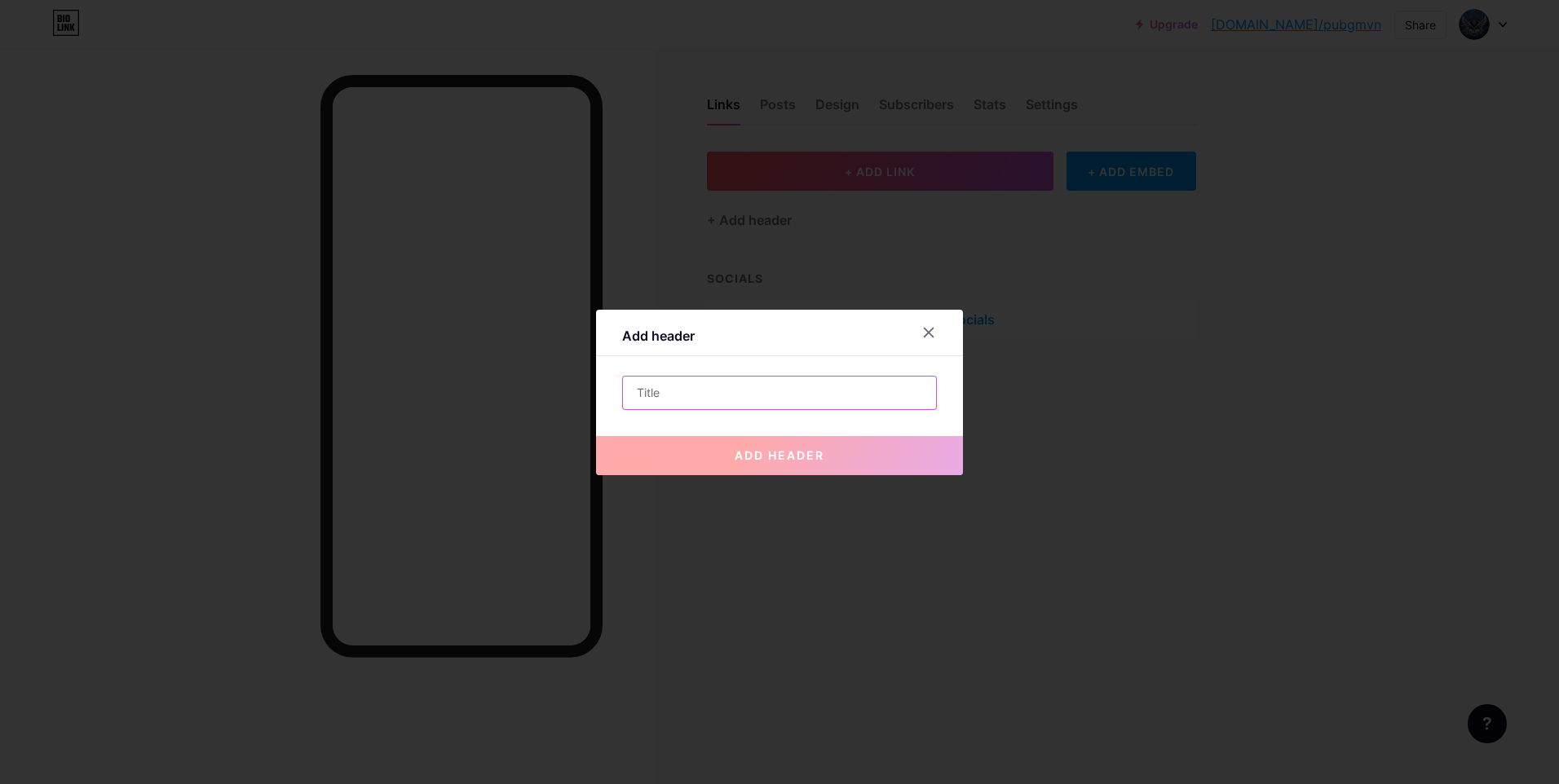
click at [699, 395] on input "text" at bounding box center [780, 392] width 313 height 33
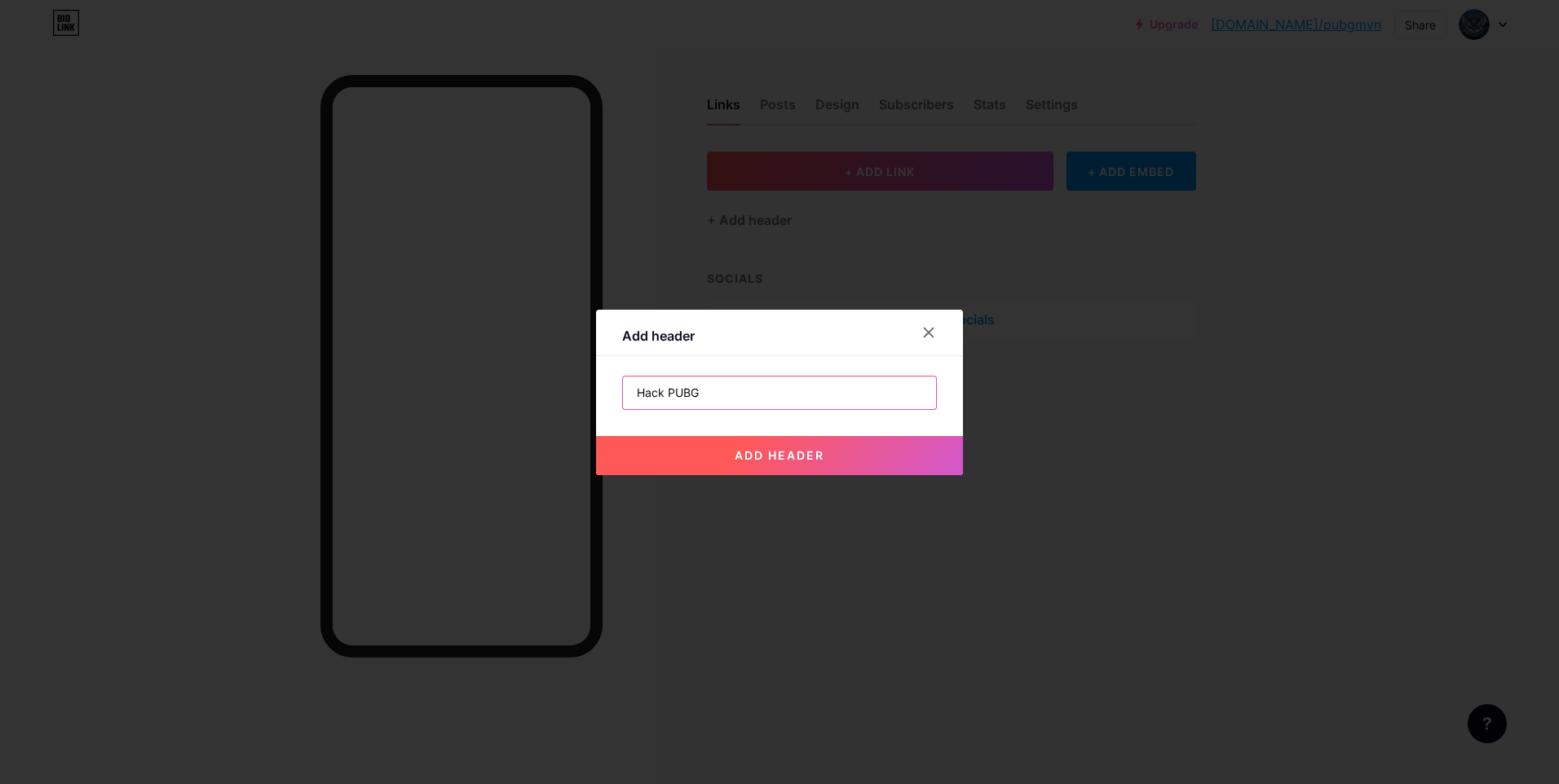
type input "Hack PUBG"
click at [776, 456] on span "add header" at bounding box center [780, 455] width 90 height 14
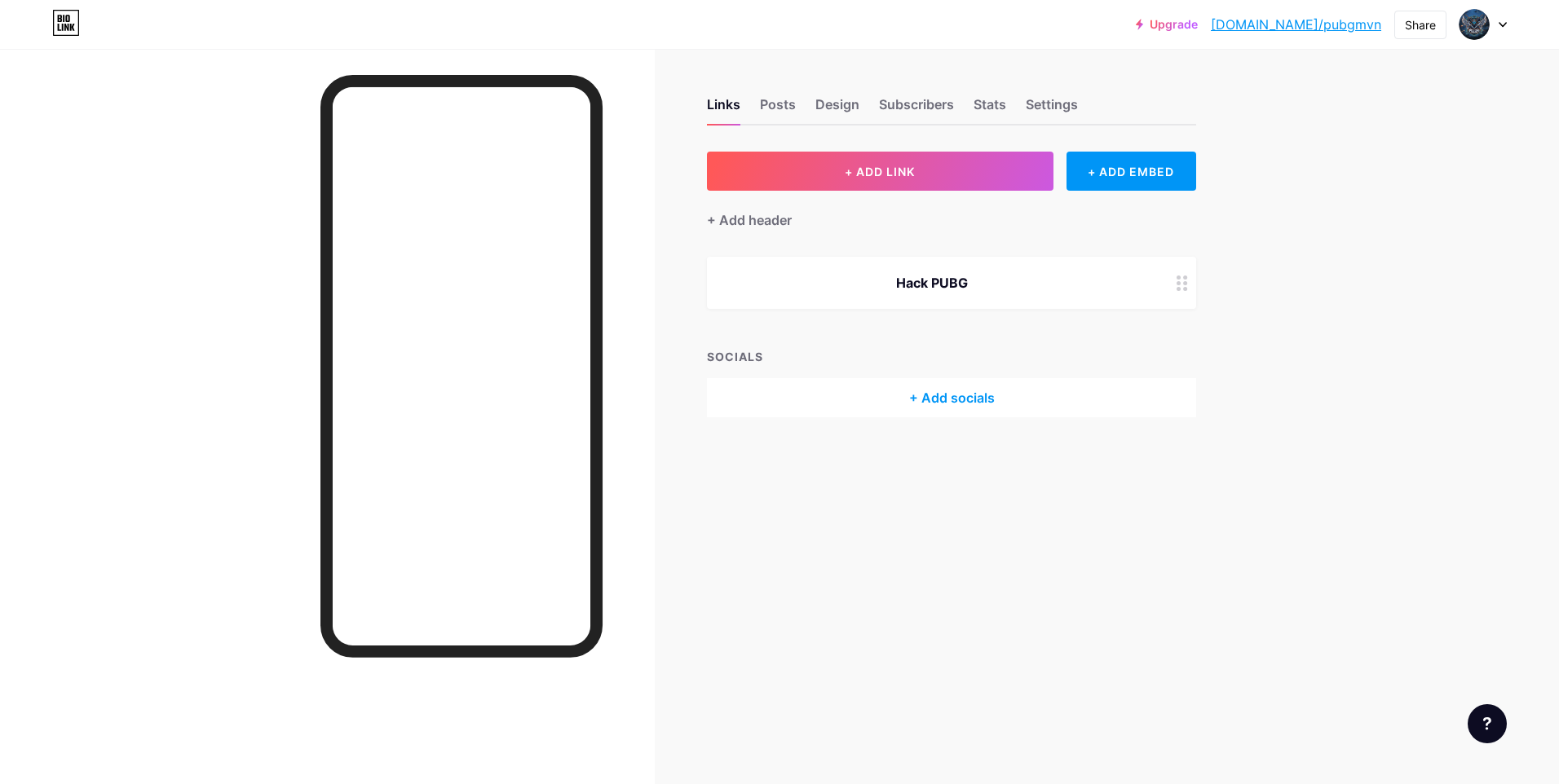
click at [1099, 254] on div "+ ADD LINK + ADD EMBED + Add header Hack PUBG SOCIALS + Add socials" at bounding box center [952, 285] width 490 height 266
click at [1057, 287] on div "Hack PUBG" at bounding box center [931, 283] width 411 height 20
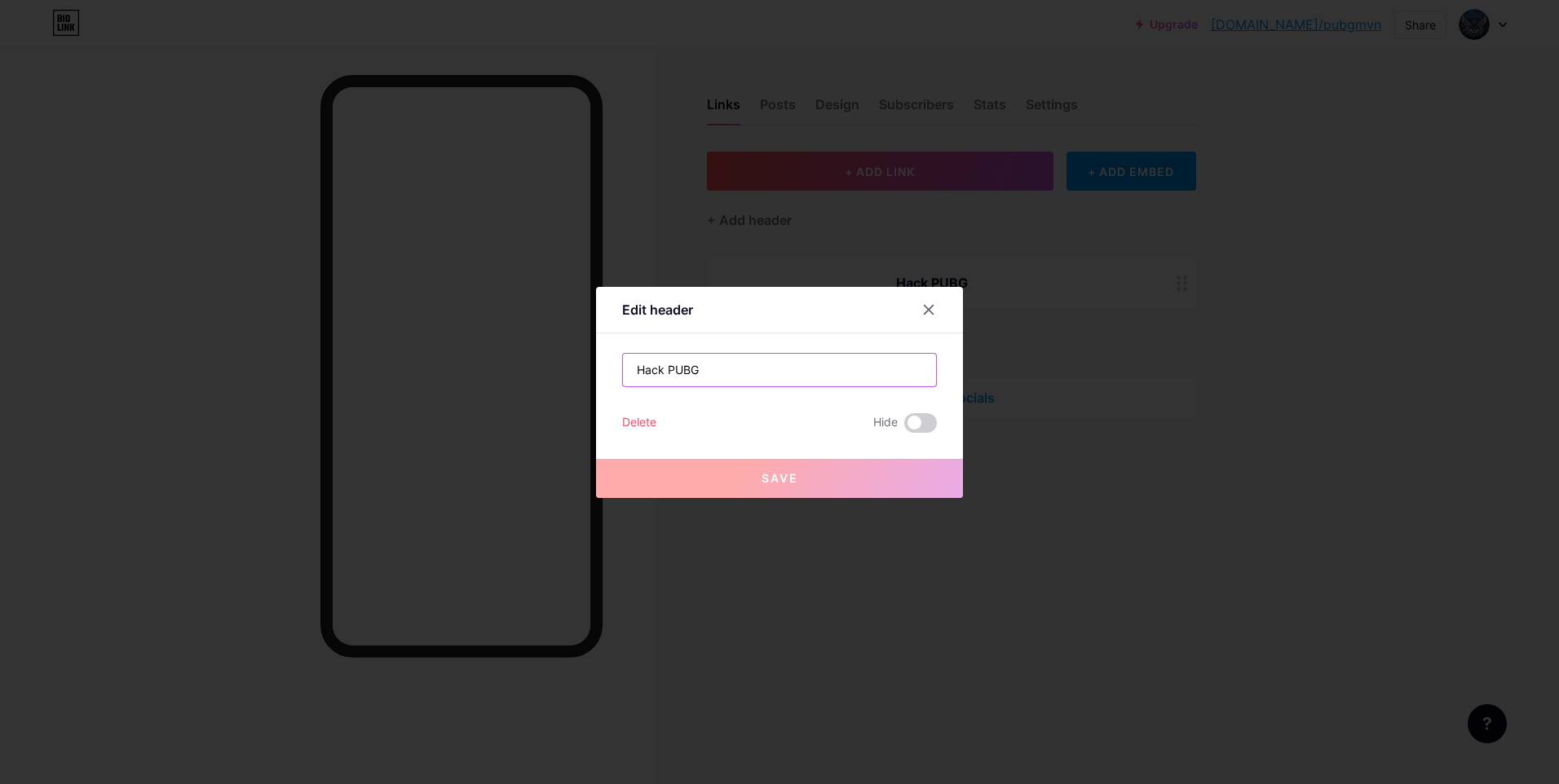
click at [735, 359] on input "Hack PUBG" at bounding box center [780, 369] width 313 height 33
drag, startPoint x: 741, startPoint y: 382, endPoint x: 311, endPoint y: 386, distance: 430.0
click at [311, 386] on div "Edit header Hack PUBG Delete Hide Save" at bounding box center [780, 392] width 1559 height 784
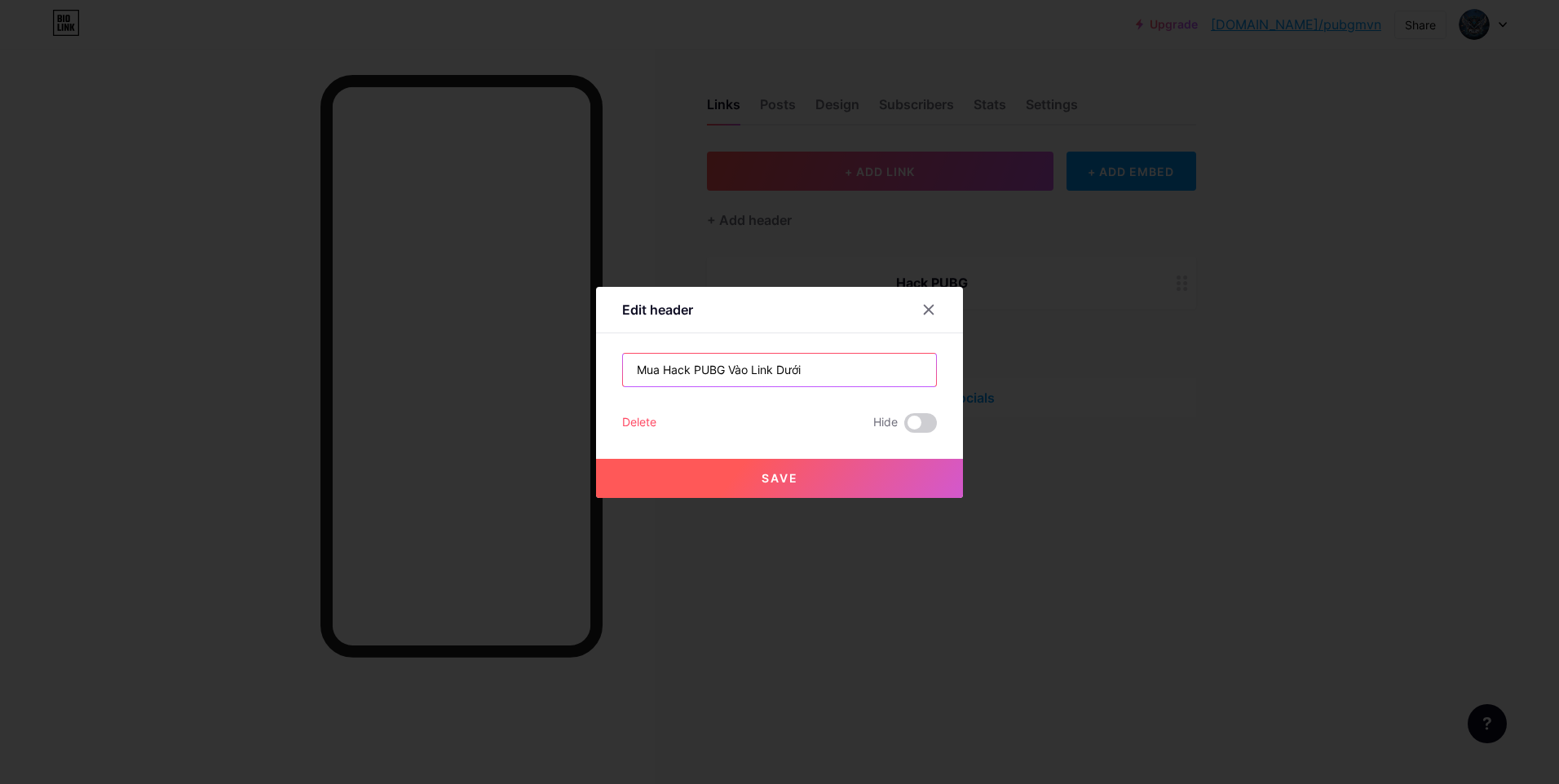
type input "Mua Hack PUBG Vào Link Dưới"
click at [767, 485] on button "Save" at bounding box center [780, 479] width 367 height 39
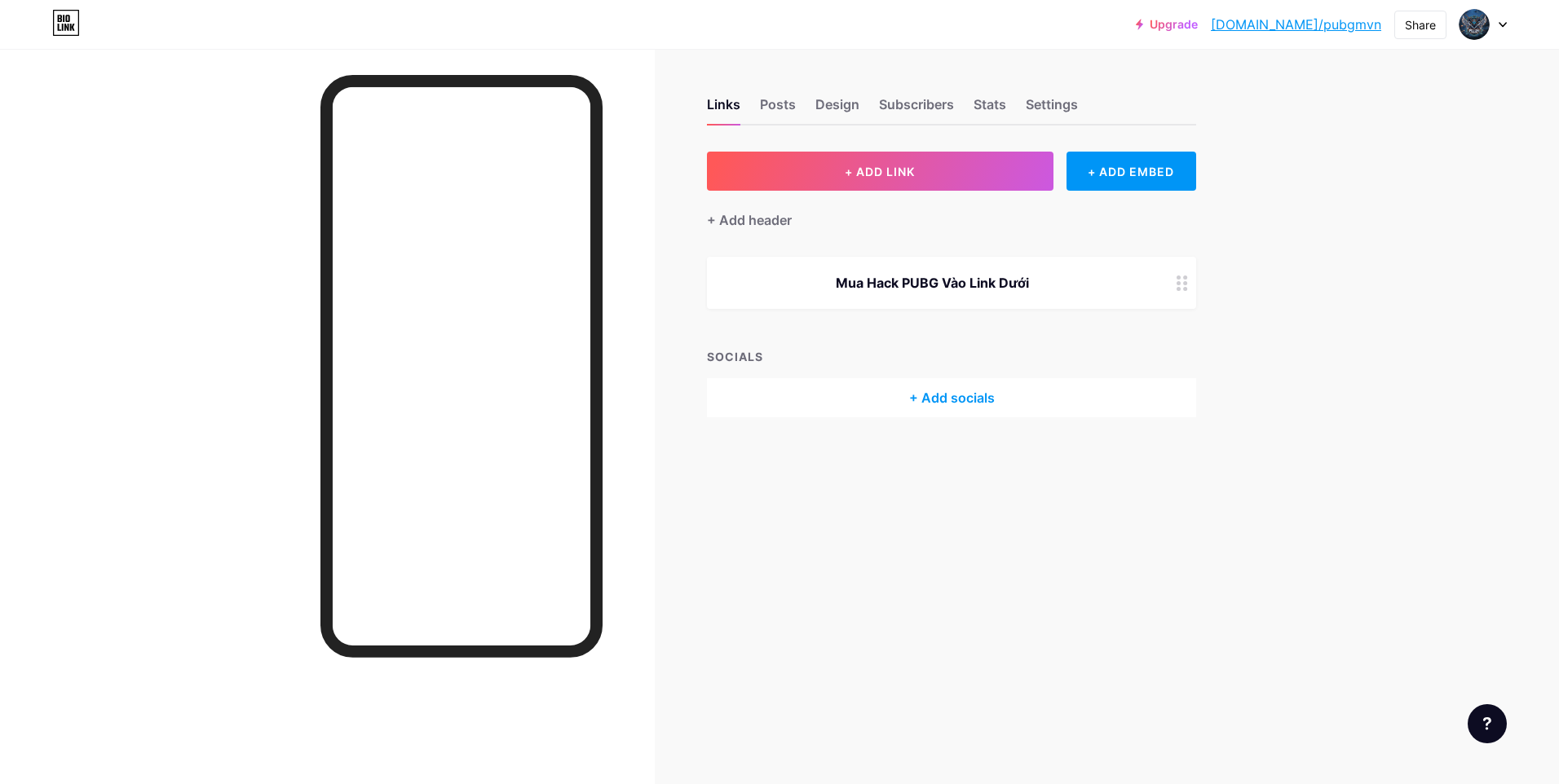
click at [849, 193] on div "+ Add header" at bounding box center [952, 211] width 490 height 40
click at [866, 177] on span "+ ADD LINK" at bounding box center [879, 171] width 70 height 14
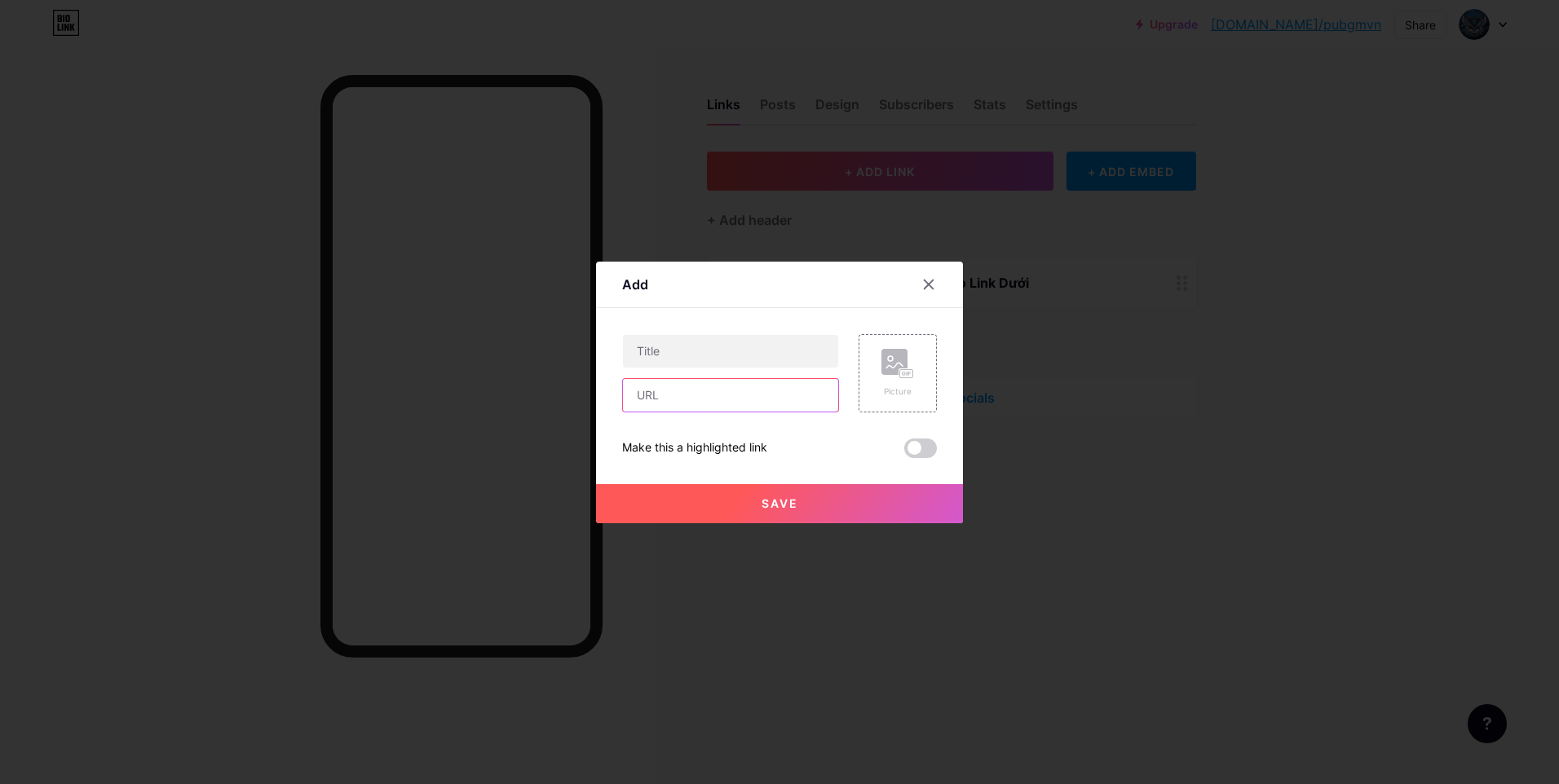
click at [729, 385] on input "text" at bounding box center [730, 395] width 215 height 33
paste input "[URL][DOMAIN_NAME]"
type input "[URL][DOMAIN_NAME]"
click at [740, 359] on input "text" at bounding box center [730, 351] width 215 height 33
type input "Discord"
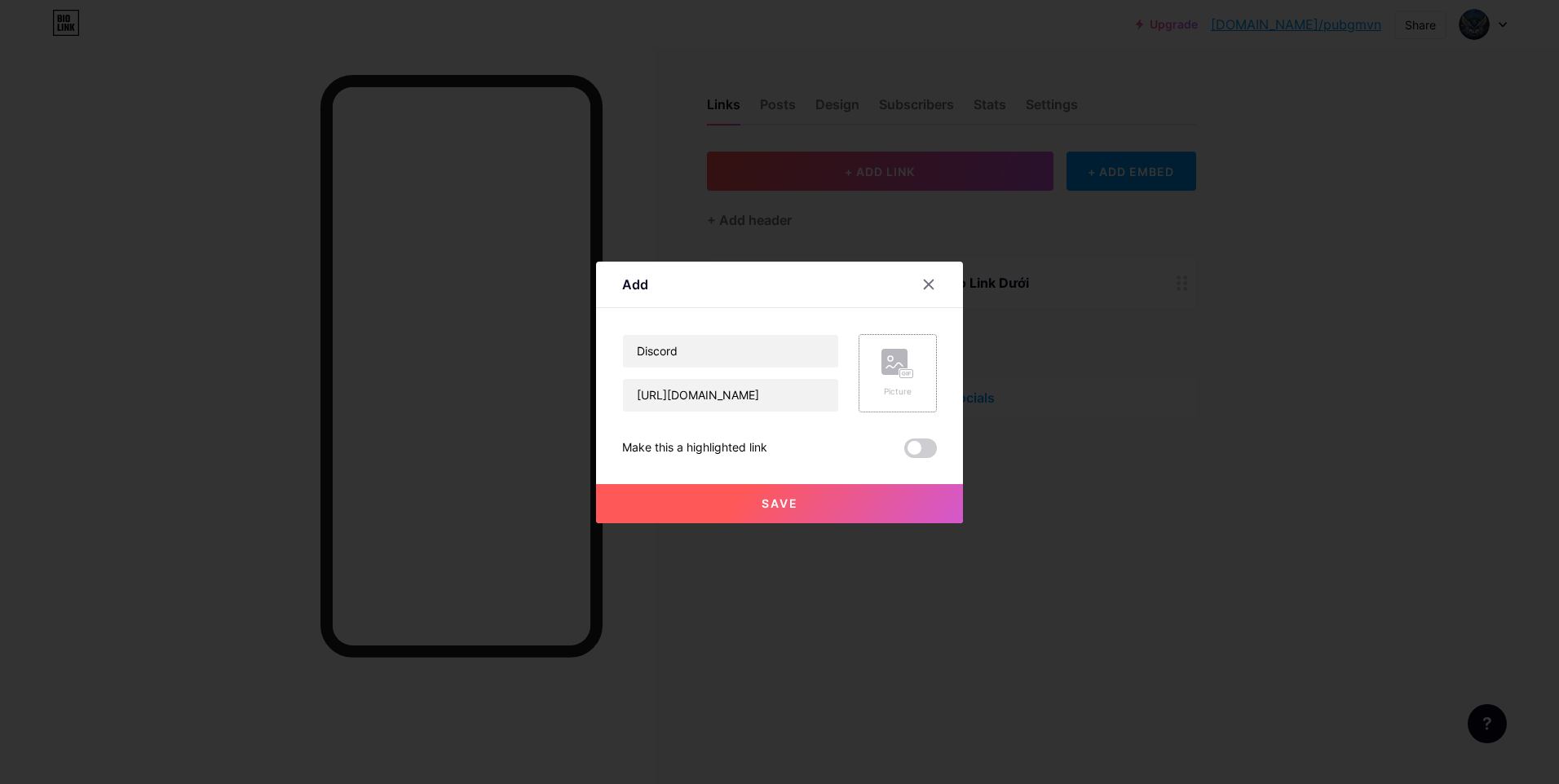
click at [930, 400] on div "Picture" at bounding box center [897, 372] width 78 height 78
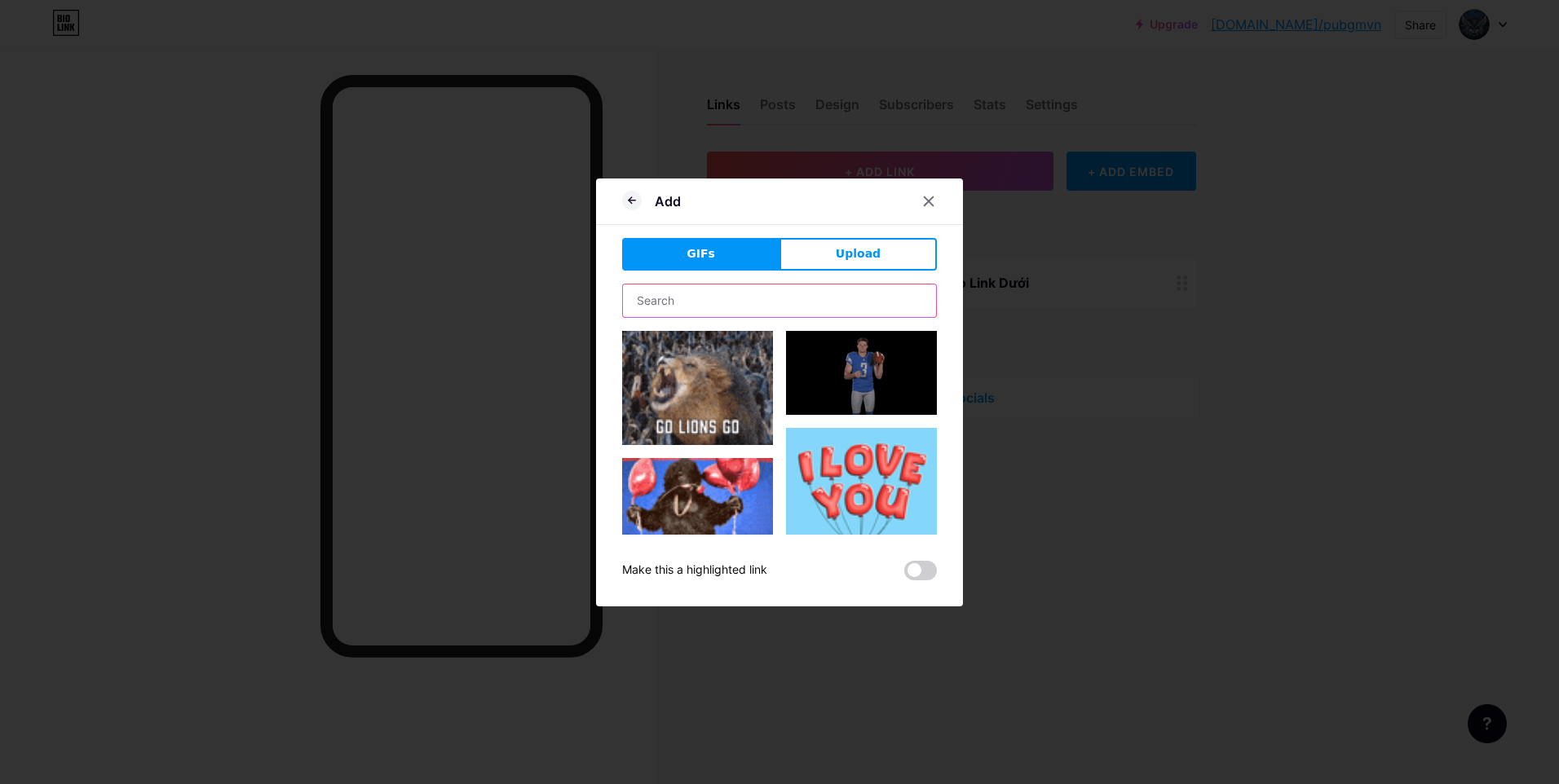
click at [783, 292] on input "text" at bounding box center [780, 300] width 313 height 33
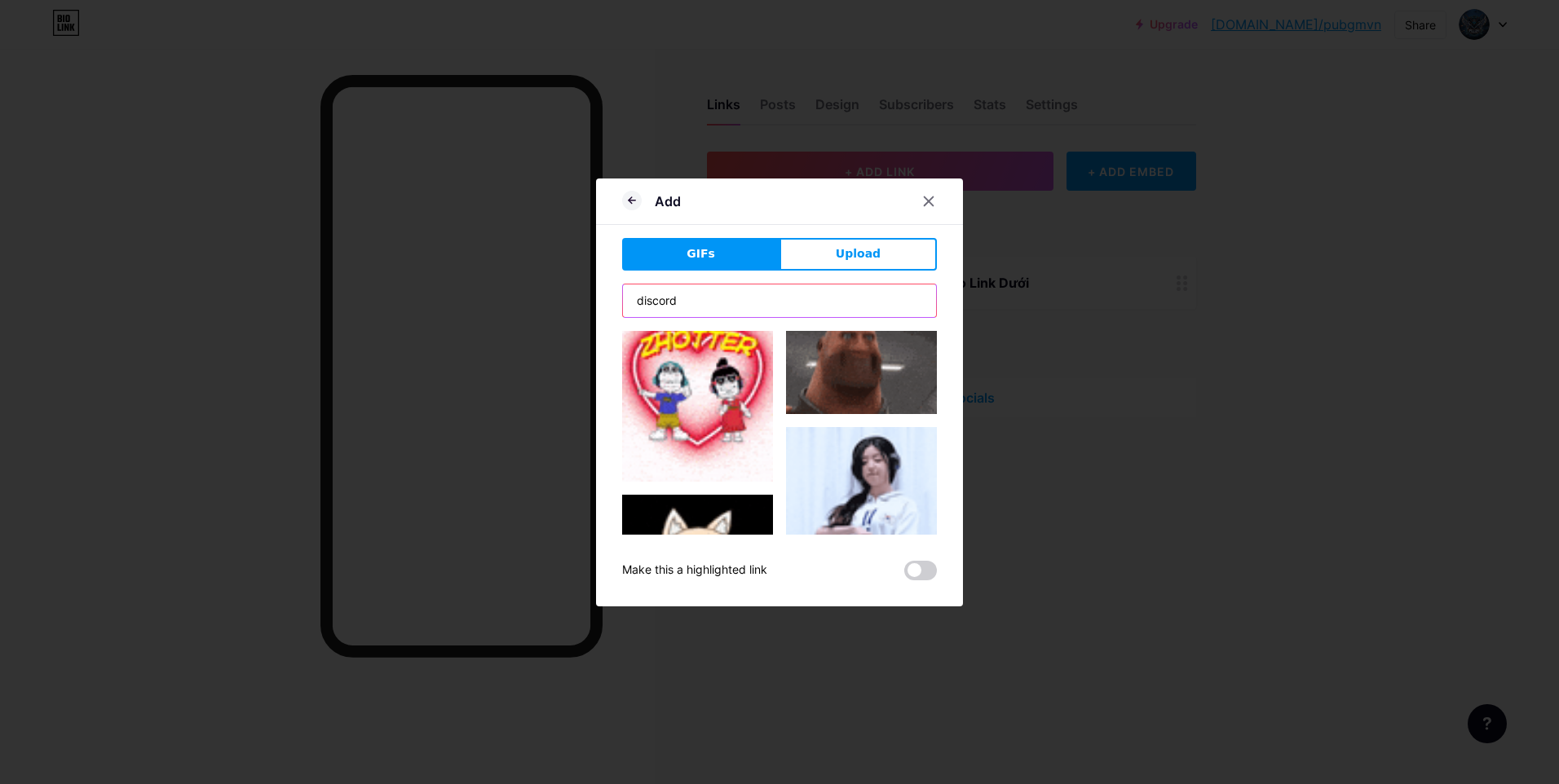
scroll to position [1060, 0]
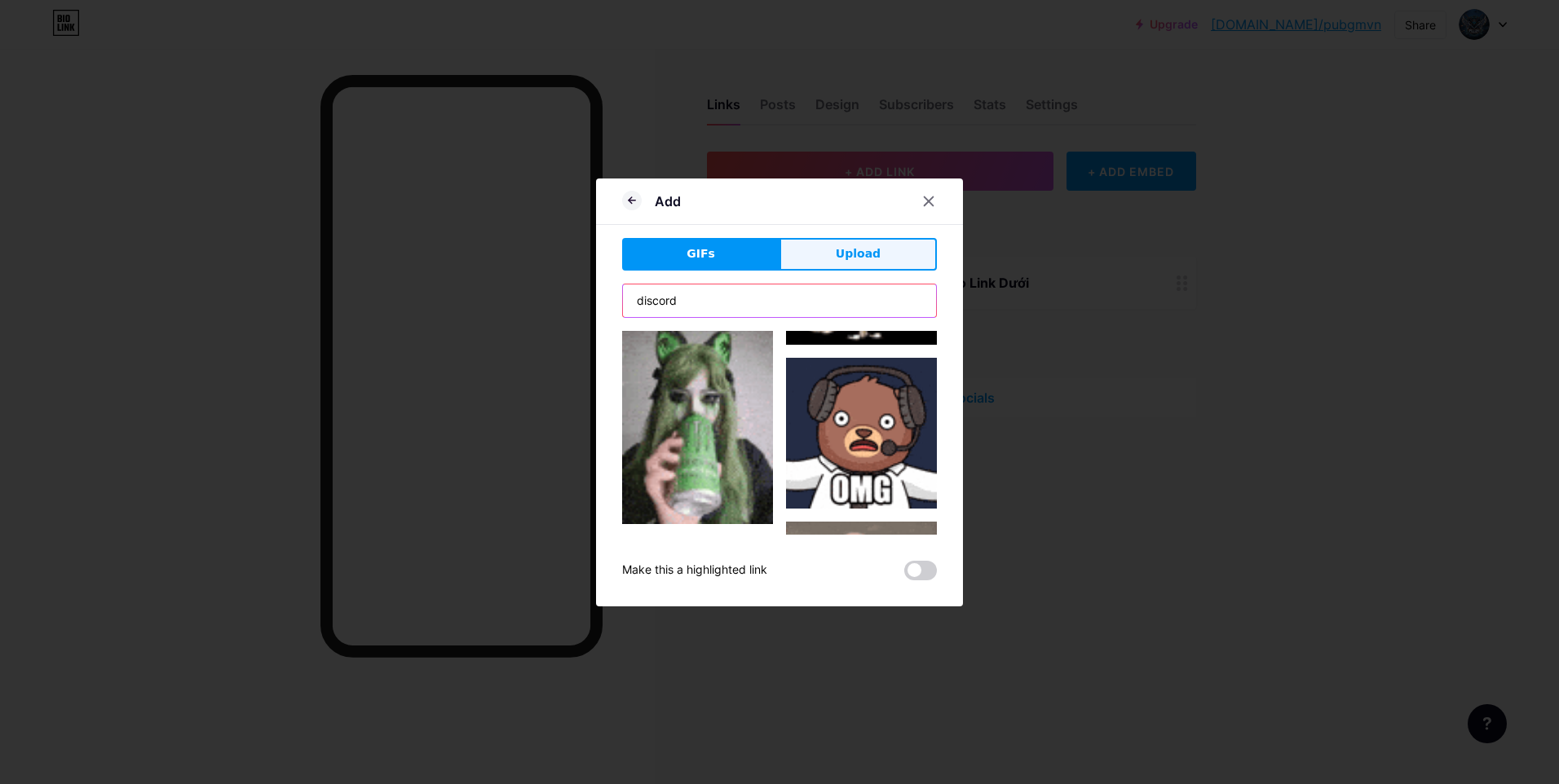
type input "discord"
click at [832, 259] on button "Upload" at bounding box center [858, 254] width 158 height 33
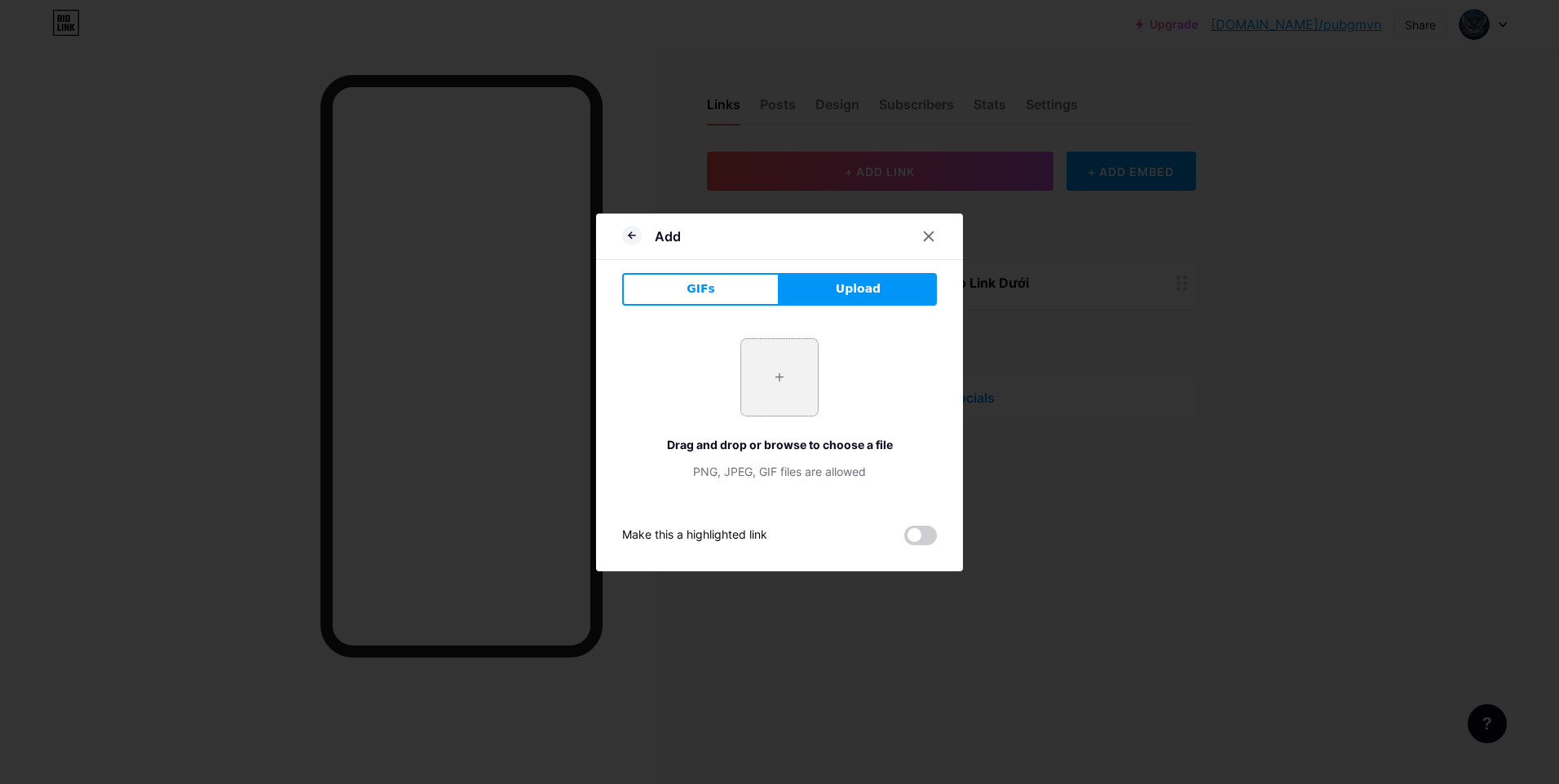
click at [792, 380] on input "file" at bounding box center [780, 377] width 77 height 77
click at [790, 371] on input "file" at bounding box center [780, 377] width 77 height 77
type input "C:\fakepath\Gemini_Generated_Image_cgcbnncgcbnncgcb.png"
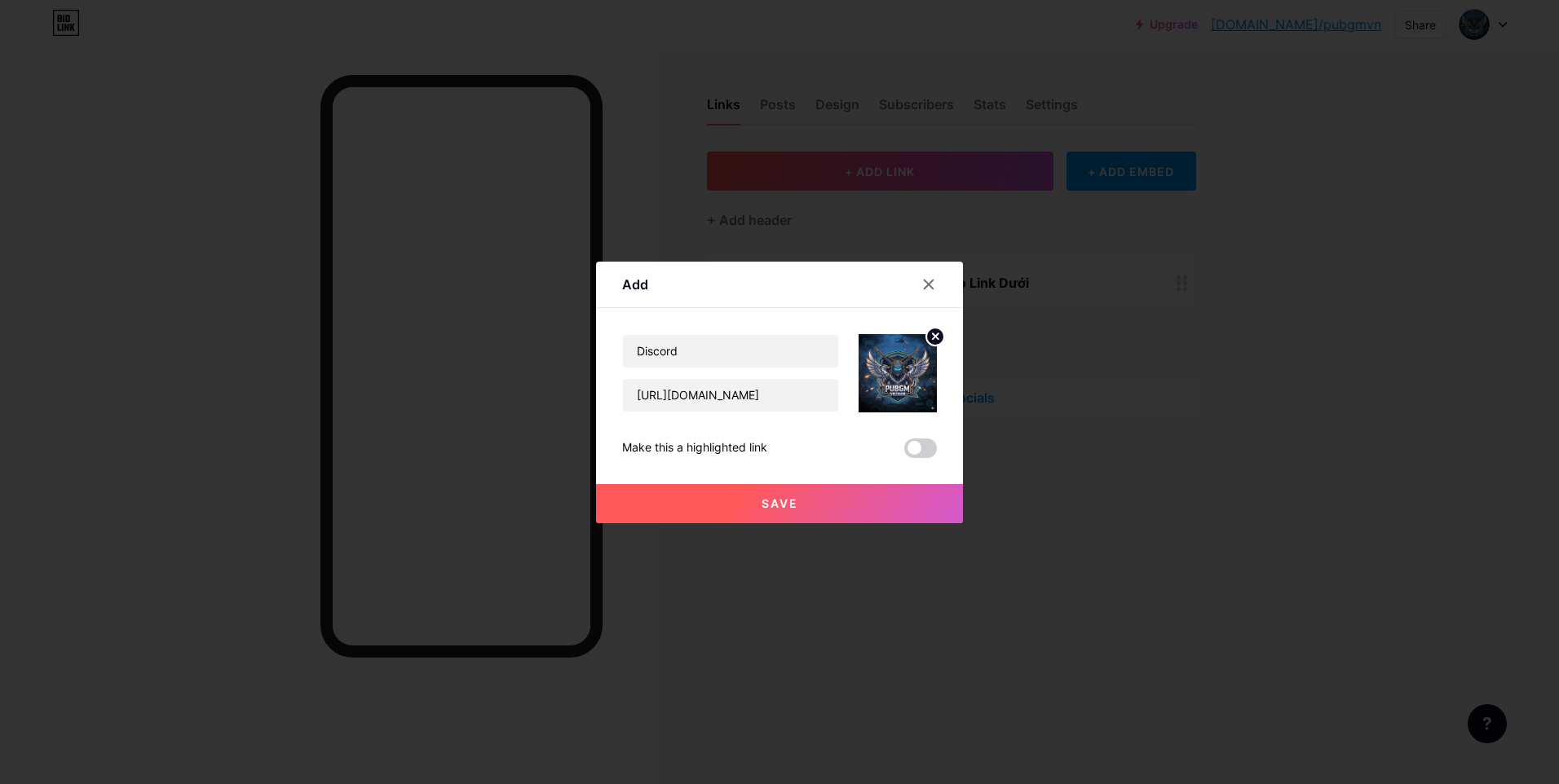
click at [782, 496] on span "Save" at bounding box center [780, 503] width 36 height 14
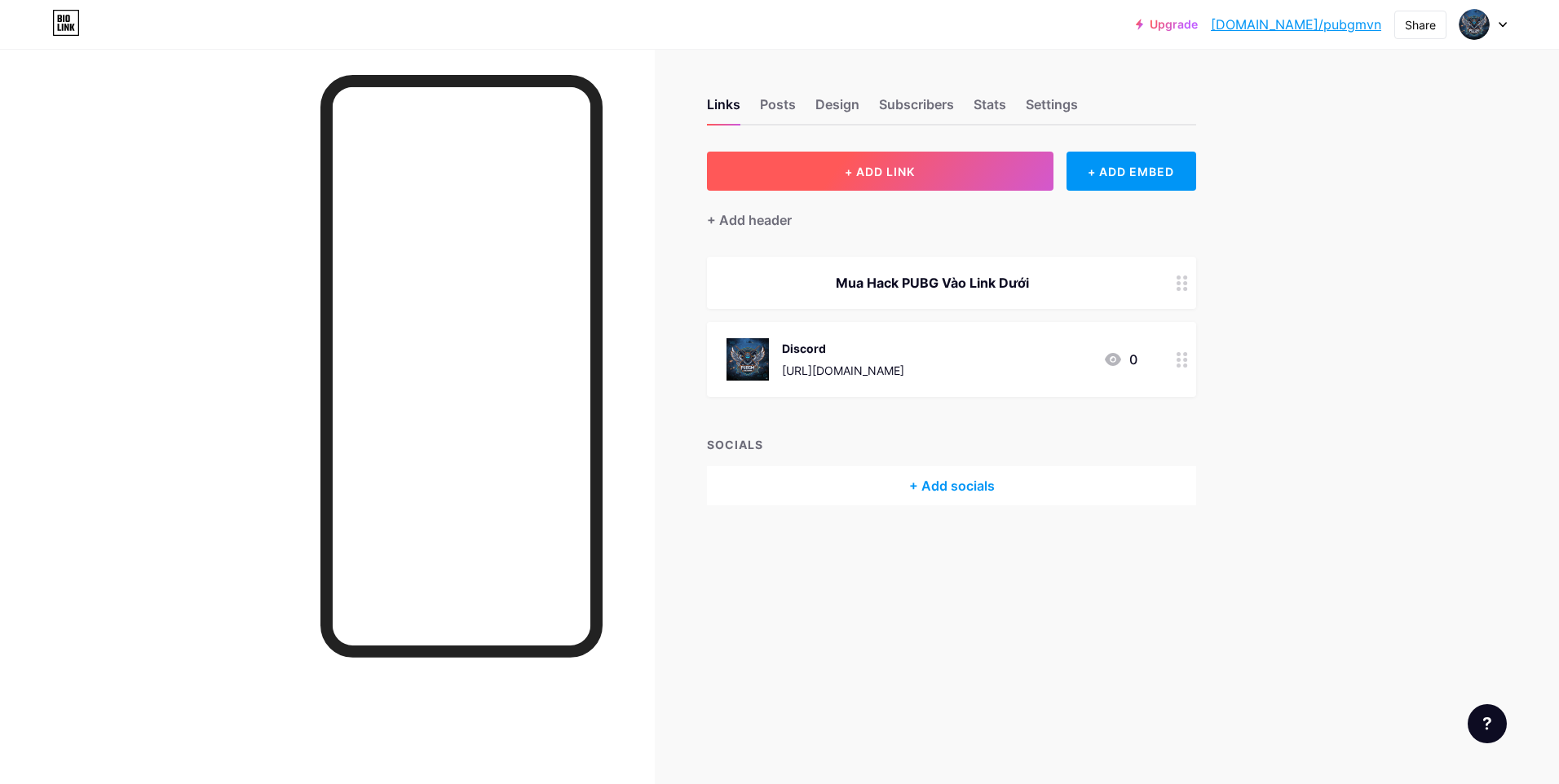
click at [812, 179] on button "+ ADD LINK" at bounding box center [881, 171] width 347 height 39
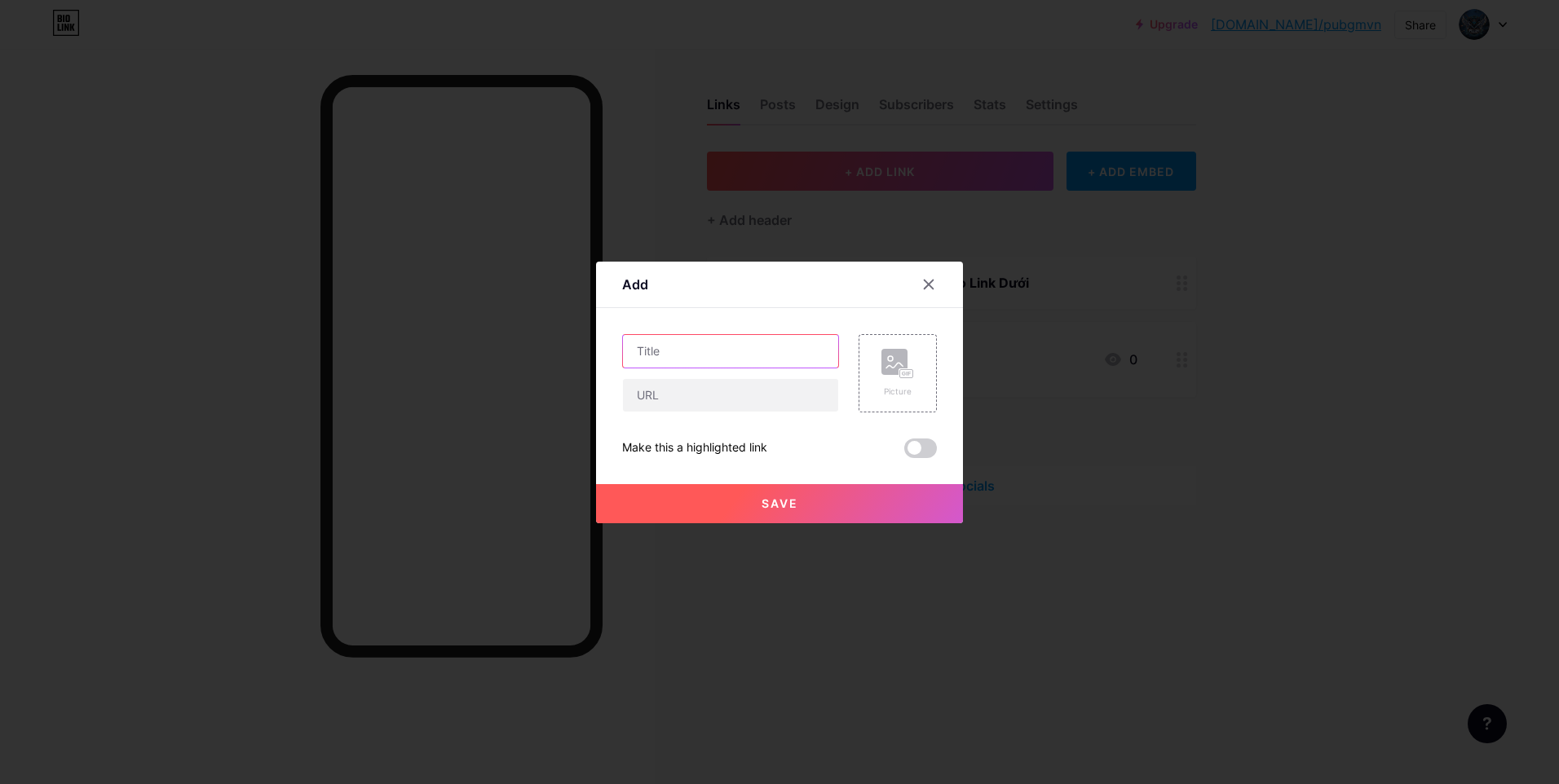
click at [751, 345] on input "text" at bounding box center [730, 351] width 215 height 33
click at [466, 289] on div at bounding box center [780, 392] width 1559 height 784
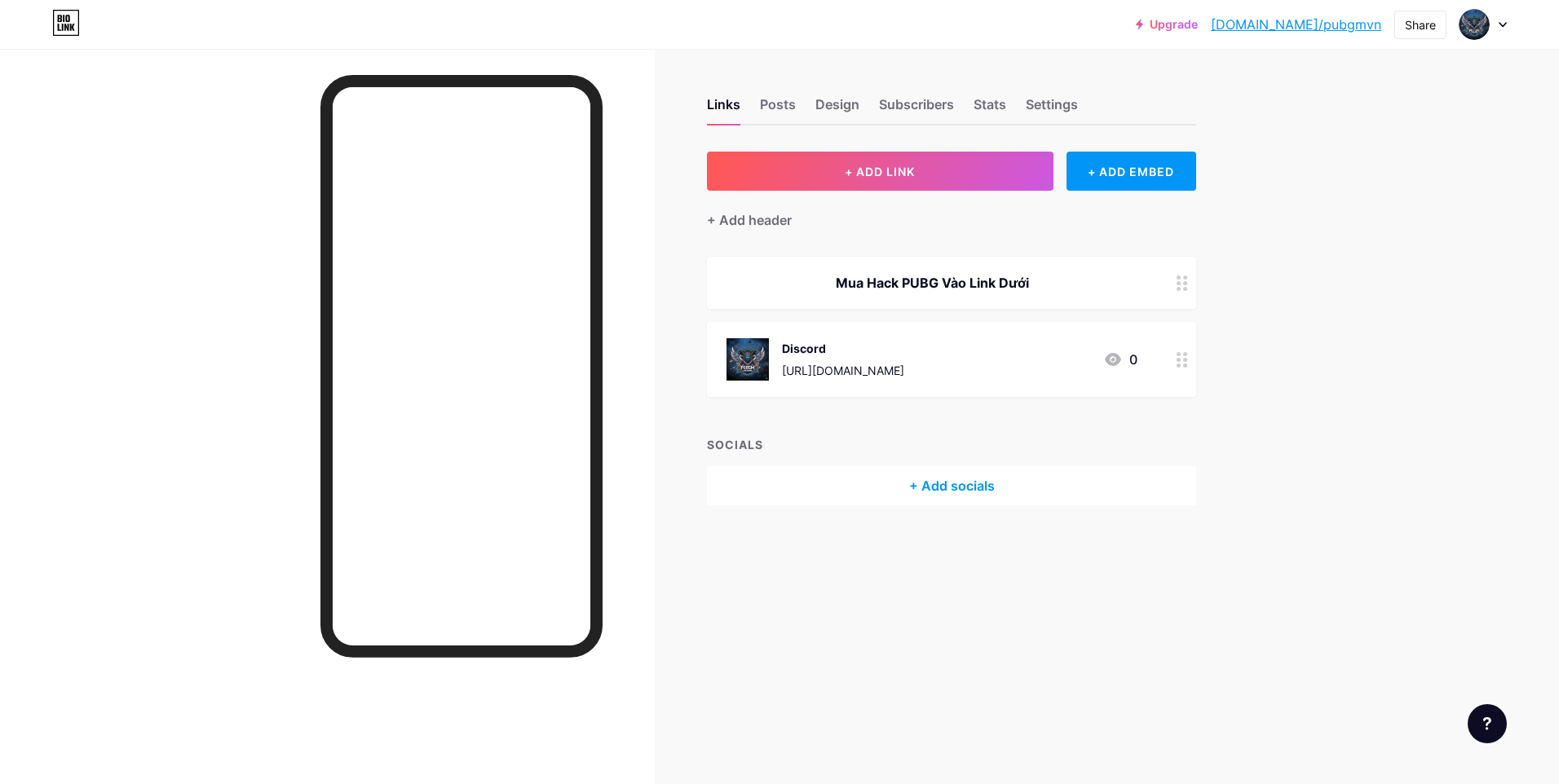
click at [1181, 367] on div at bounding box center [1183, 359] width 28 height 75
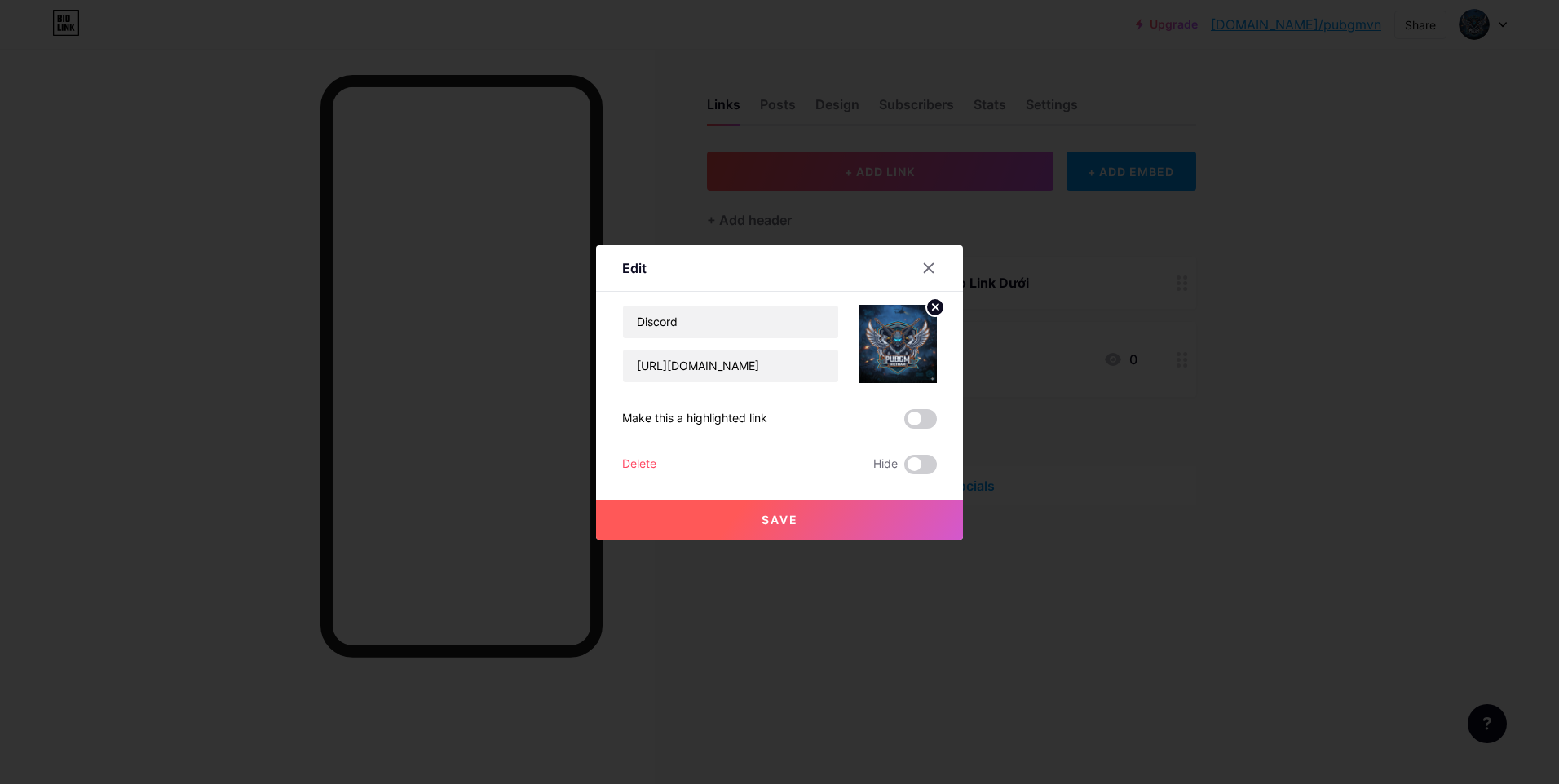
click at [931, 305] on circle at bounding box center [935, 307] width 18 height 18
click at [923, 322] on div "Picture" at bounding box center [897, 344] width 78 height 78
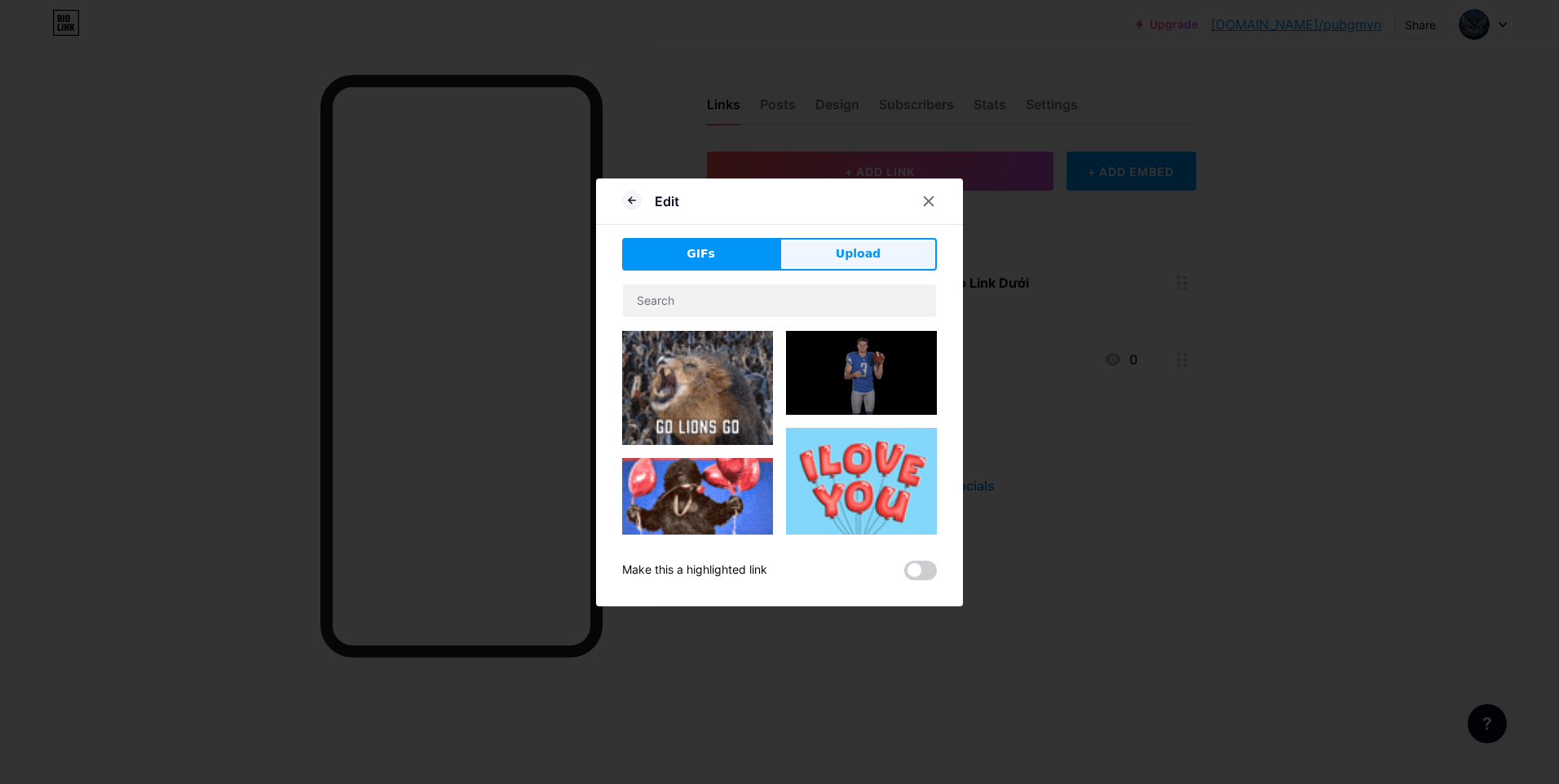
click at [841, 259] on span "Upload" at bounding box center [858, 253] width 45 height 17
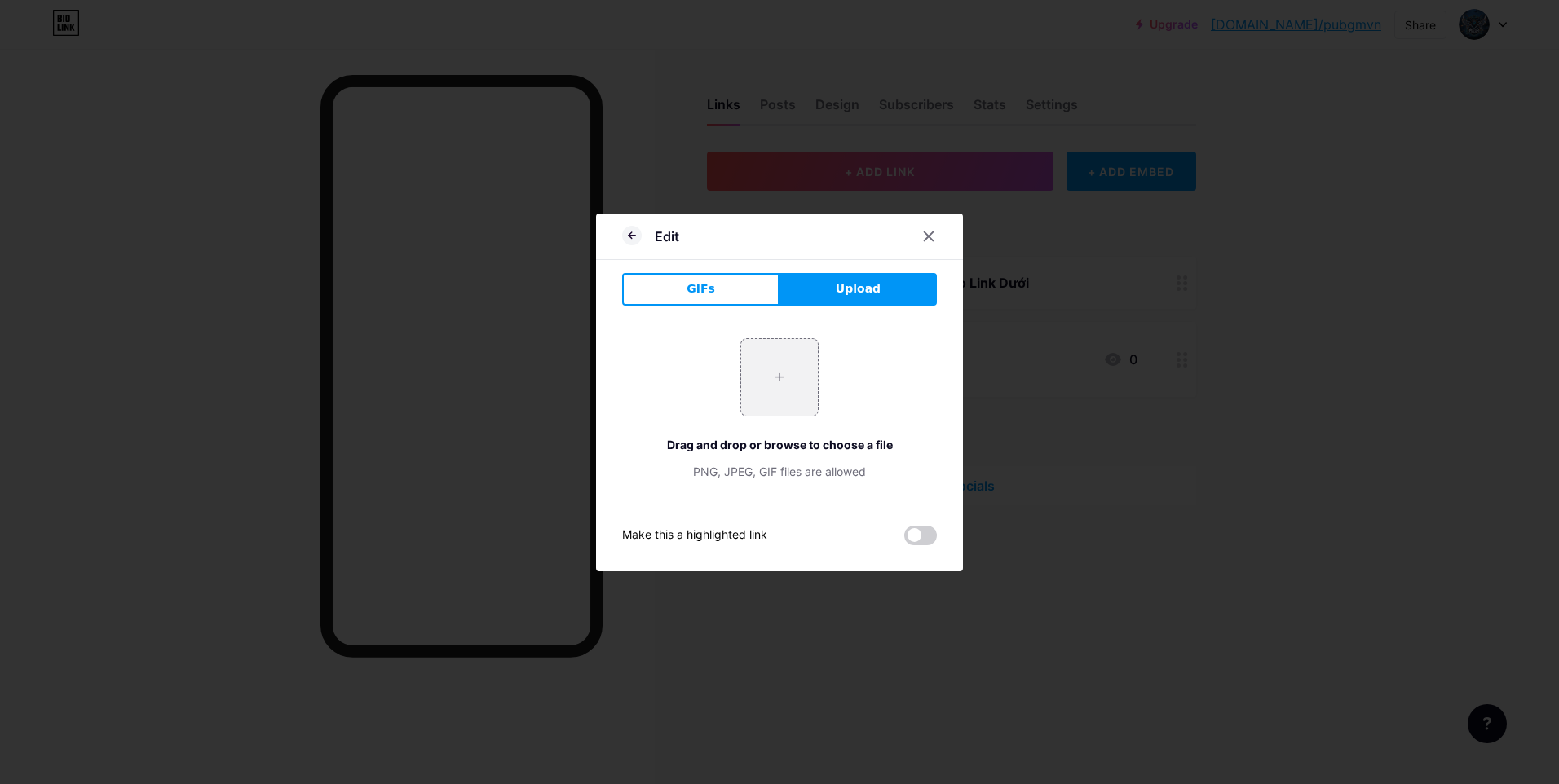
click at [740, 351] on div "+ Drag and drop or browse to choose a file PNG, JPEG, GIF files are allowed" at bounding box center [779, 409] width 314 height 142
click at [758, 368] on input "file" at bounding box center [780, 377] width 77 height 77
type input "C:\fakepath\OIP (1).webp"
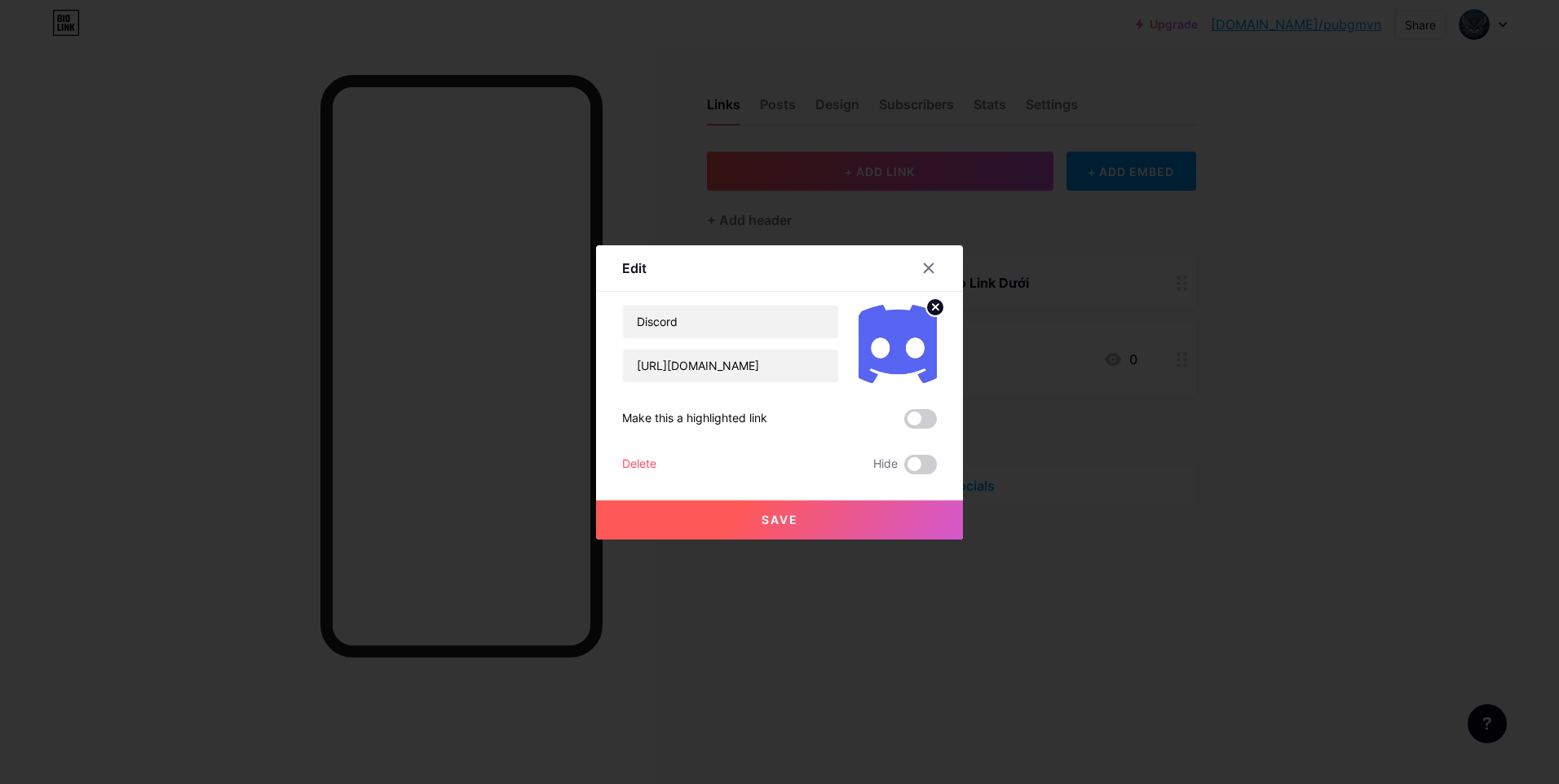
click at [767, 519] on span "Save" at bounding box center [780, 520] width 36 height 14
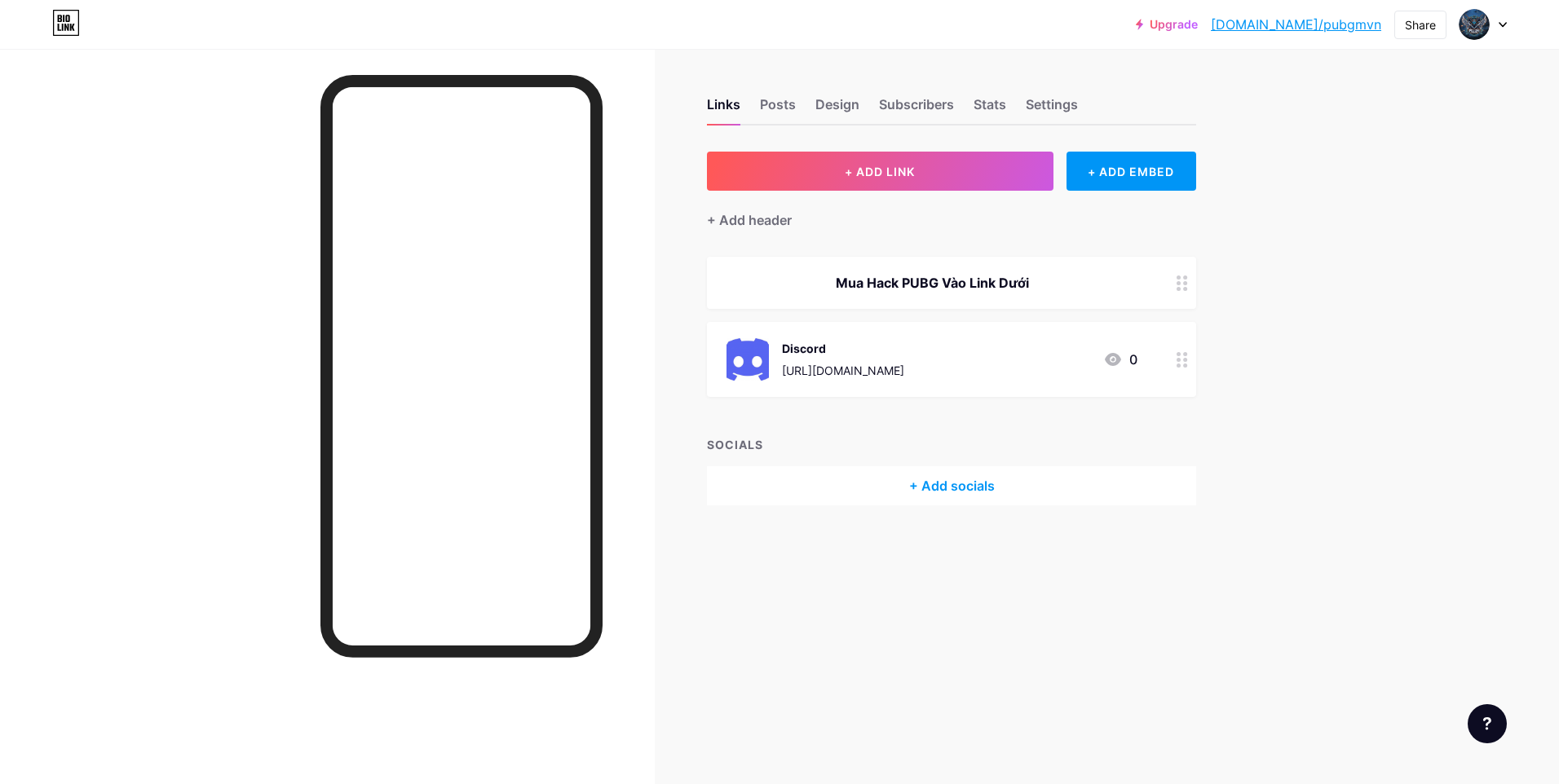
click at [905, 372] on div "[URL][DOMAIN_NAME]" at bounding box center [844, 369] width 122 height 17
click at [927, 316] on icon at bounding box center [935, 307] width 20 height 20
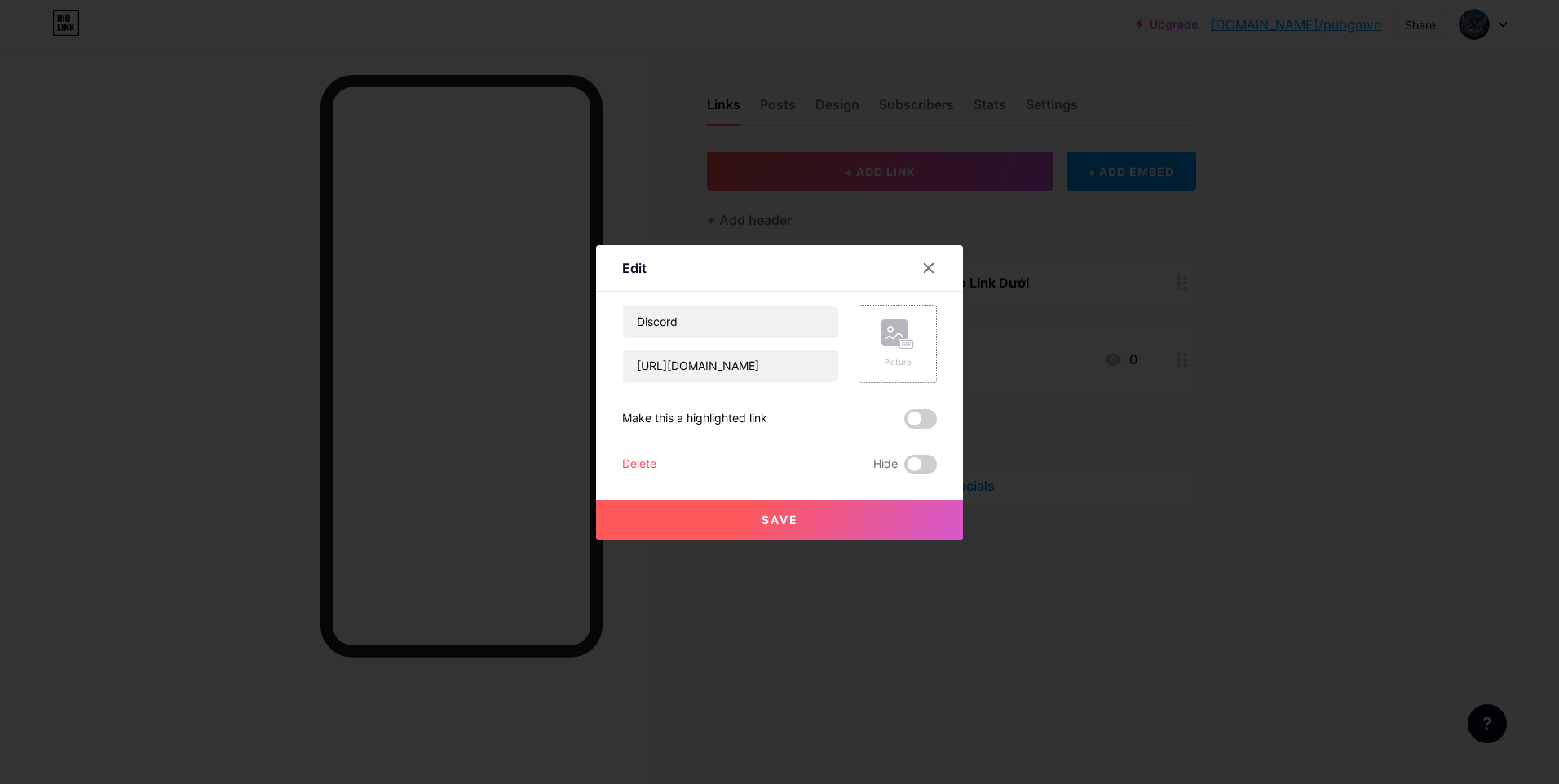
click at [911, 343] on icon at bounding box center [910, 345] width 2 height 4
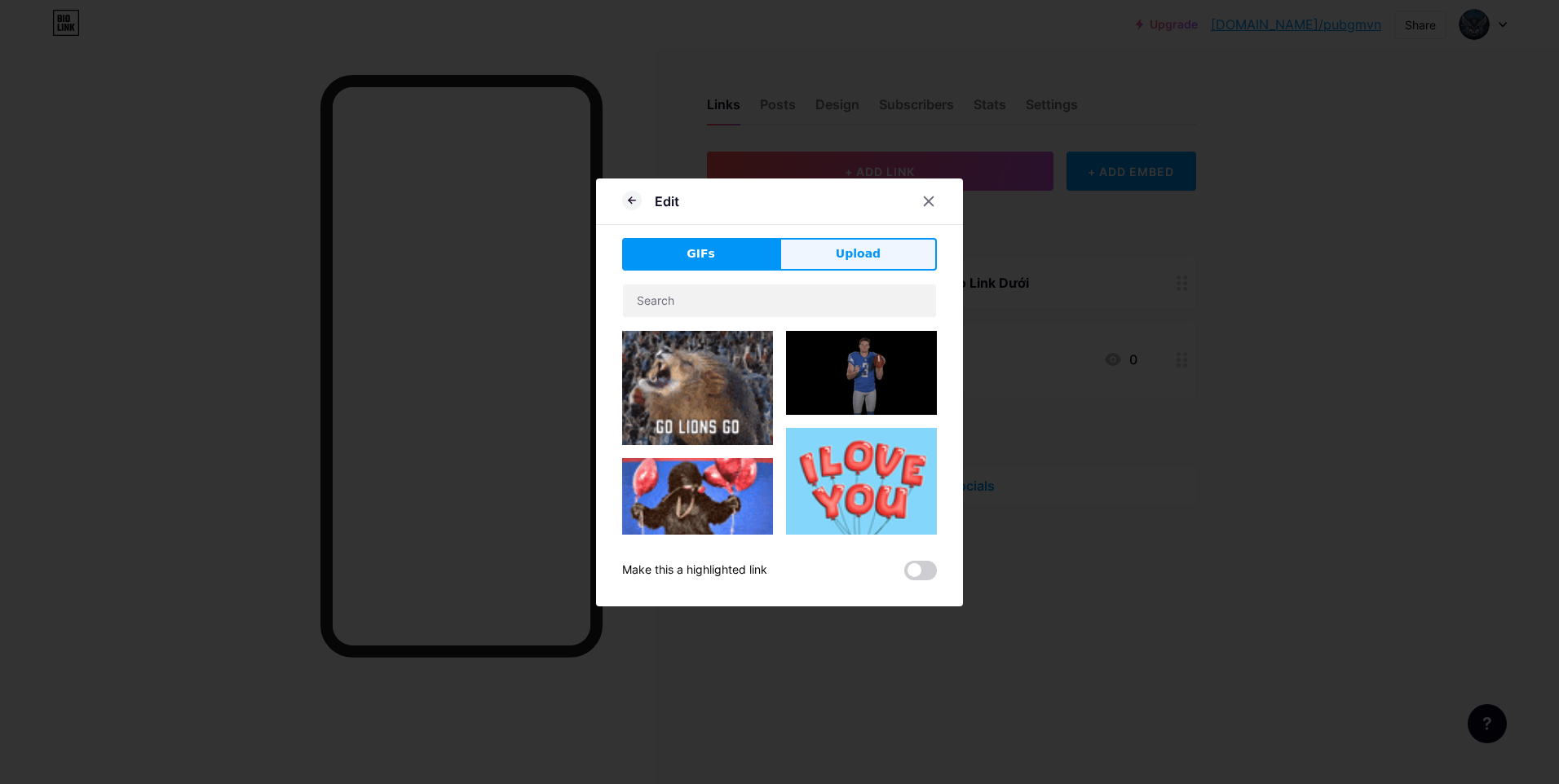
click at [798, 250] on button "Upload" at bounding box center [858, 254] width 158 height 33
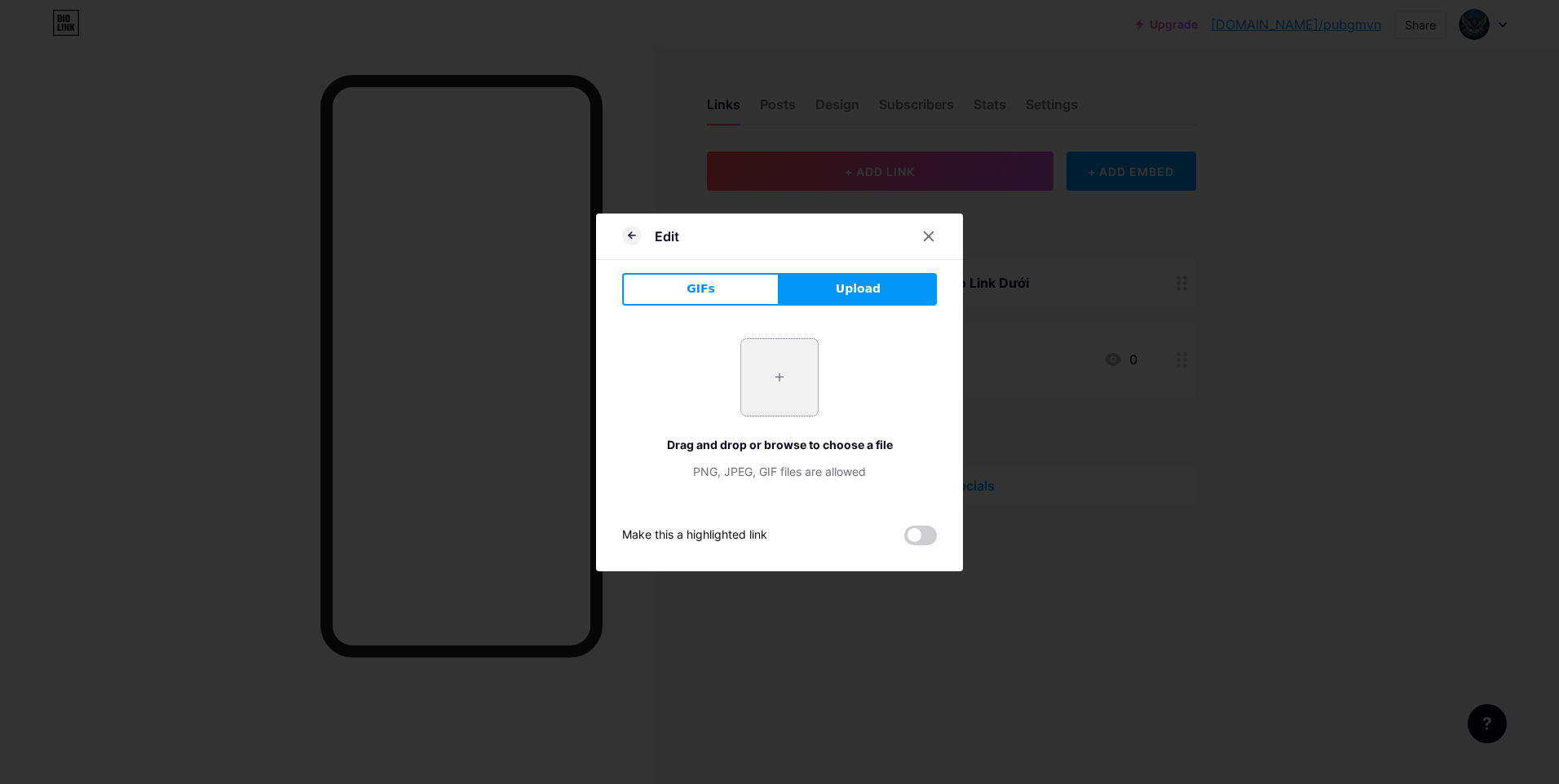
click at [779, 380] on input "file" at bounding box center [780, 377] width 77 height 77
type input "C:\fakepath\Discord-Emblem.png"
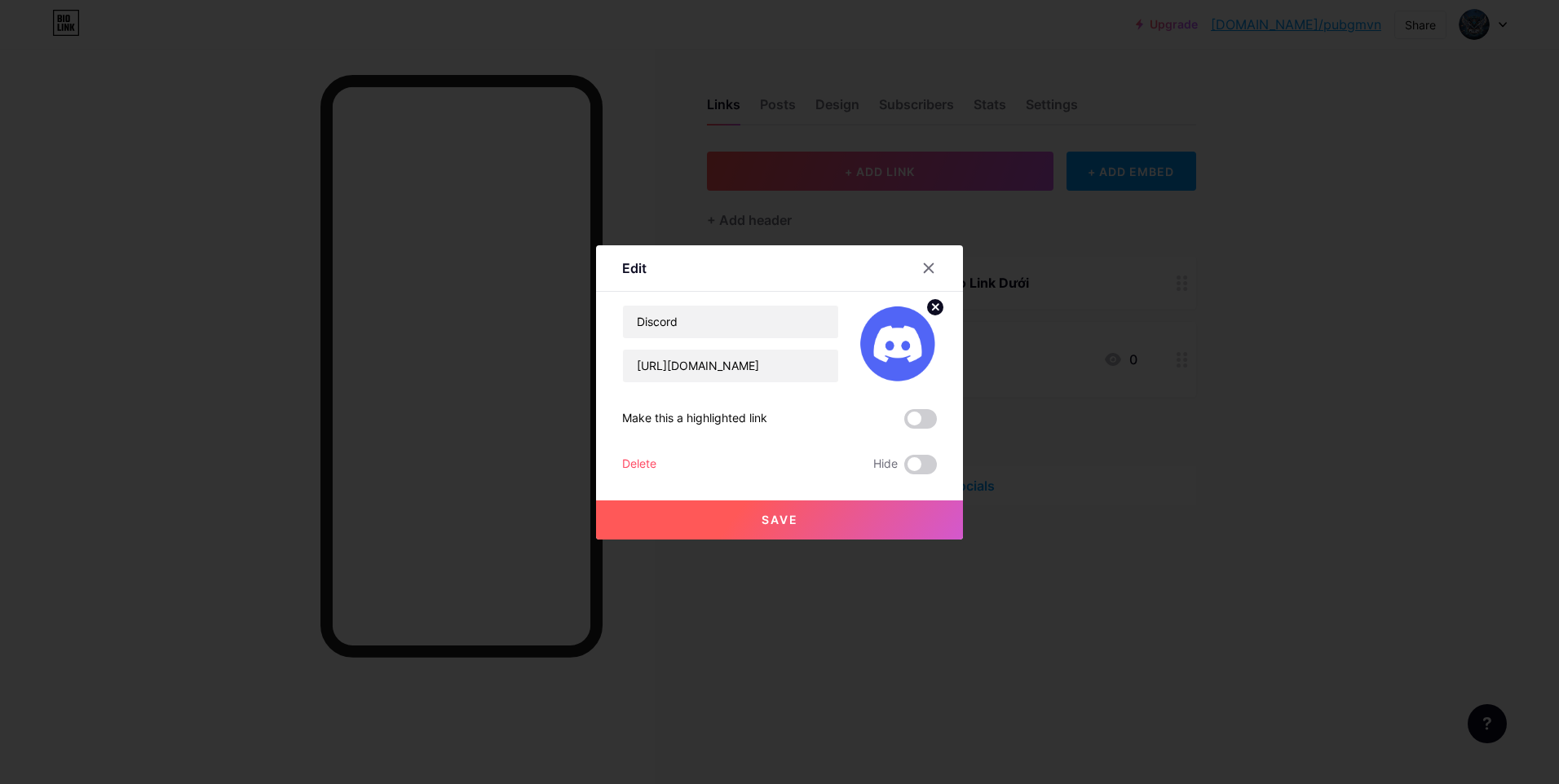
click at [883, 513] on button "Save" at bounding box center [780, 520] width 367 height 39
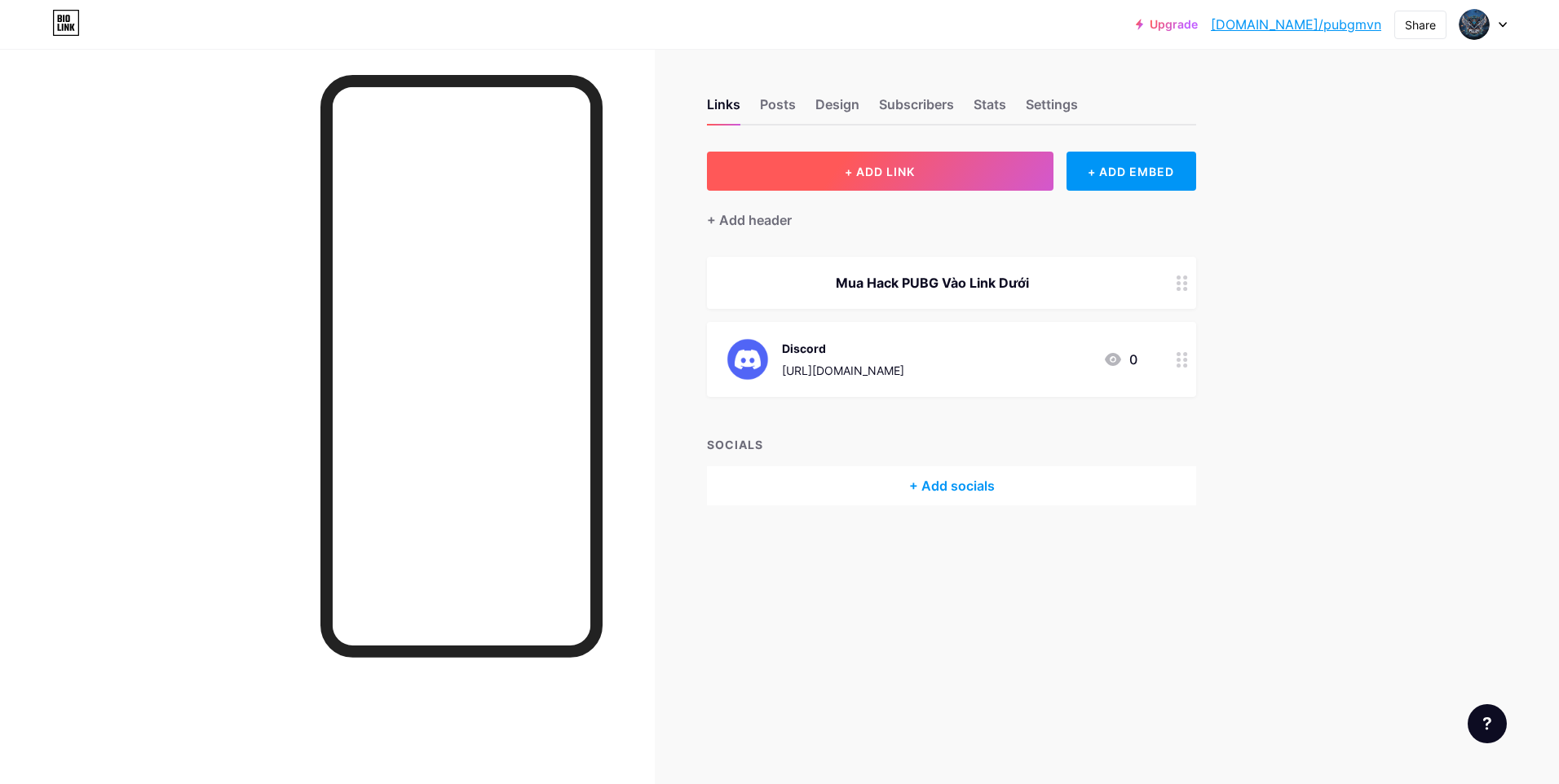
click at [939, 179] on button "+ ADD LINK" at bounding box center [881, 171] width 347 height 39
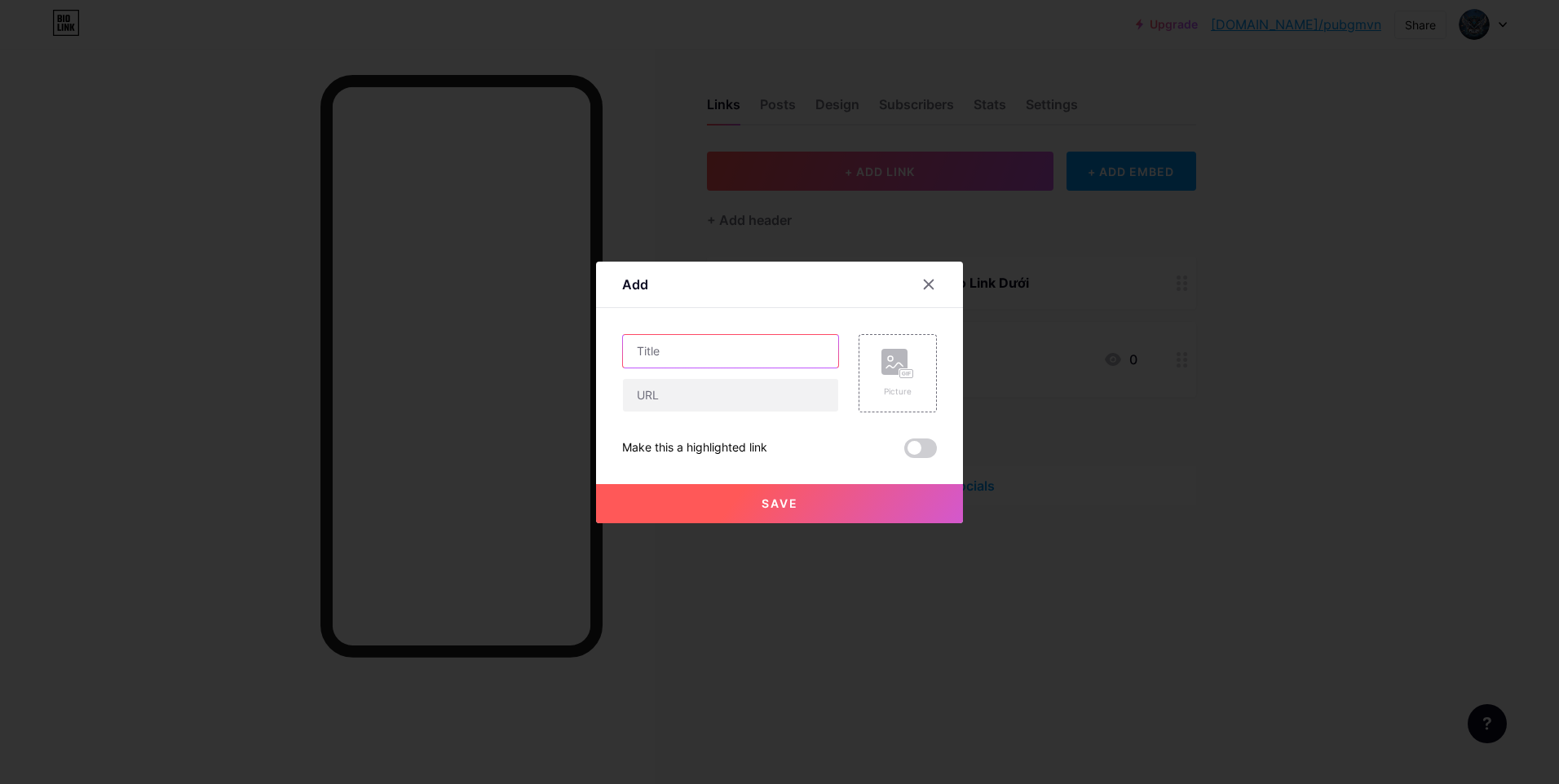
click at [653, 362] on input "text" at bounding box center [730, 351] width 215 height 33
paste input "[URL][DOMAIN_NAME]"
click at [763, 390] on input "text" at bounding box center [730, 395] width 215 height 33
drag, startPoint x: 779, startPoint y: 344, endPoint x: 345, endPoint y: 282, distance: 438.4
click at [93, 273] on div "Add Content YouTube Play YouTube video without leaving your page. ADD Vimeo Pla…" at bounding box center [780, 392] width 1559 height 784
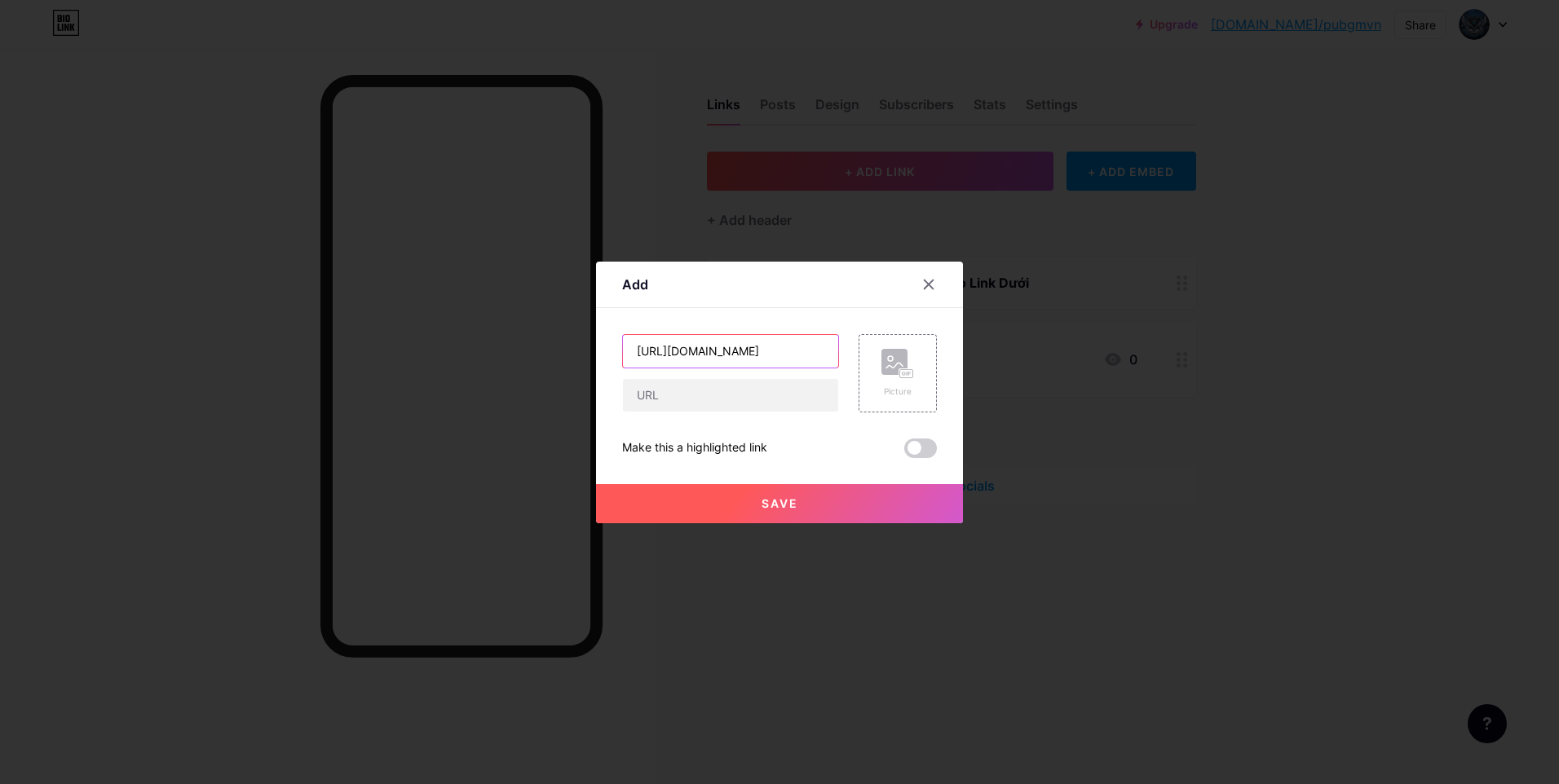
drag, startPoint x: 813, startPoint y: 351, endPoint x: 324, endPoint y: 288, distance: 493.0
click at [357, 299] on div "Add Content YouTube Play YouTube video without leaving your page. ADD Vimeo Pla…" at bounding box center [780, 392] width 1559 height 784
type input "Z"
type input "Group 1"
click at [706, 400] on input "text" at bounding box center [730, 395] width 215 height 33
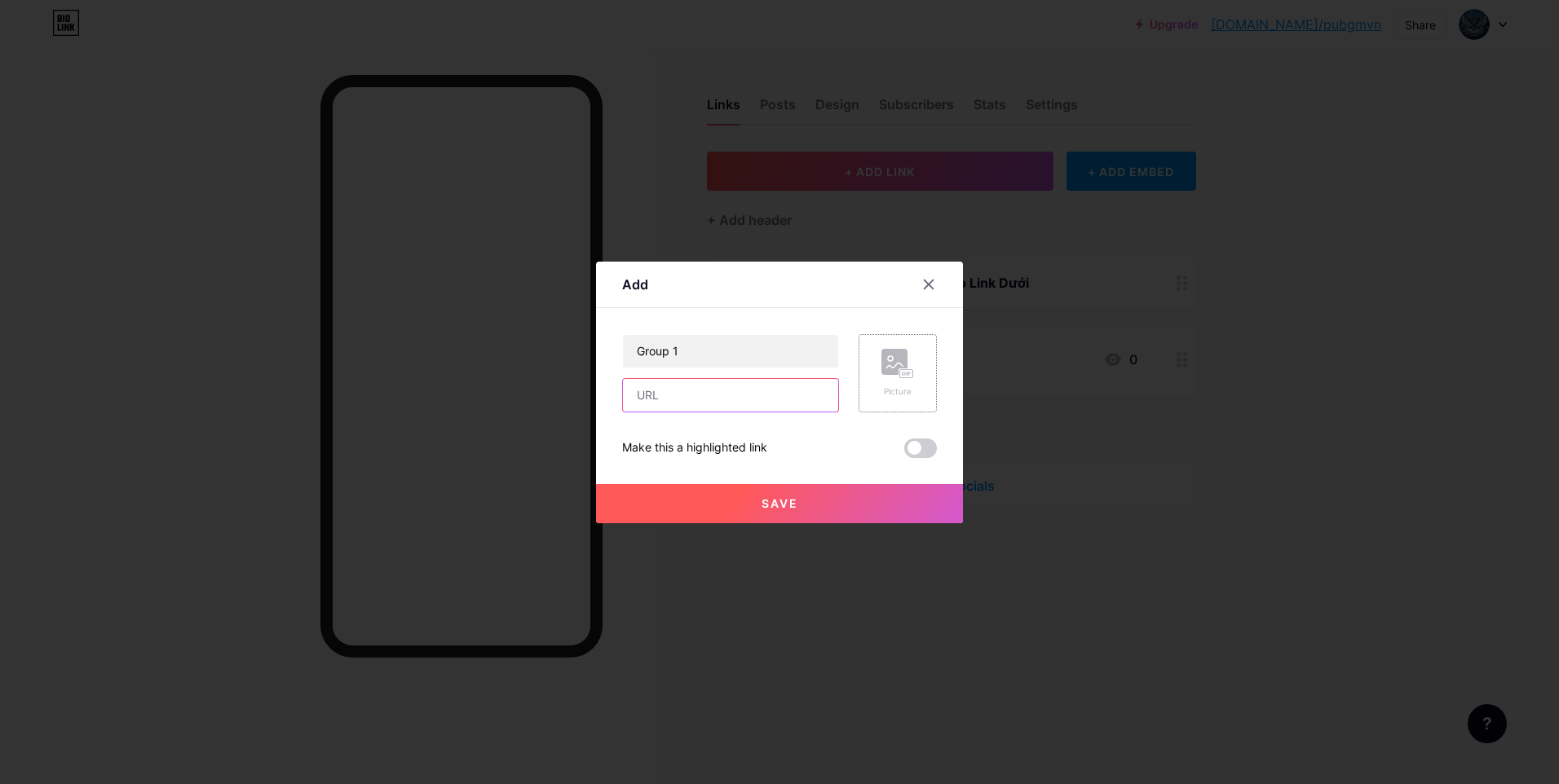
paste input "[URL][DOMAIN_NAME]"
type input "[URL][DOMAIN_NAME]"
click at [890, 361] on rect at bounding box center [895, 361] width 26 height 26
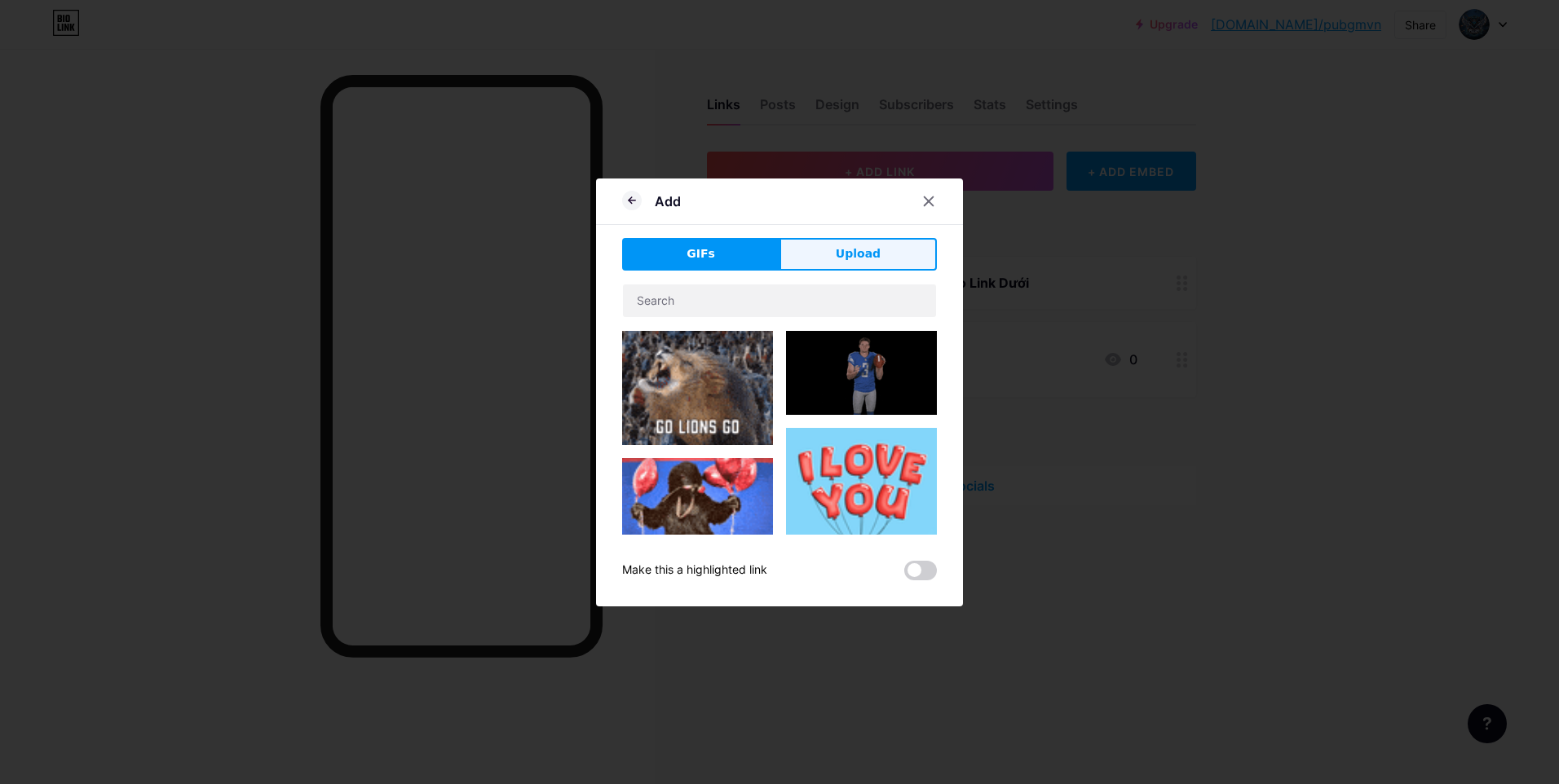
click at [835, 257] on button "Upload" at bounding box center [858, 254] width 158 height 33
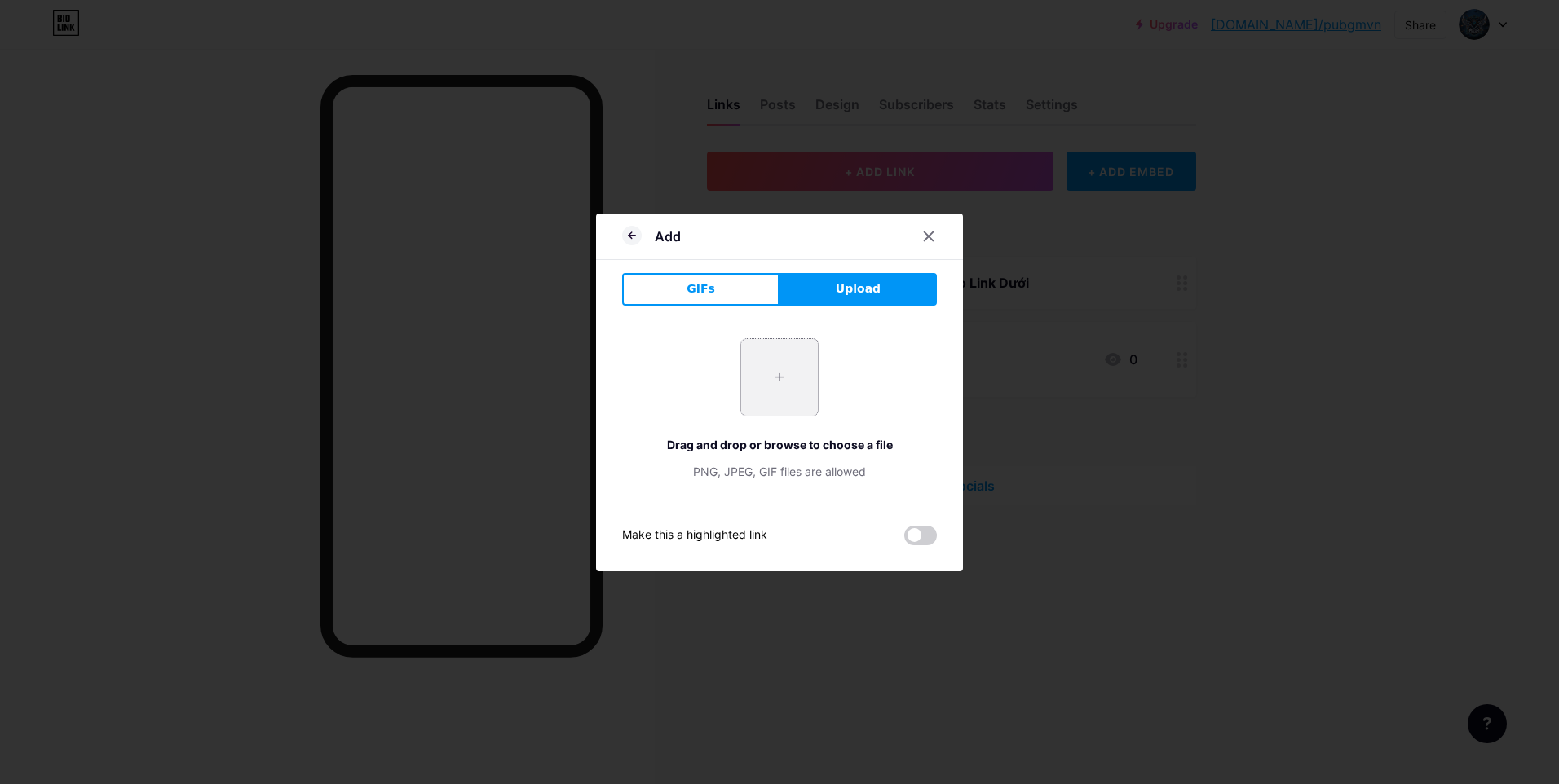
click at [754, 364] on input "file" at bounding box center [780, 377] width 77 height 77
type input "C:\fakepath\OIP (2).webp"
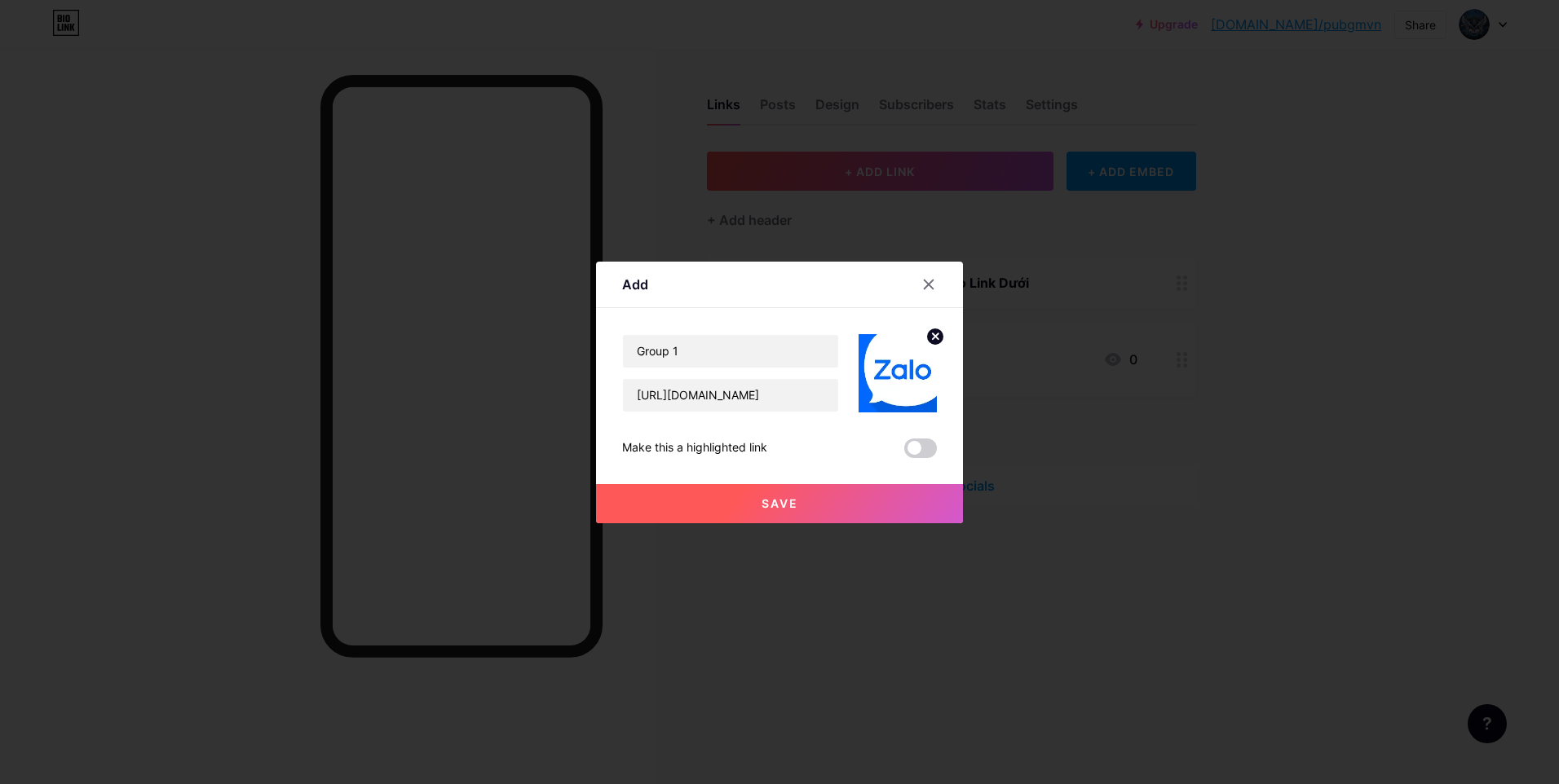
click at [882, 503] on button "Save" at bounding box center [780, 504] width 367 height 39
